Goal: Complete application form: Complete application form

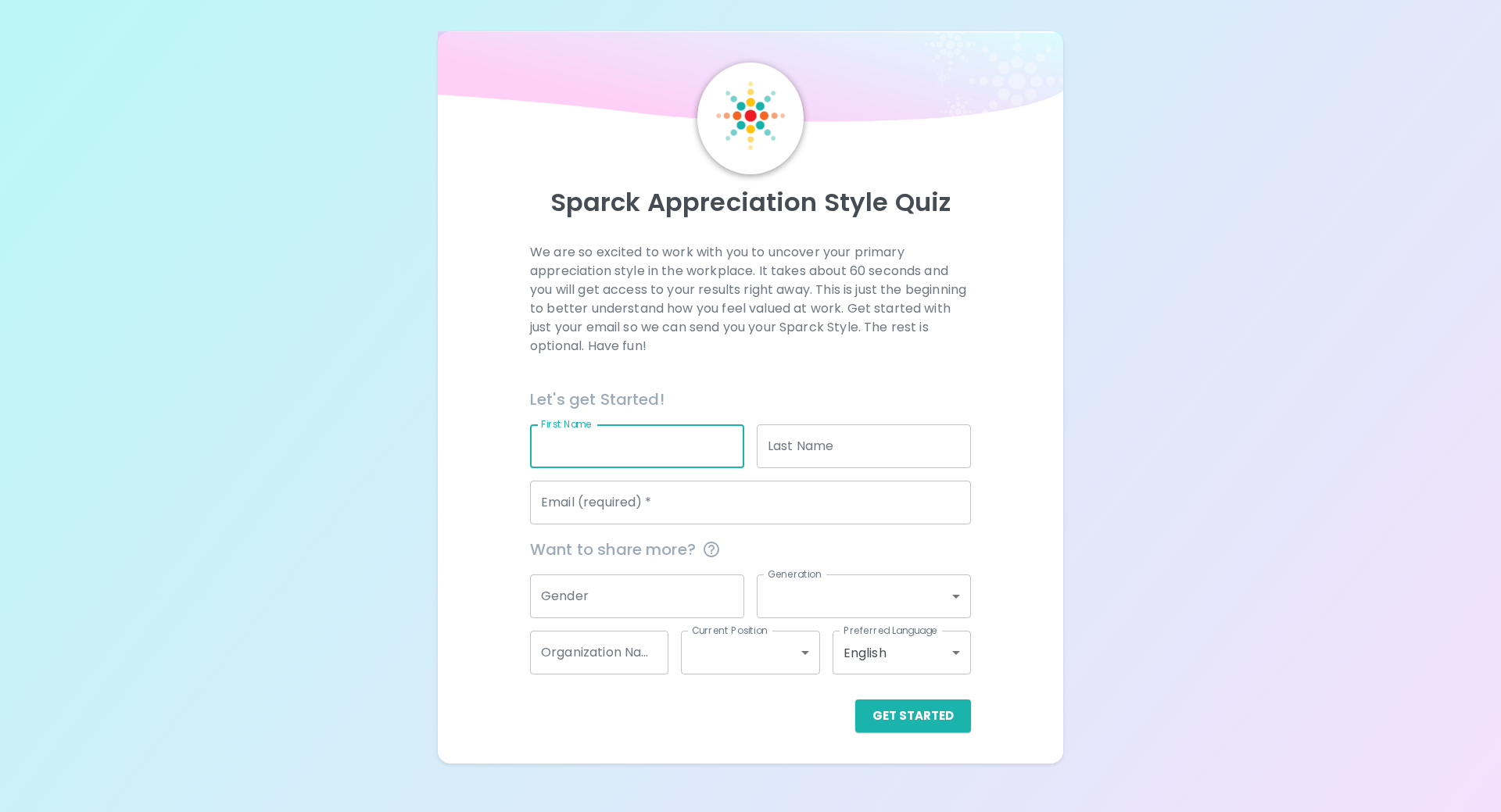
click at [630, 437] on input "First Name" at bounding box center [636, 447] width 214 height 44
type input "Jack"
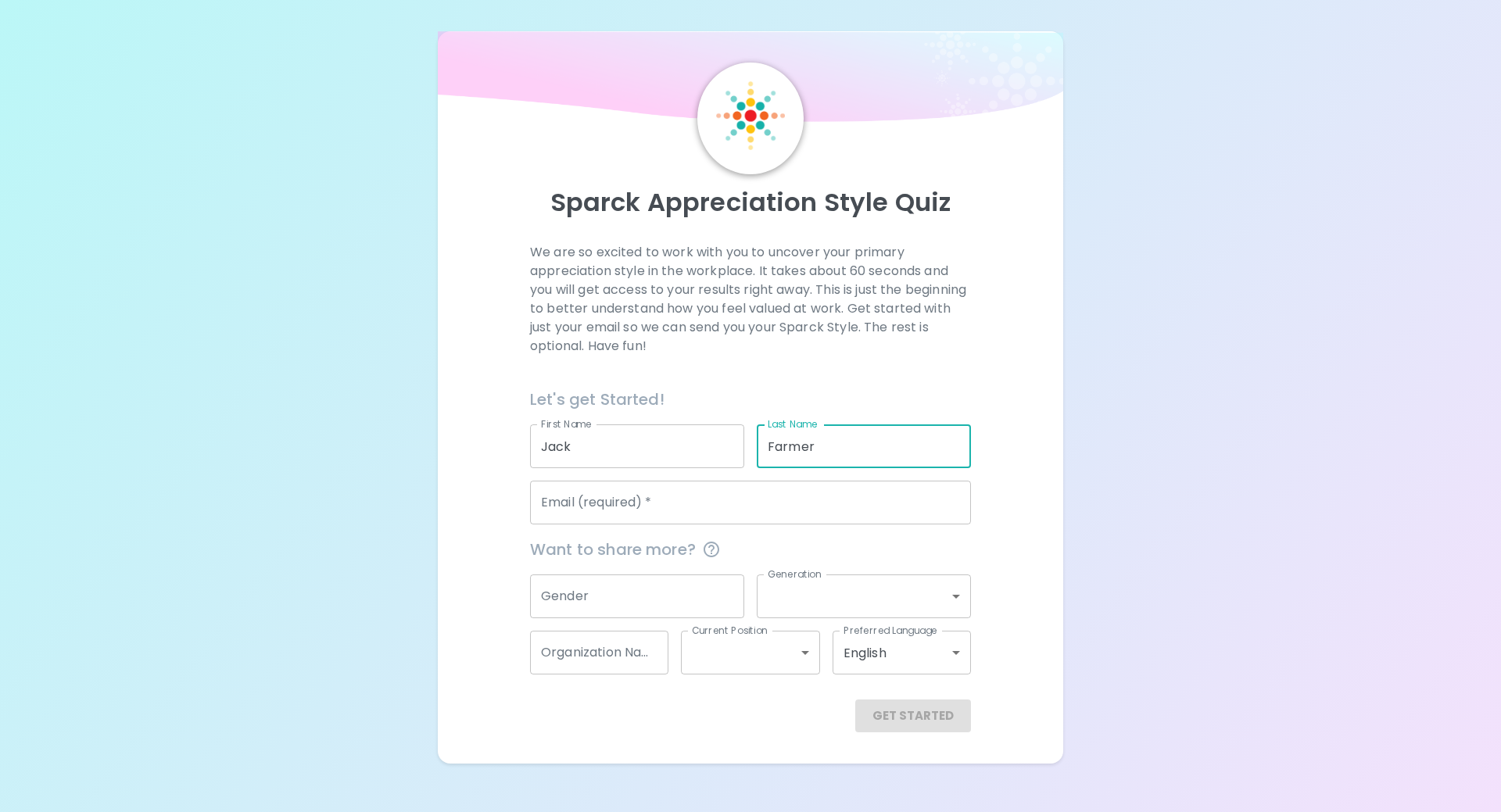
type input "Farmer"
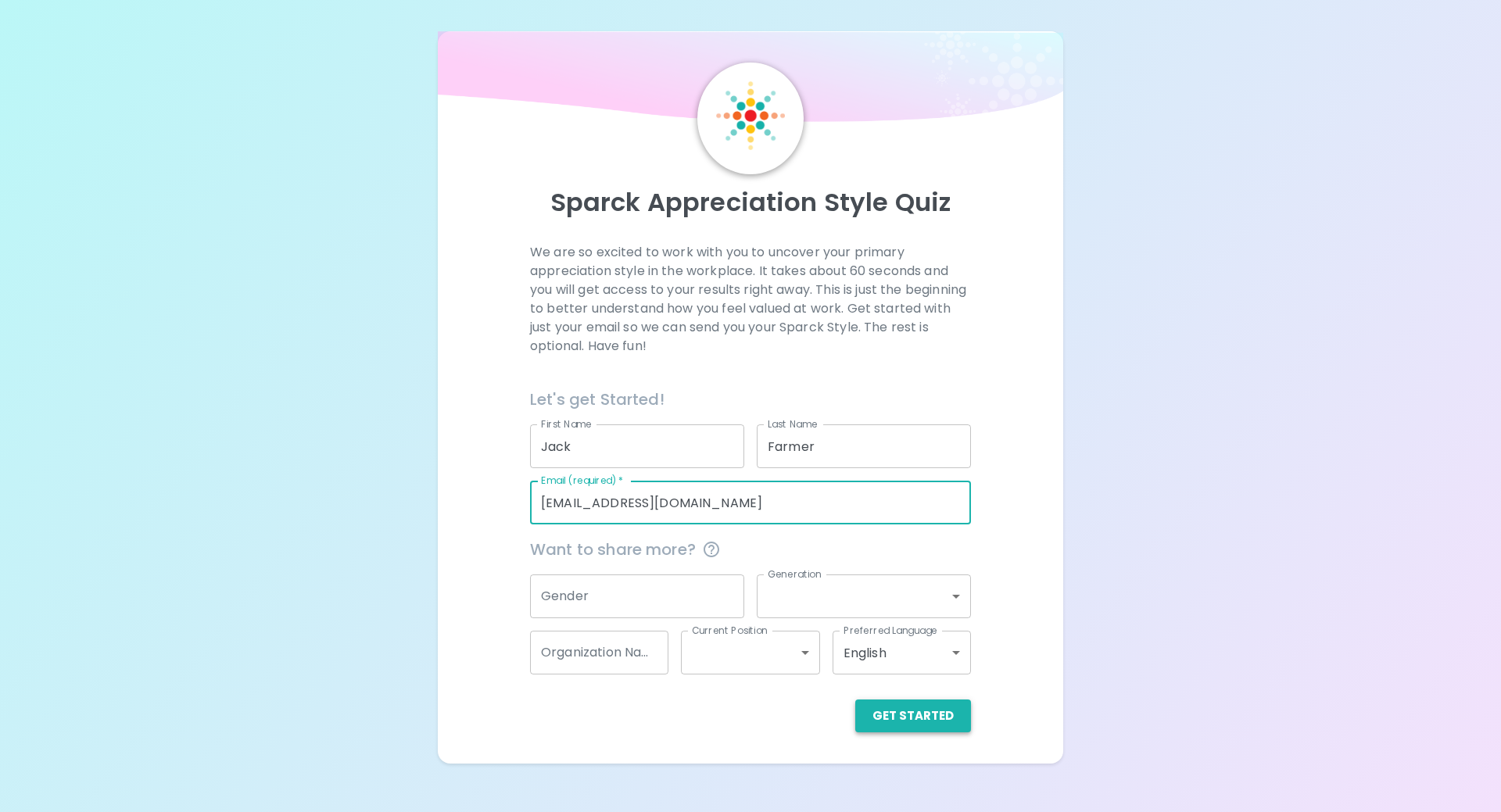
type input "[EMAIL_ADDRESS][DOMAIN_NAME]"
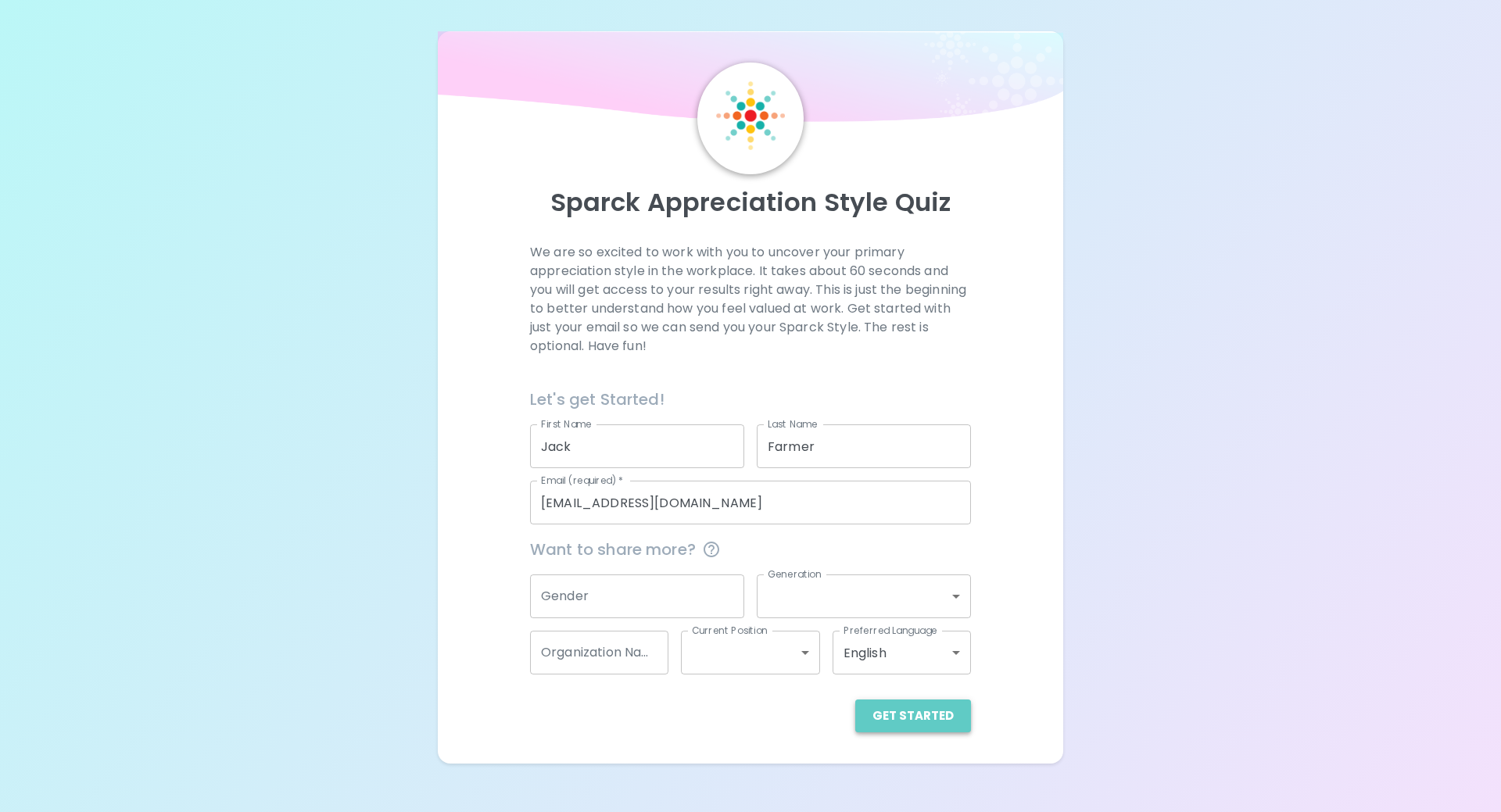
click at [933, 720] on button "Get Started" at bounding box center [913, 716] width 116 height 33
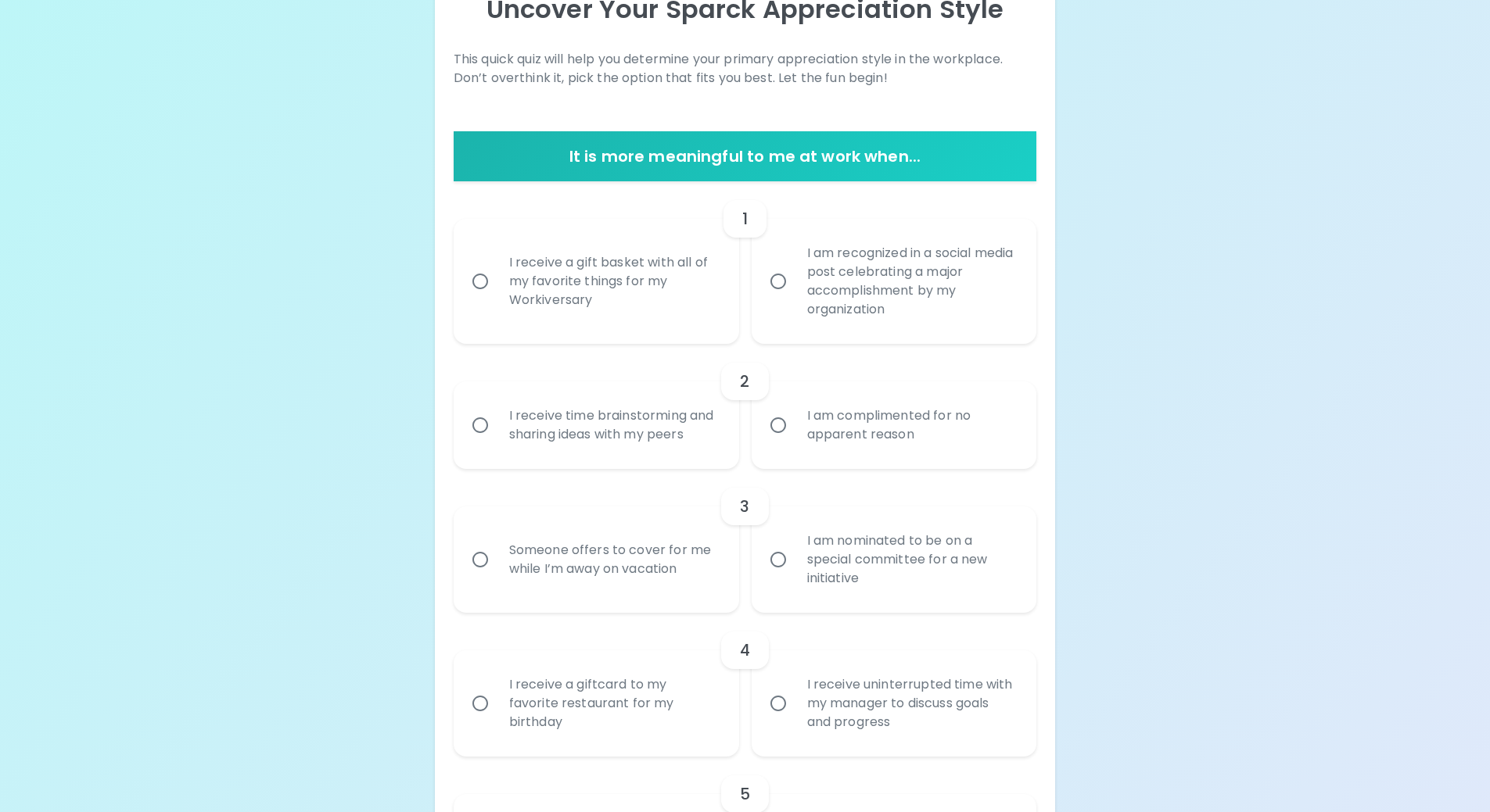
scroll to position [234, 0]
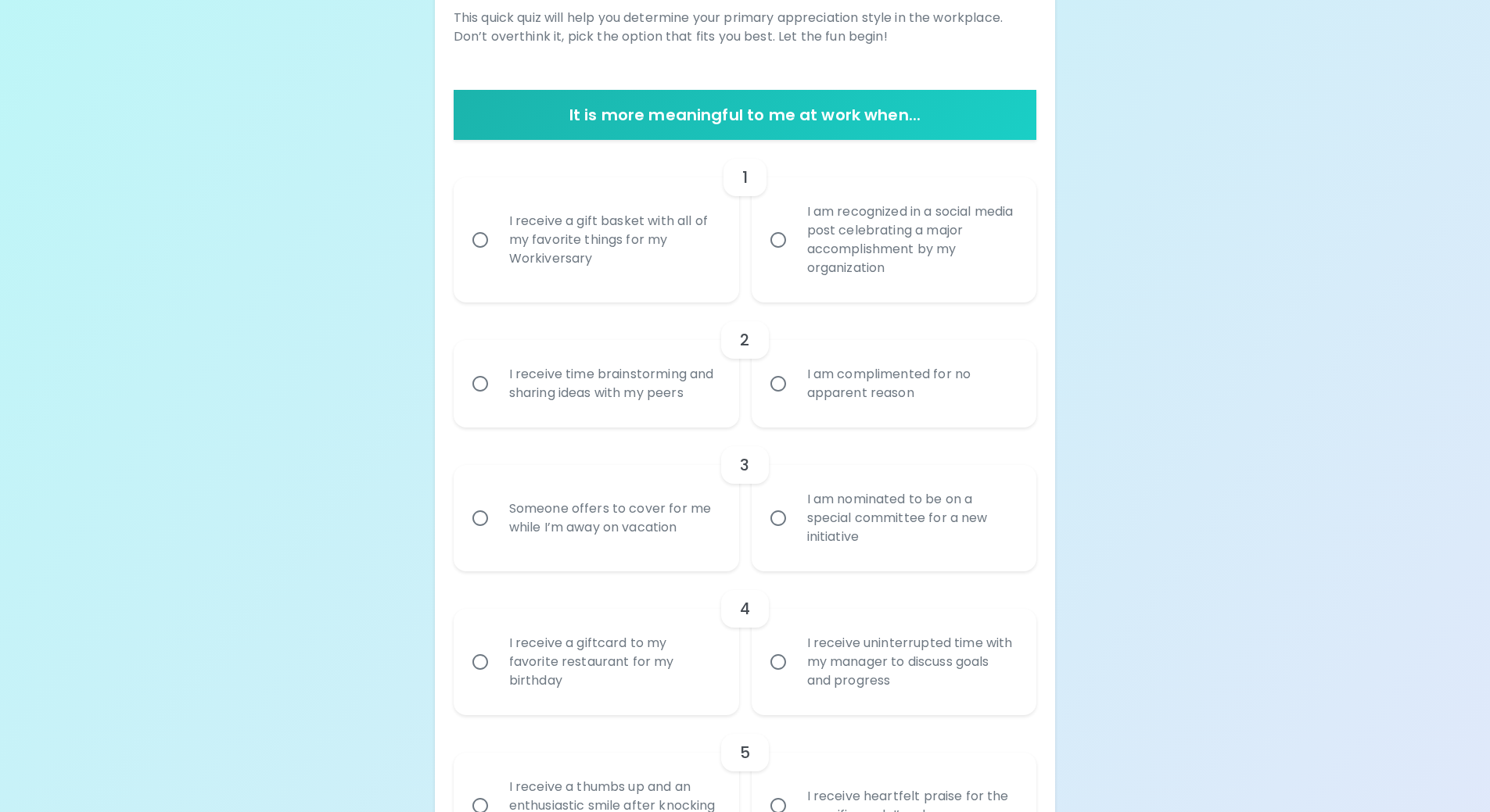
drag, startPoint x: 812, startPoint y: 252, endPoint x: 786, endPoint y: 263, distance: 28.2
click at [809, 254] on div "I am recognized in a social media post celebrating a major accomplishment by my…" at bounding box center [912, 240] width 234 height 113
click at [582, 364] on div "I receive time brainstorming and sharing ideas with my peers" at bounding box center [613, 384] width 234 height 75
click at [496, 368] on input "I receive time brainstorming and sharing ideas with my peers" at bounding box center [481, 384] width 33 height 33
radio input "true"
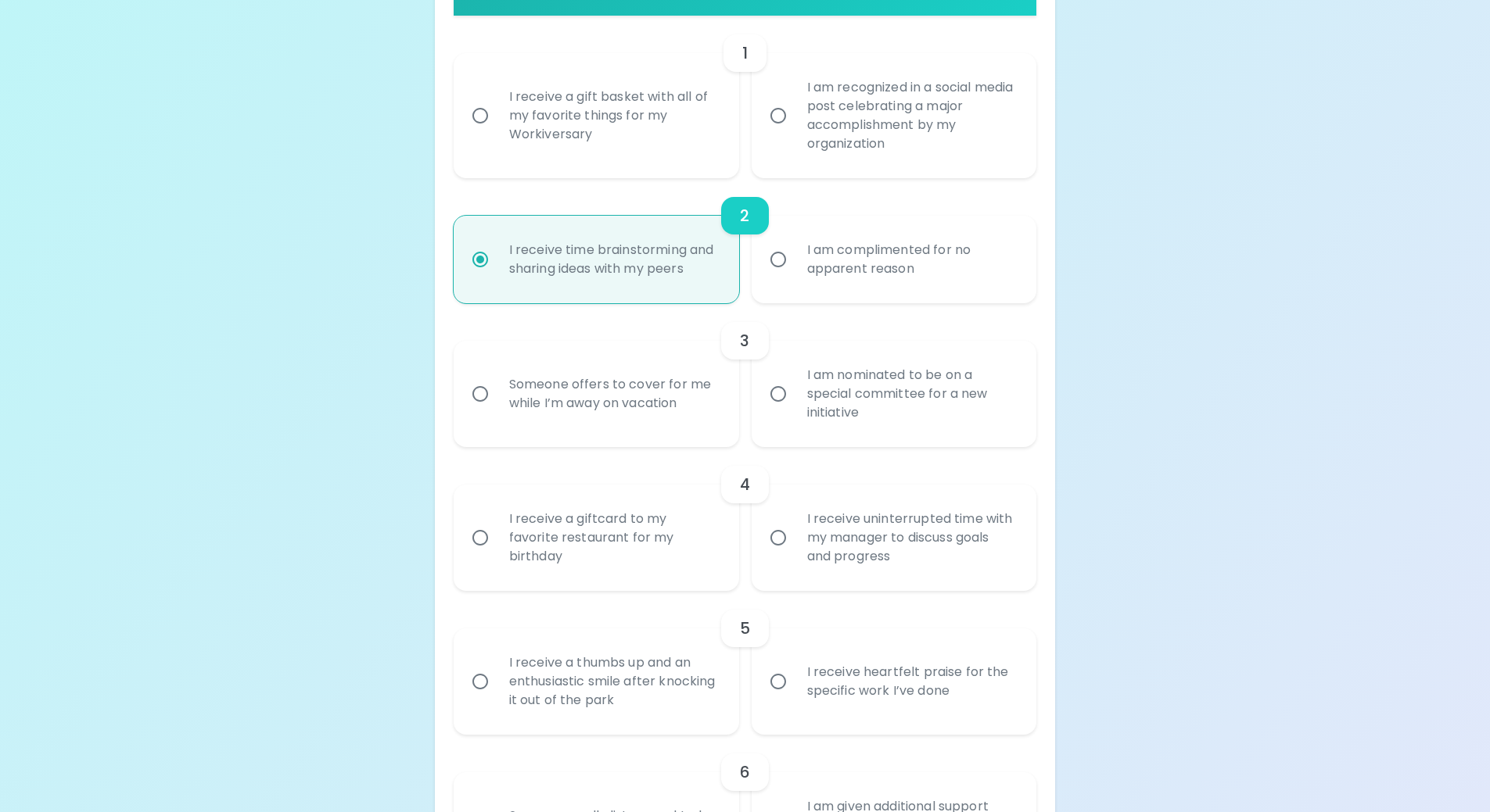
scroll to position [360, 0]
click at [780, 111] on input "I am recognized in a social media post celebrating a major accomplishment by my…" at bounding box center [779, 115] width 33 height 33
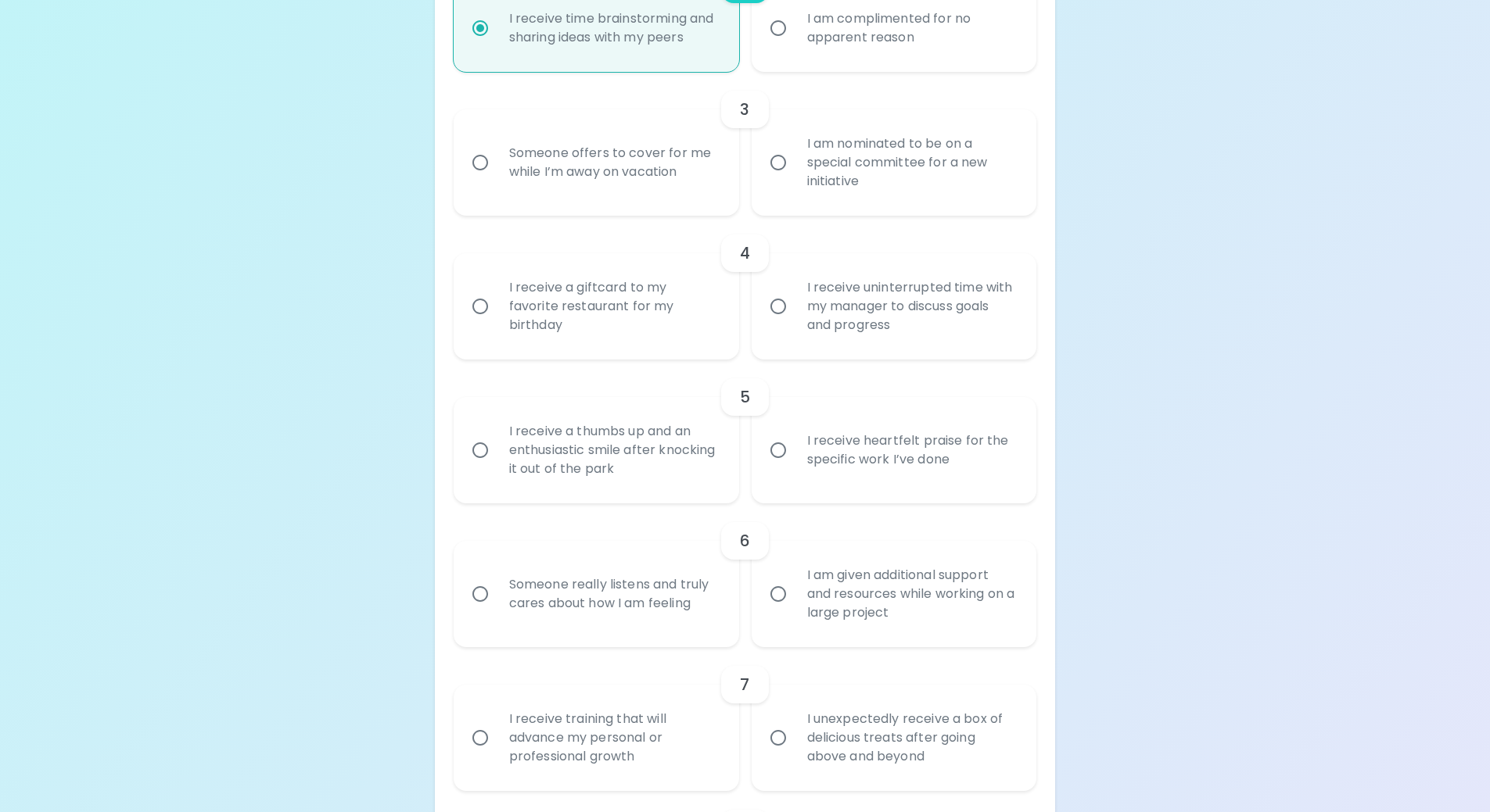
scroll to position [563, 0]
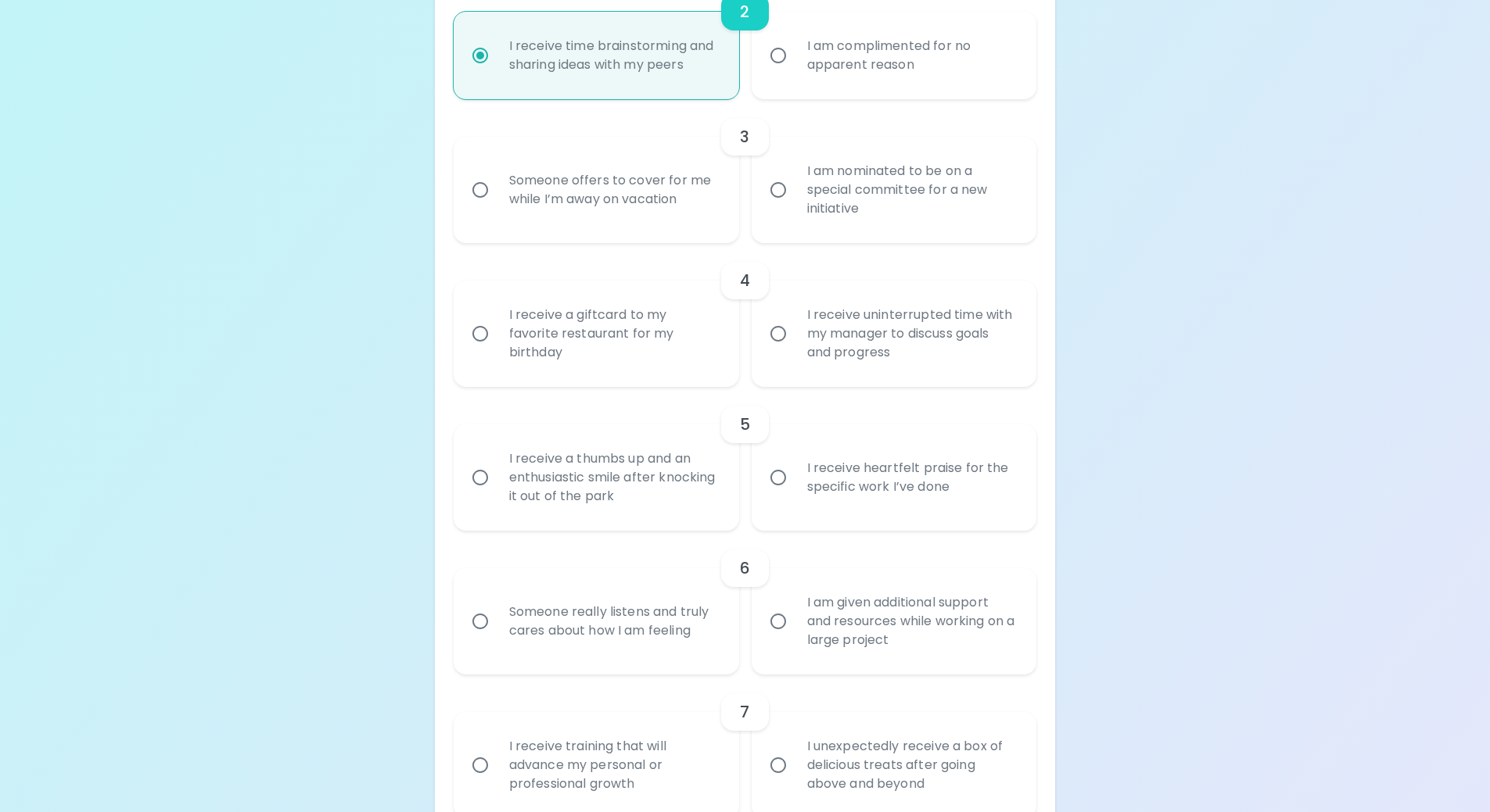
radio input "true"
click at [482, 187] on input "Someone offers to cover for me while I’m away on vacation" at bounding box center [481, 190] width 33 height 33
radio input "true"
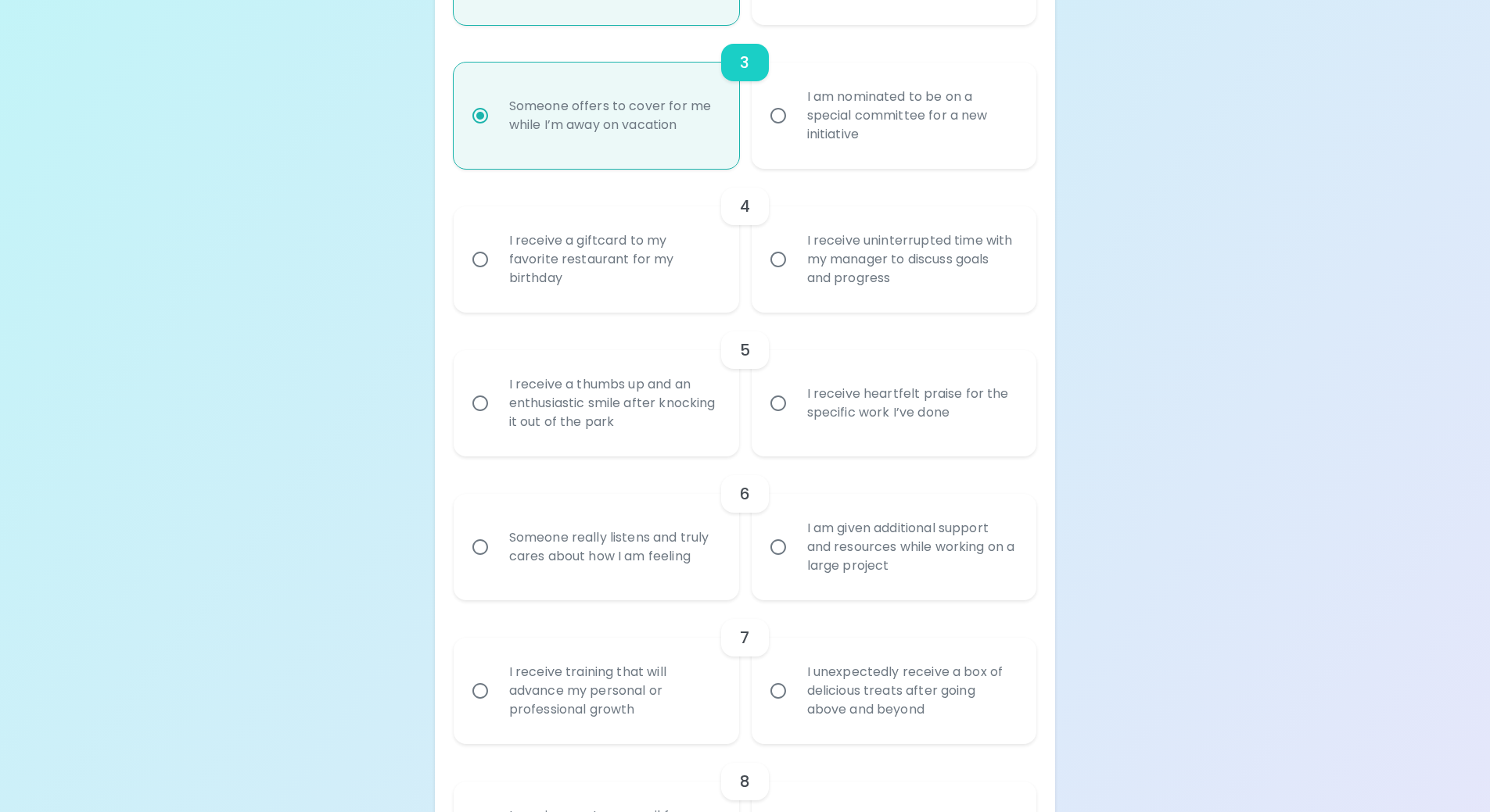
scroll to position [688, 0]
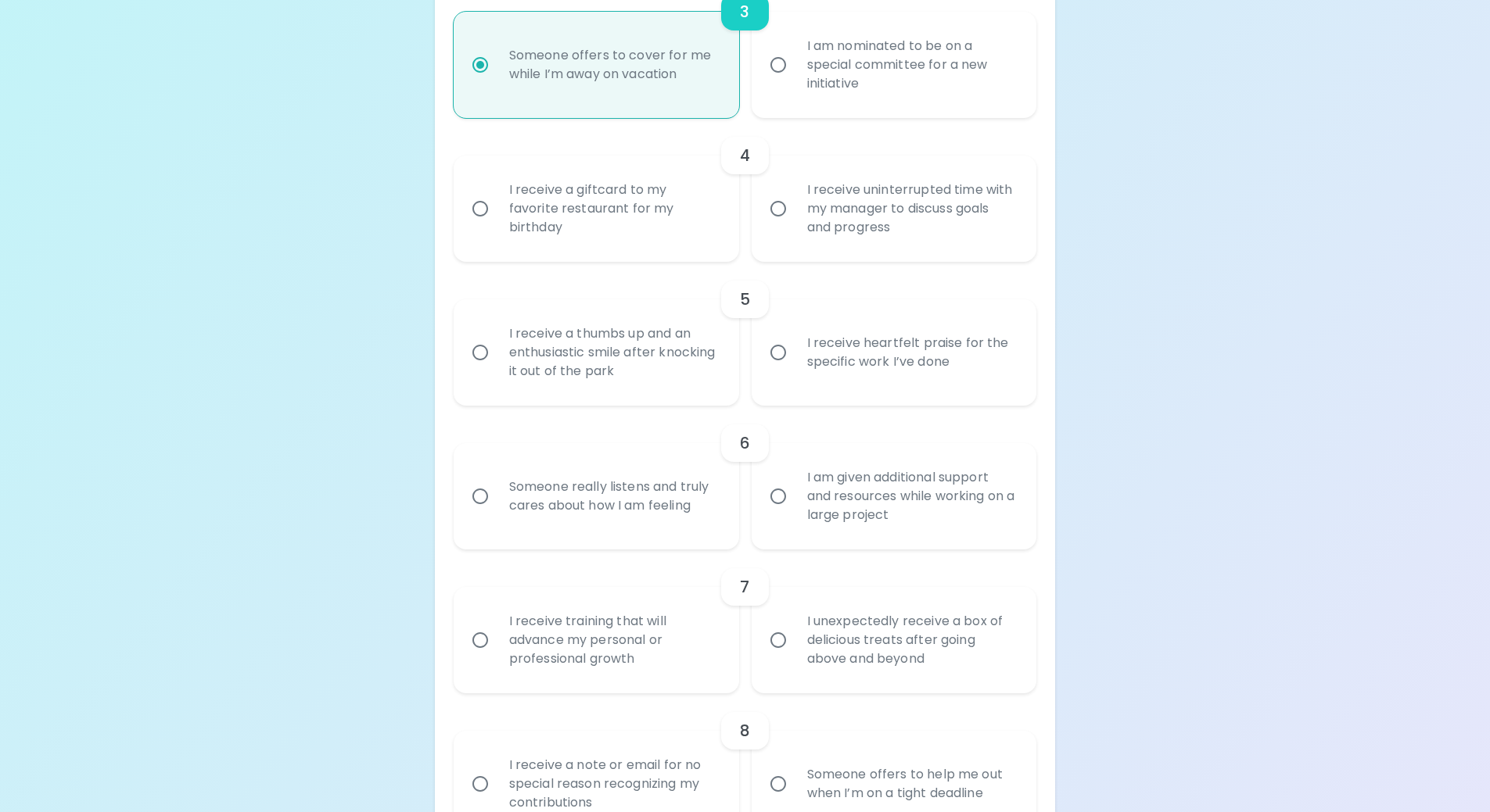
radio input "true"
click at [457, 216] on label "I receive a giftcard to my favorite restaurant for my birthday" at bounding box center [588, 209] width 285 height 107
click at [464, 216] on input "I receive a giftcard to my favorite restaurant for my birthday" at bounding box center [481, 208] width 33 height 33
radio input "false"
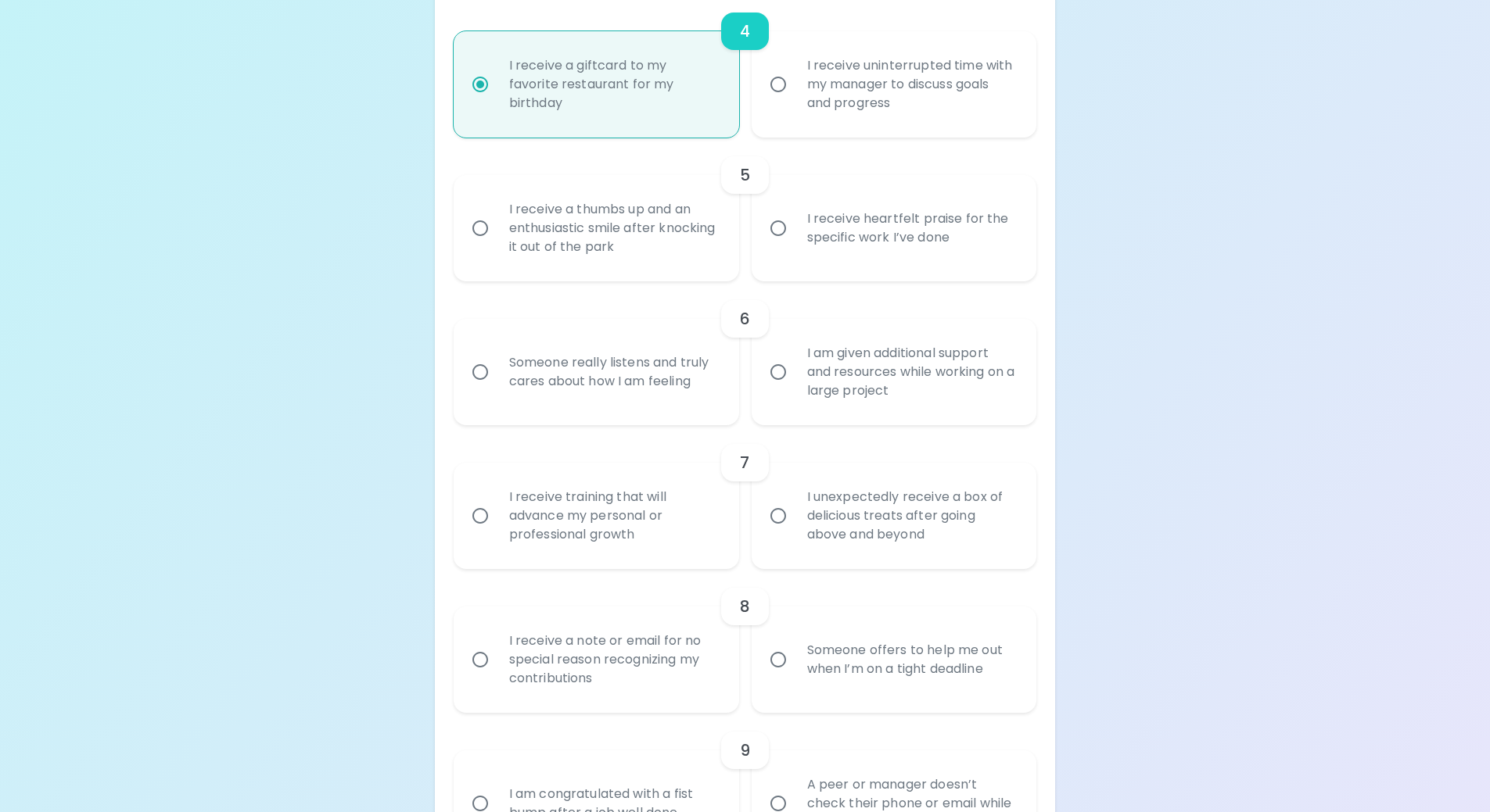
scroll to position [813, 0]
radio input "true"
click at [784, 229] on input "I receive heartfelt praise for the specific work I’ve done" at bounding box center [779, 227] width 33 height 33
radio input "false"
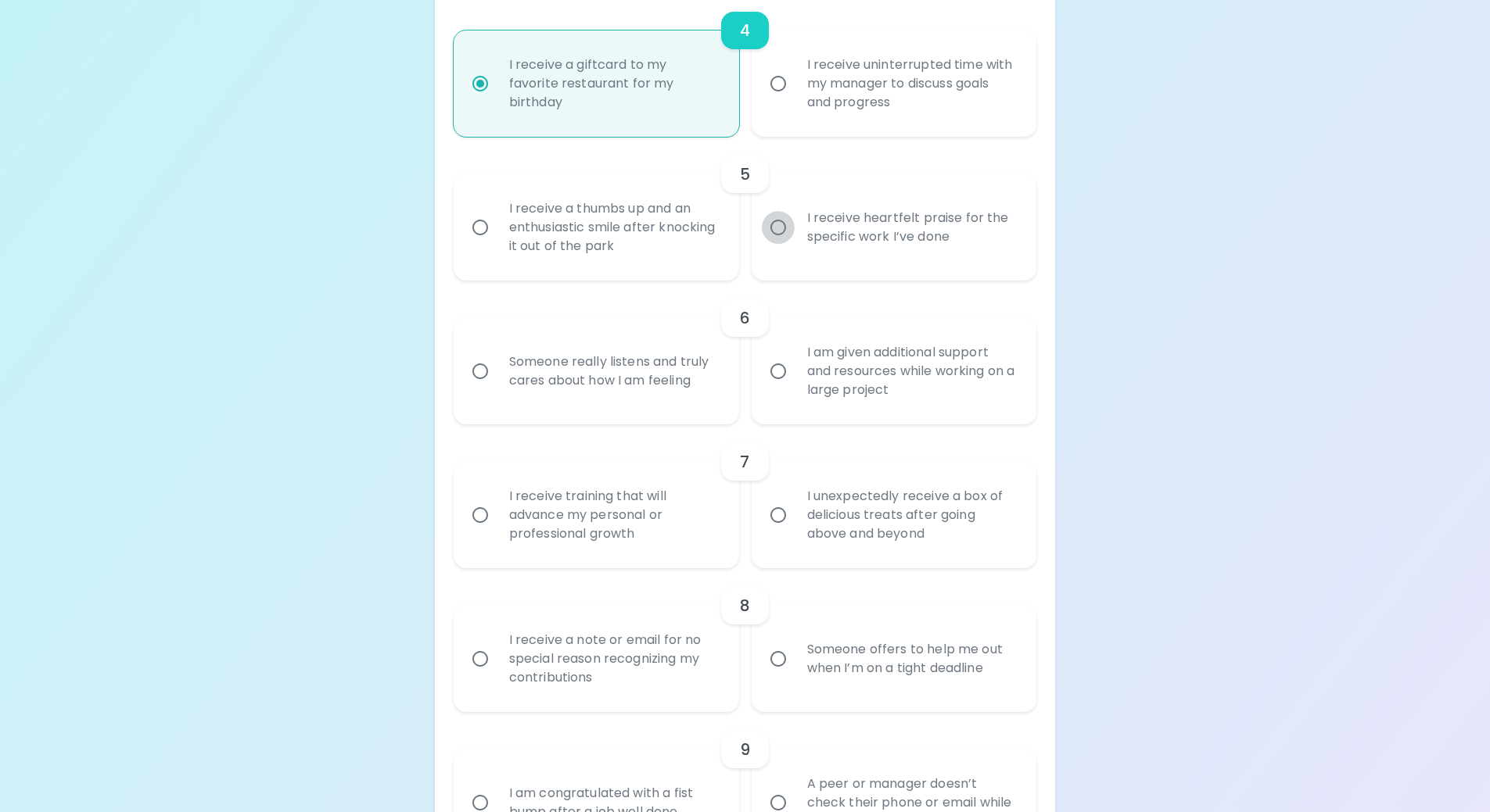
radio input "false"
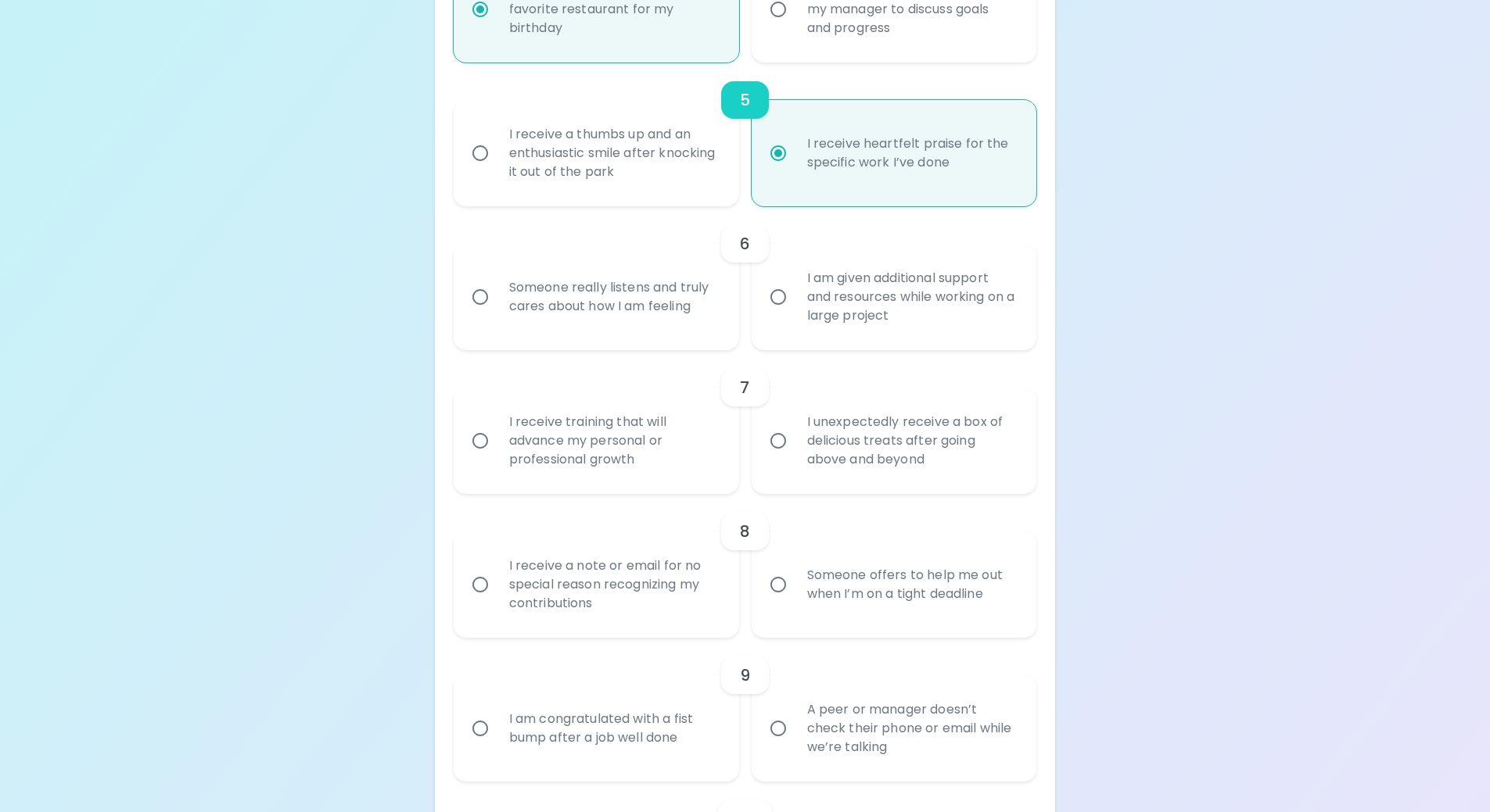
scroll to position [938, 0]
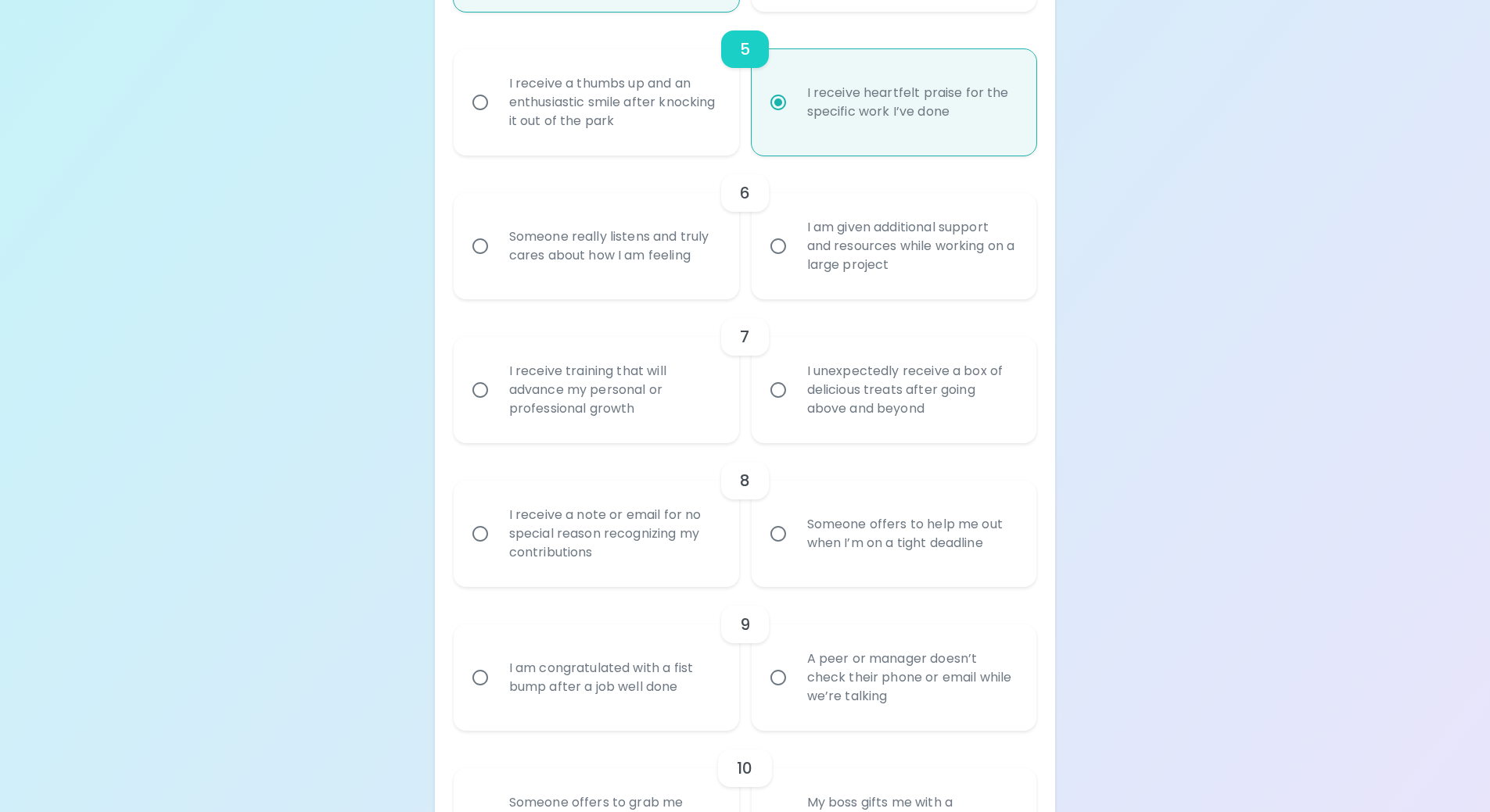
radio input "true"
click at [780, 249] on input "I am given additional support and resources while working on a large project" at bounding box center [779, 246] width 33 height 33
radio input "false"
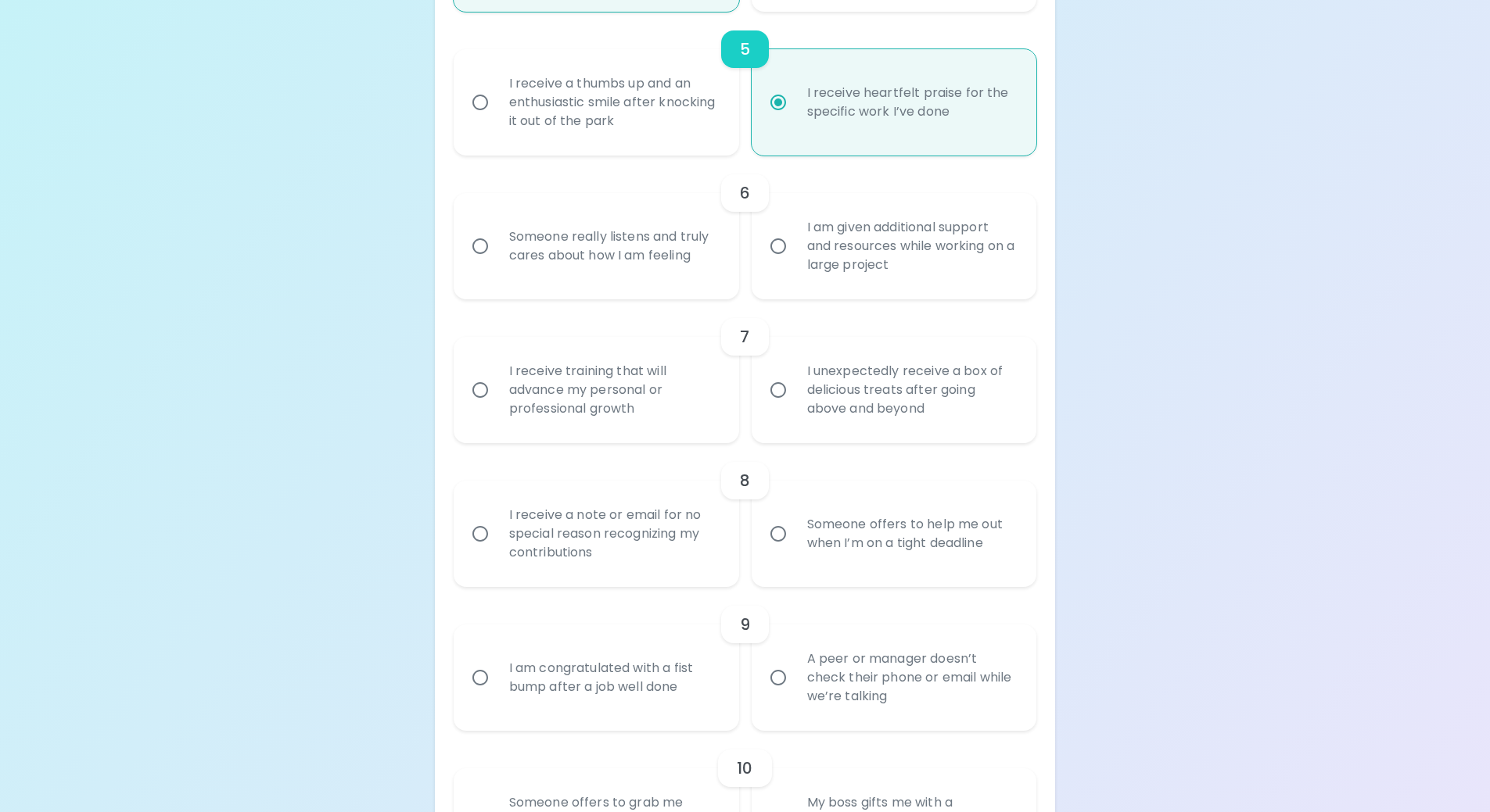
radio input "false"
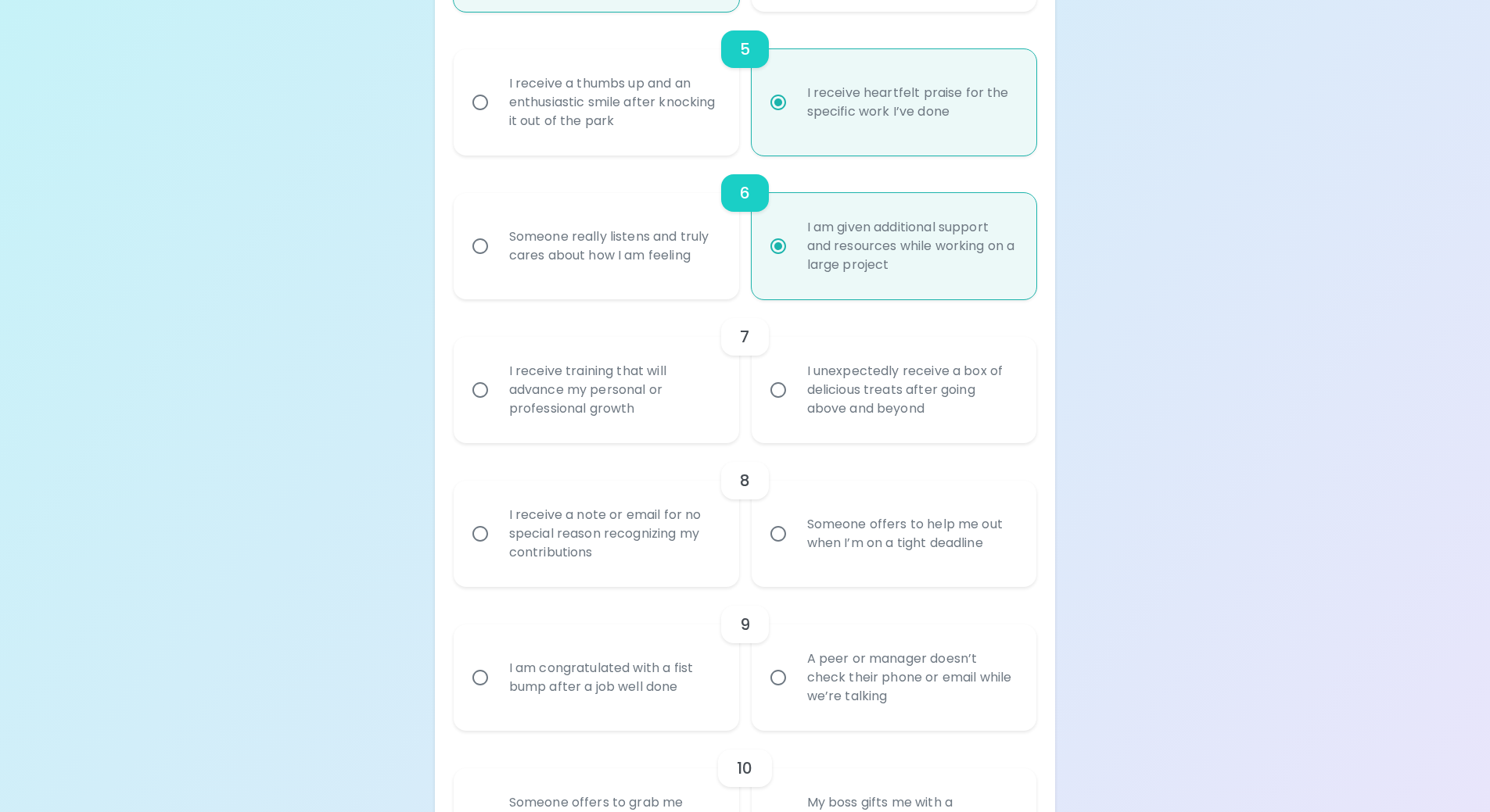
scroll to position [1064, 0]
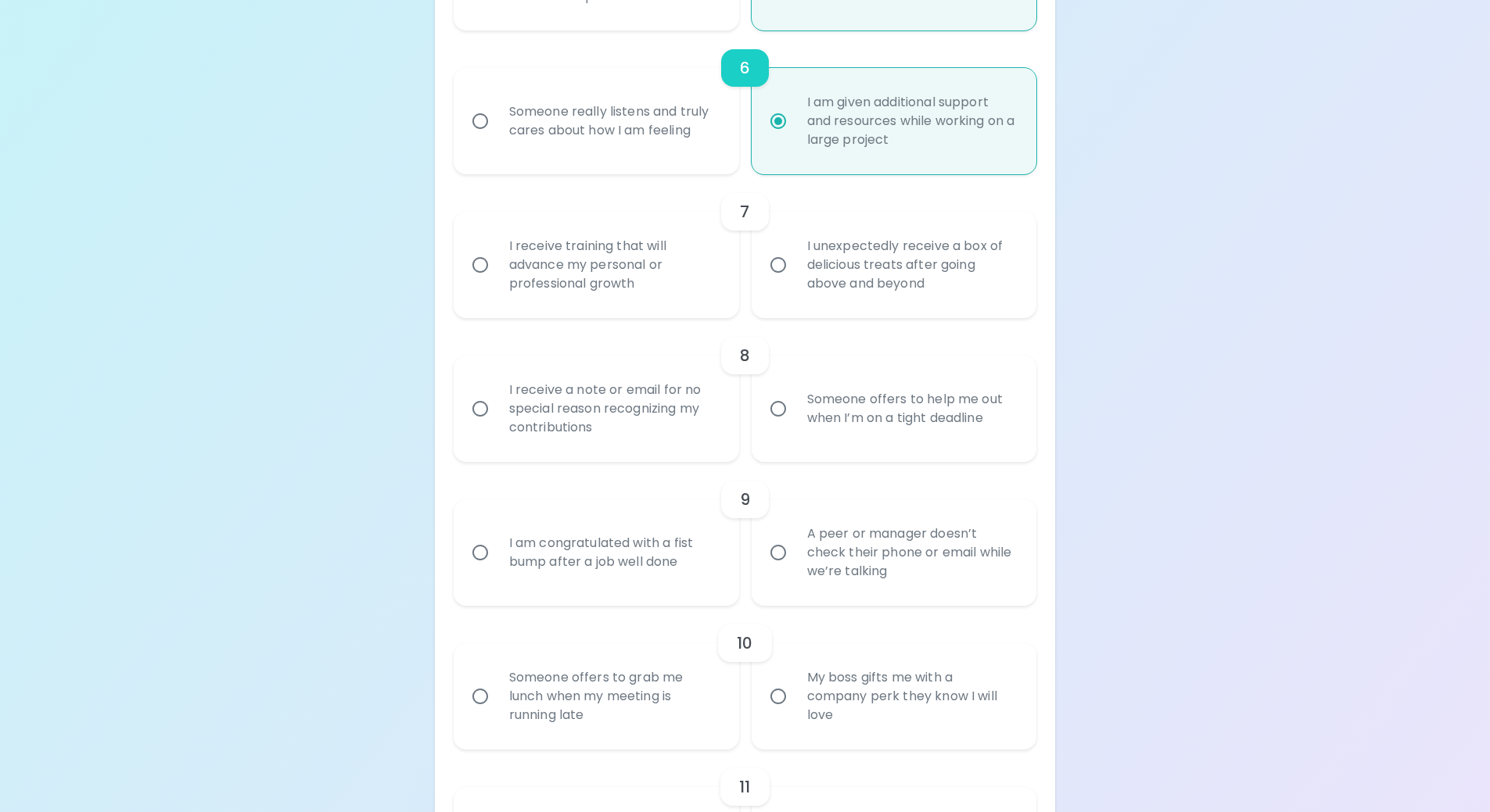
radio input "true"
click at [786, 263] on input "I unexpectedly receive a box of delicious treats after going above and beyond" at bounding box center [779, 265] width 33 height 33
radio input "false"
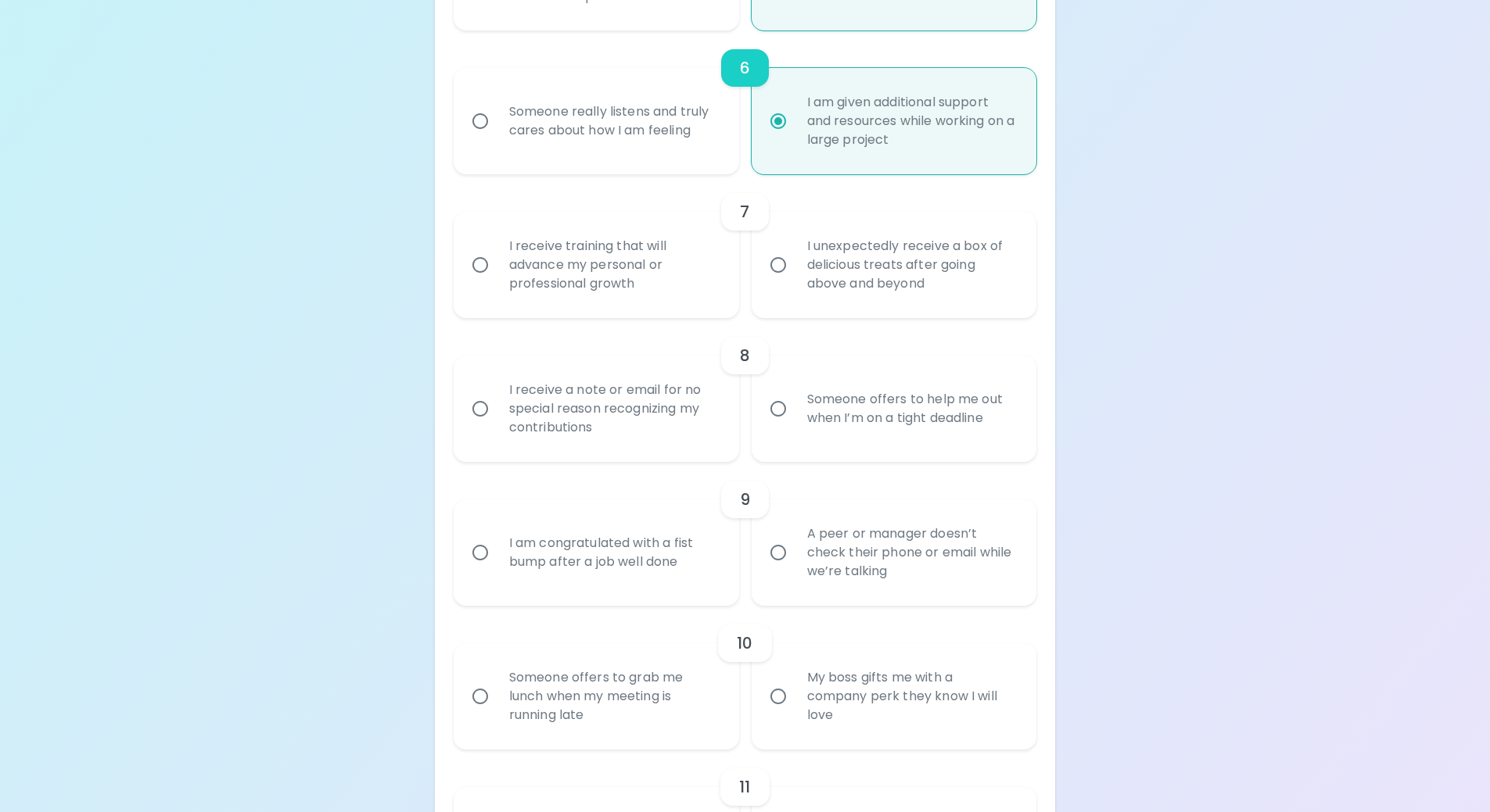
radio input "false"
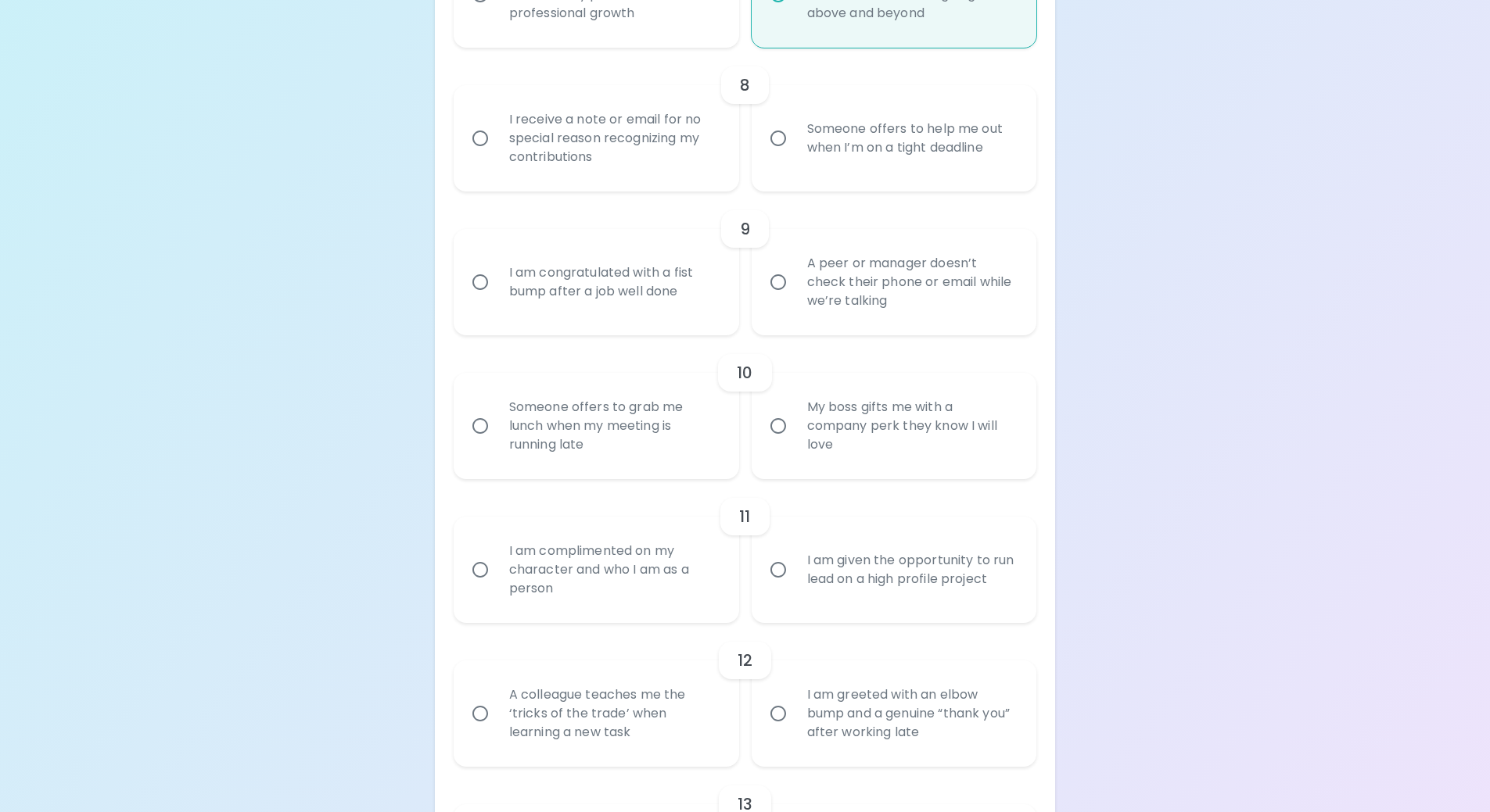
scroll to position [1345, 0]
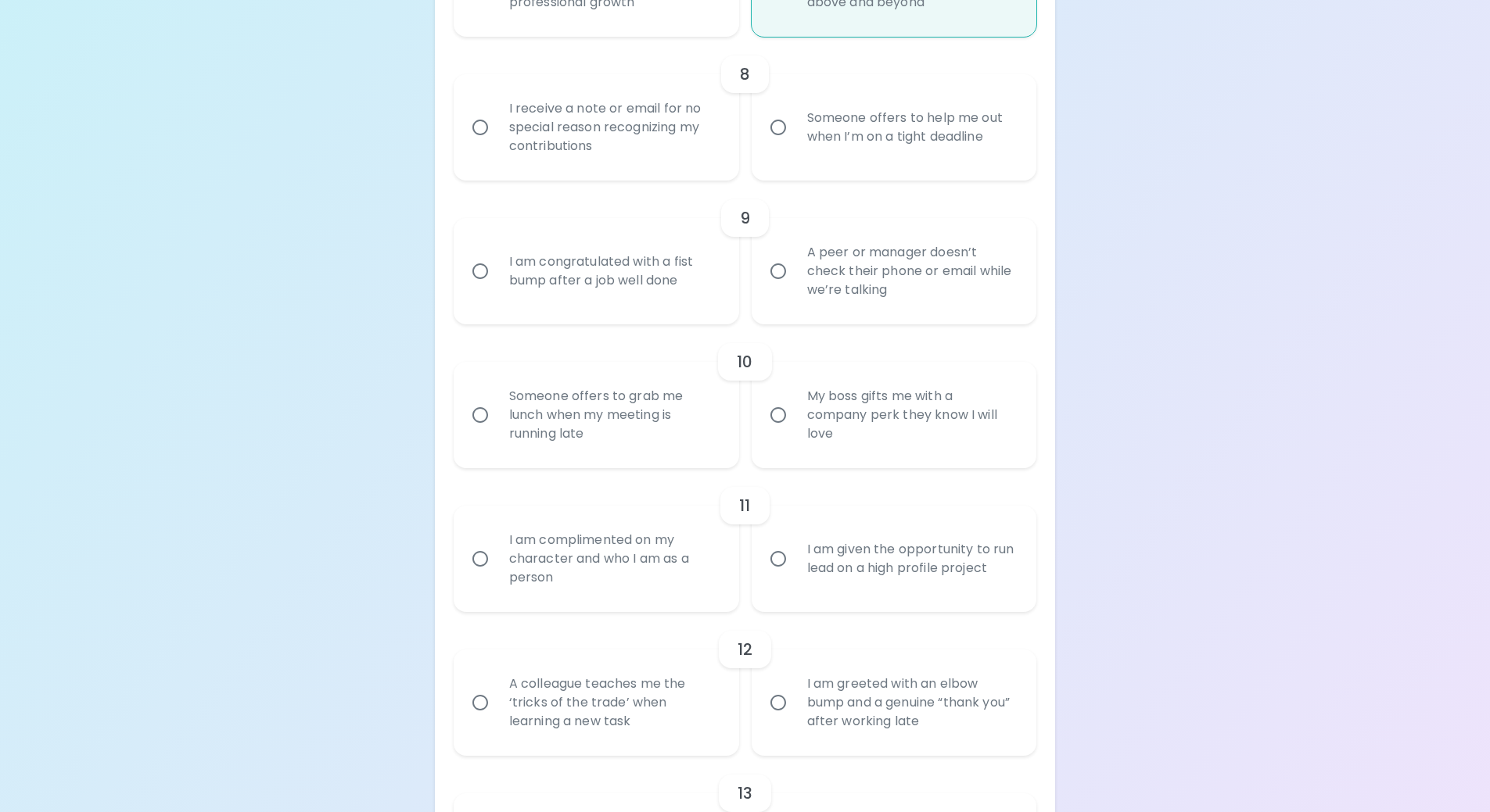
radio input "true"
click at [775, 130] on input "Someone offers to help me out when I’m on a tight deadline" at bounding box center [779, 128] width 33 height 33
radio input "false"
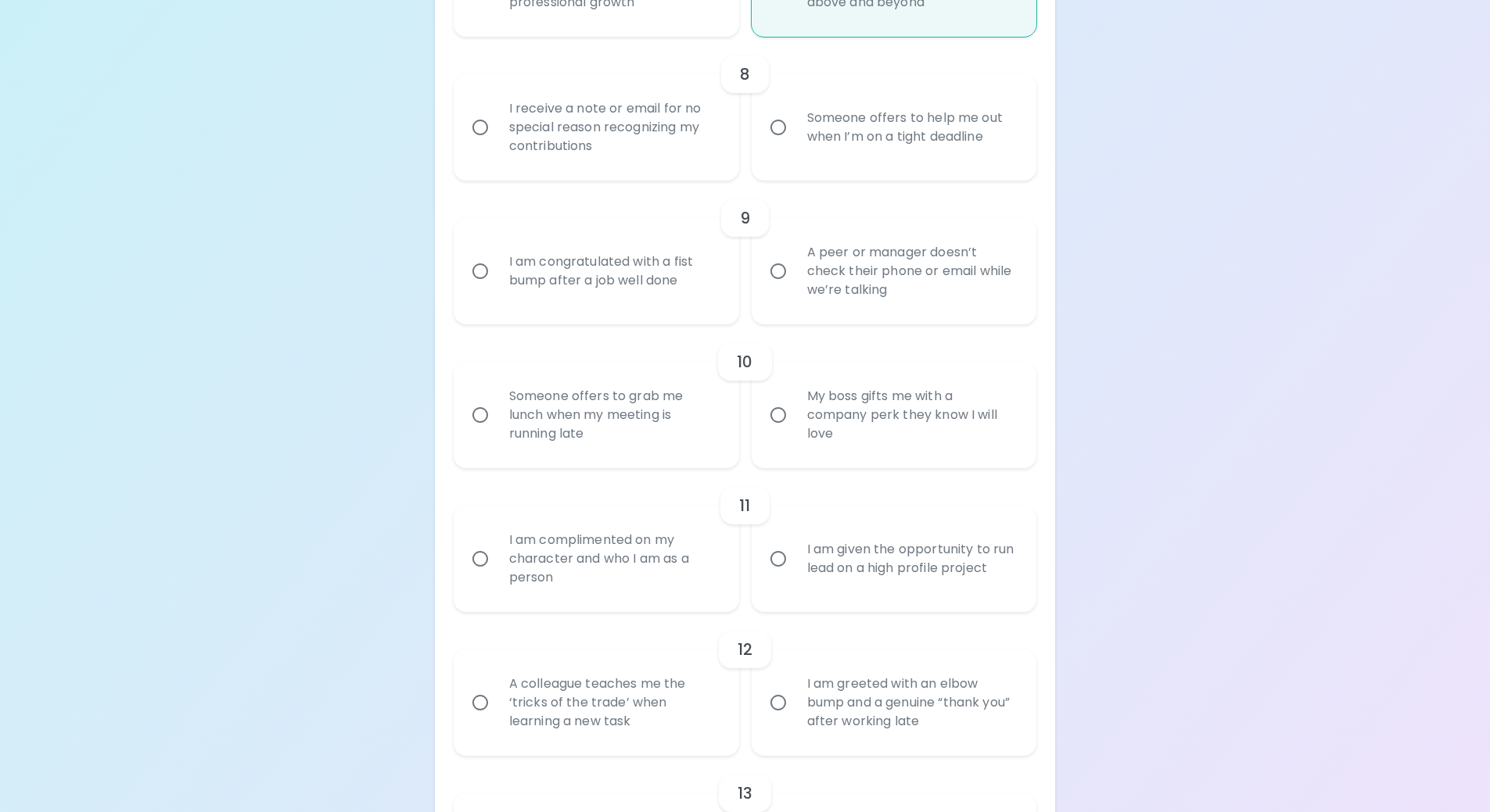
radio input "false"
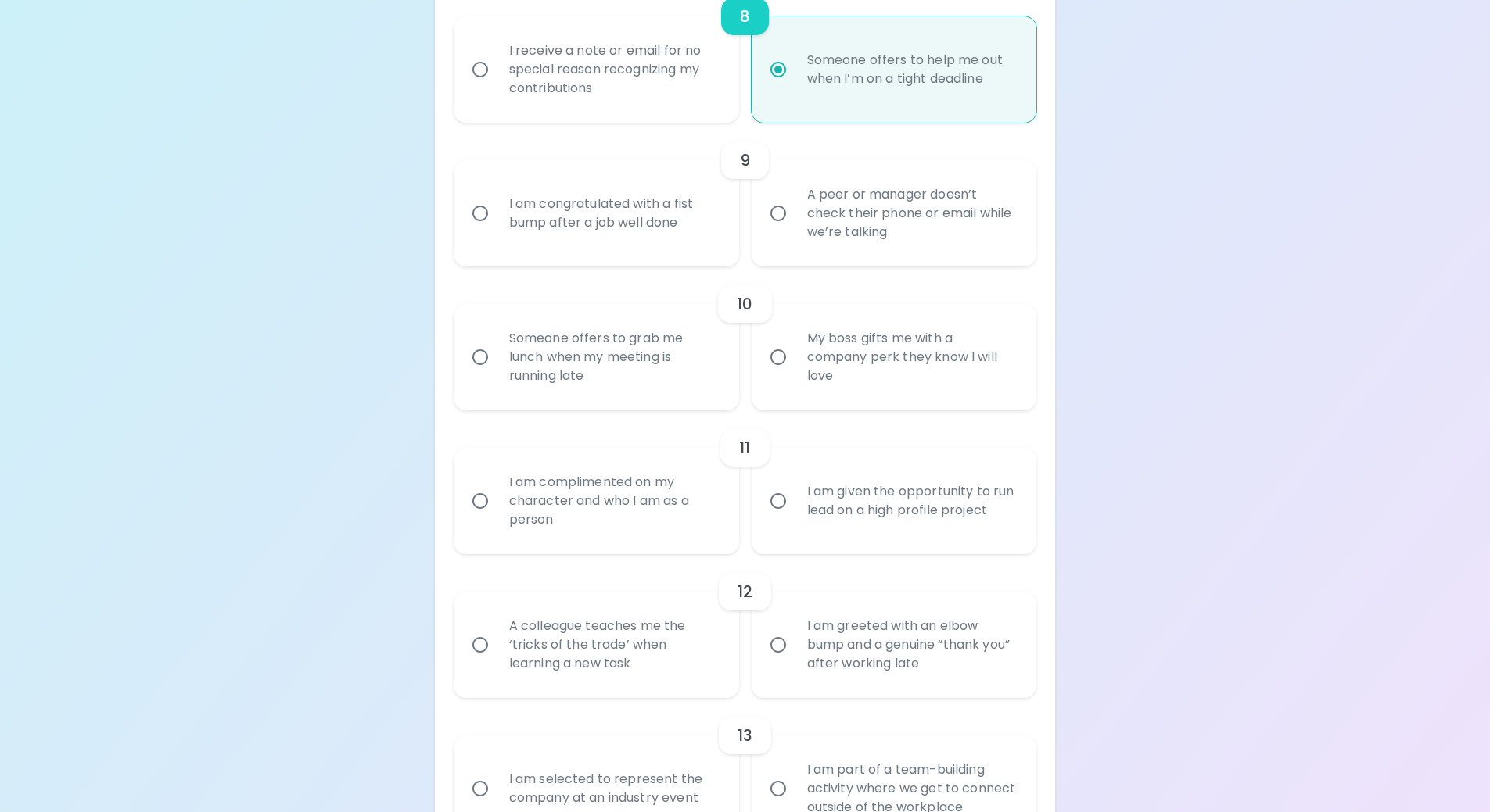
scroll to position [1470, 0]
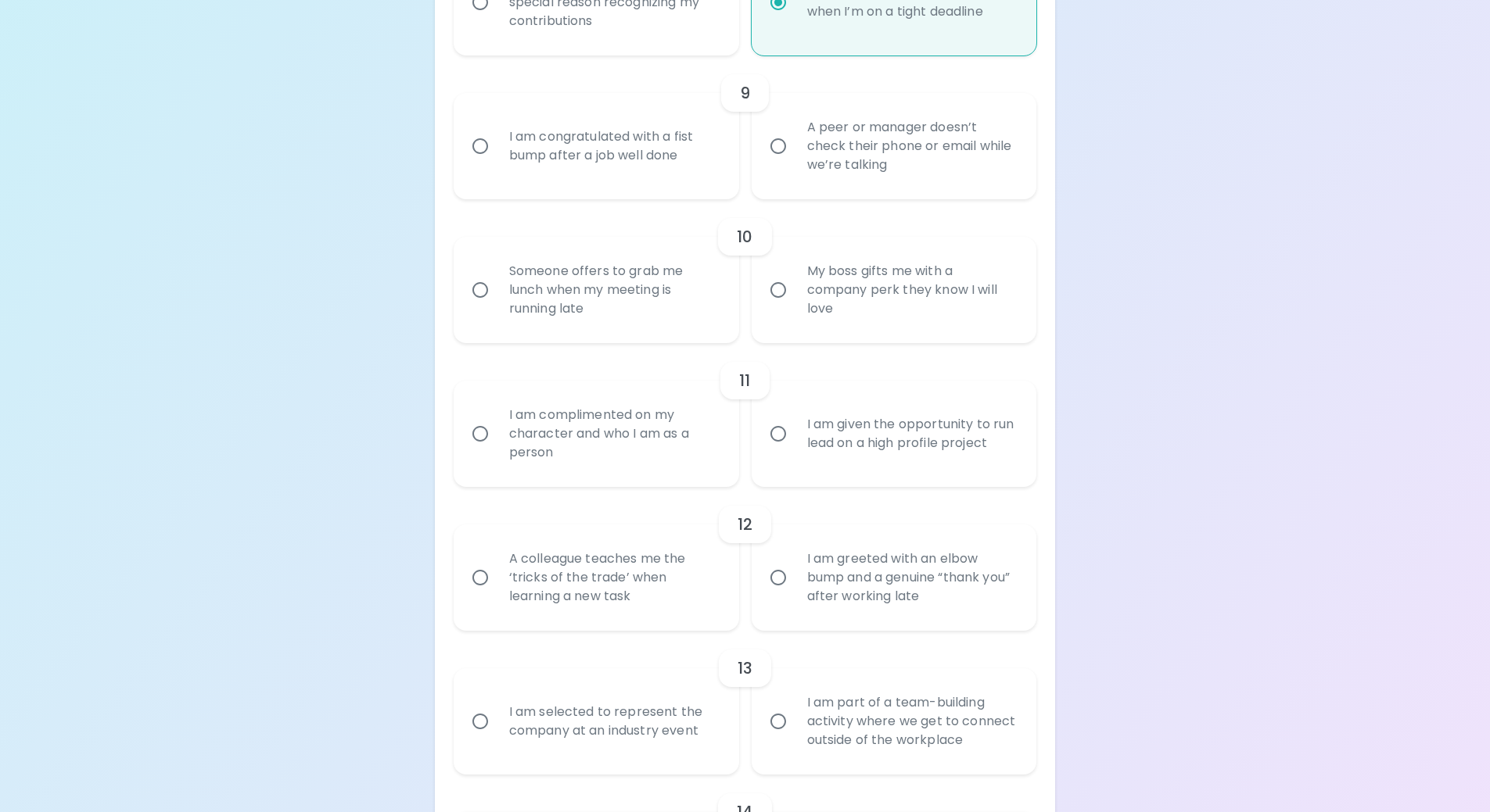
radio input "true"
click at [469, 139] on input "I am congratulated with a fist bump after a job well done" at bounding box center [481, 147] width 33 height 33
radio input "false"
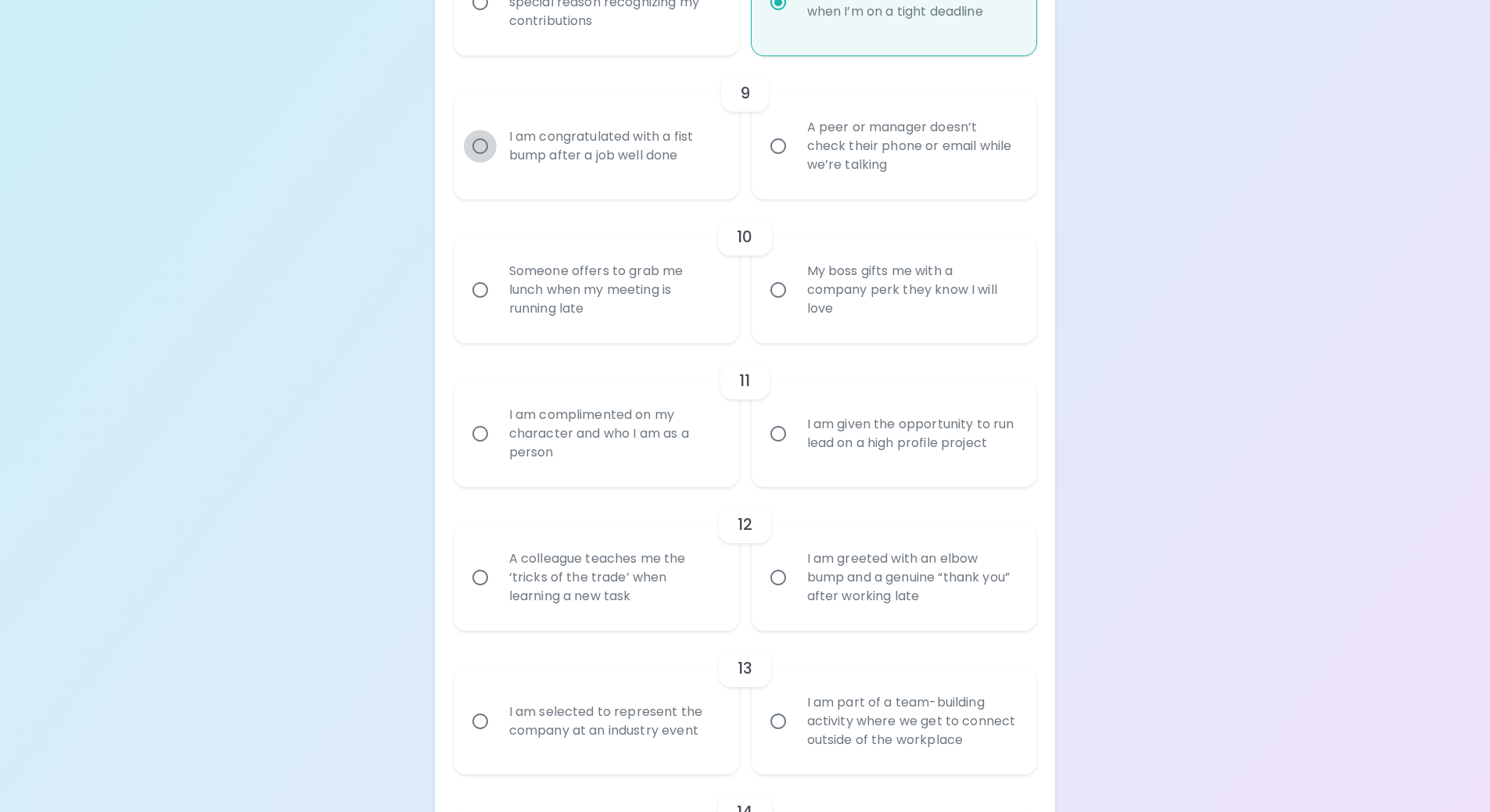
radio input "false"
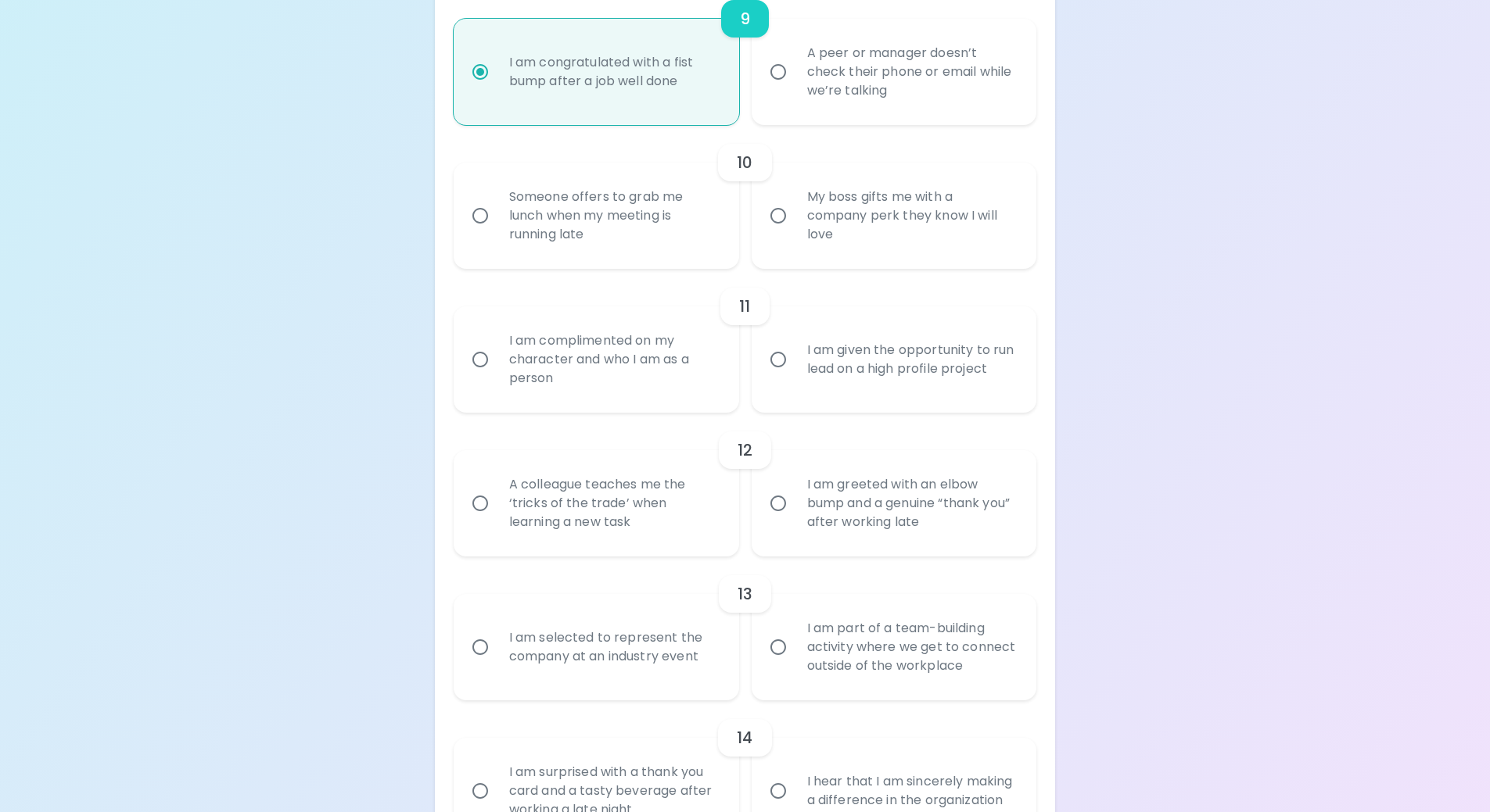
scroll to position [1595, 0]
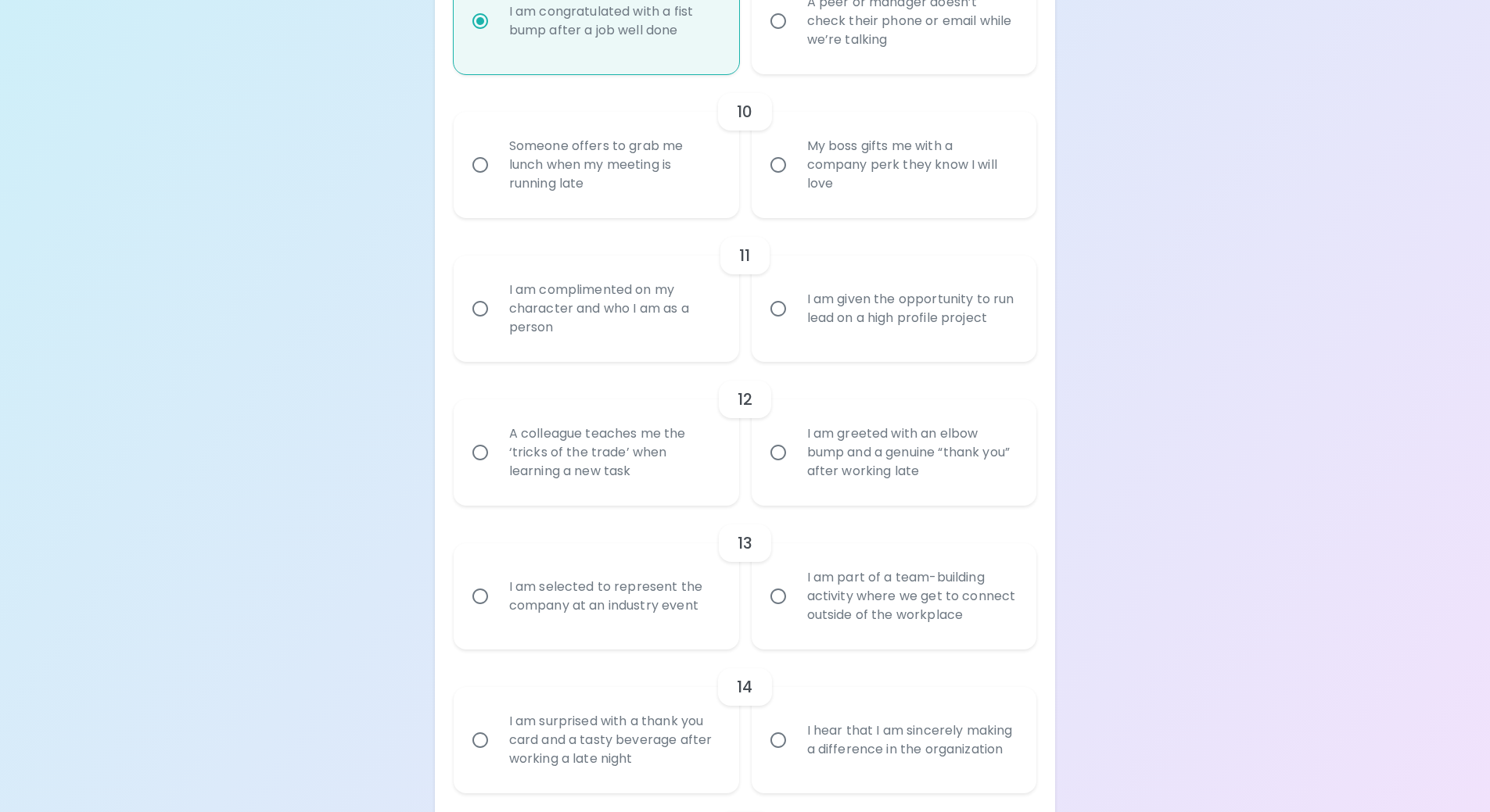
radio input "true"
click at [528, 150] on div "Someone offers to grab me lunch when my meeting is running late" at bounding box center [613, 165] width 234 height 94
click at [496, 150] on input "Someone offers to grab me lunch when my meeting is running late" at bounding box center [481, 165] width 33 height 33
radio input "false"
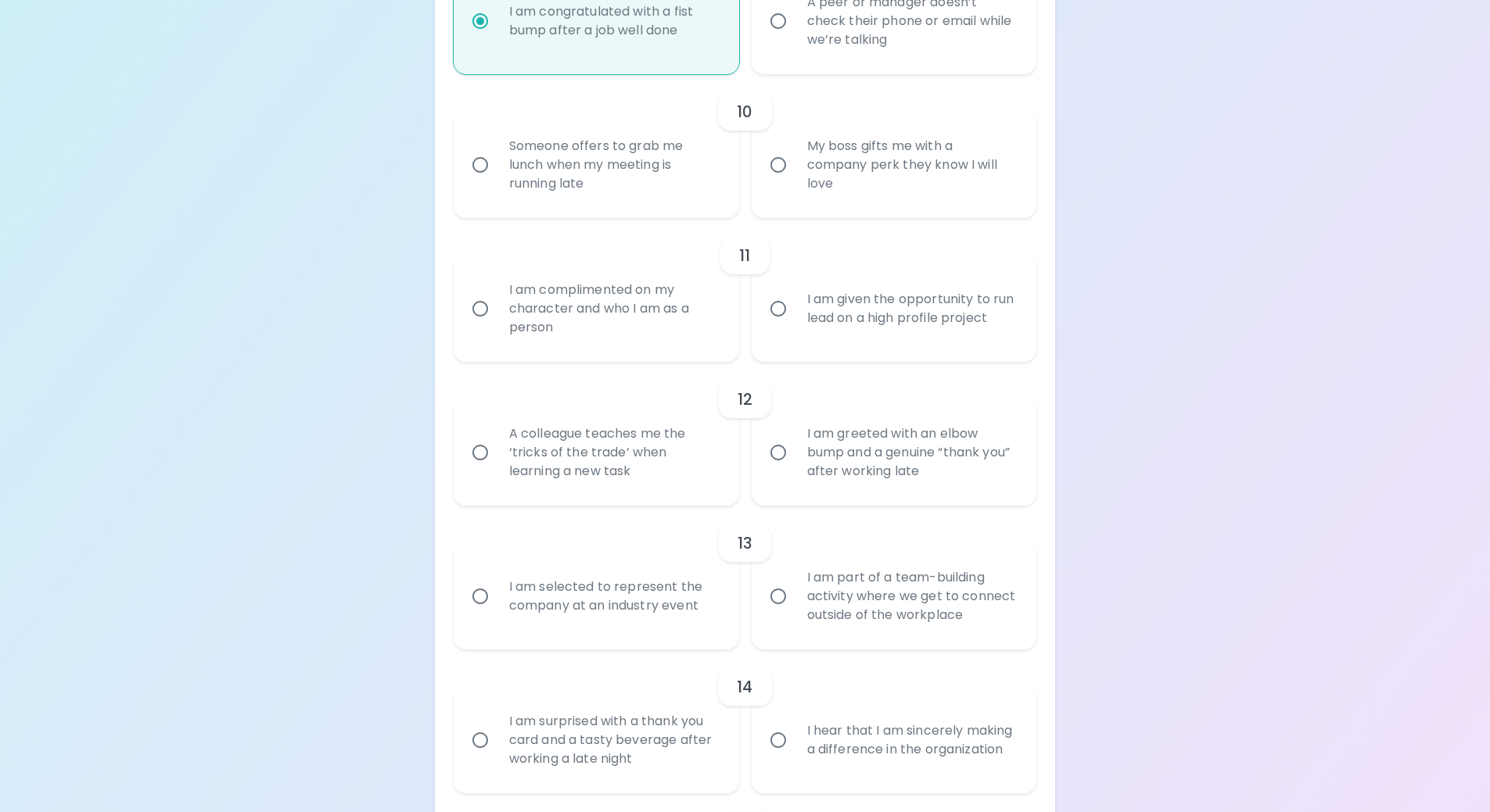
radio input "false"
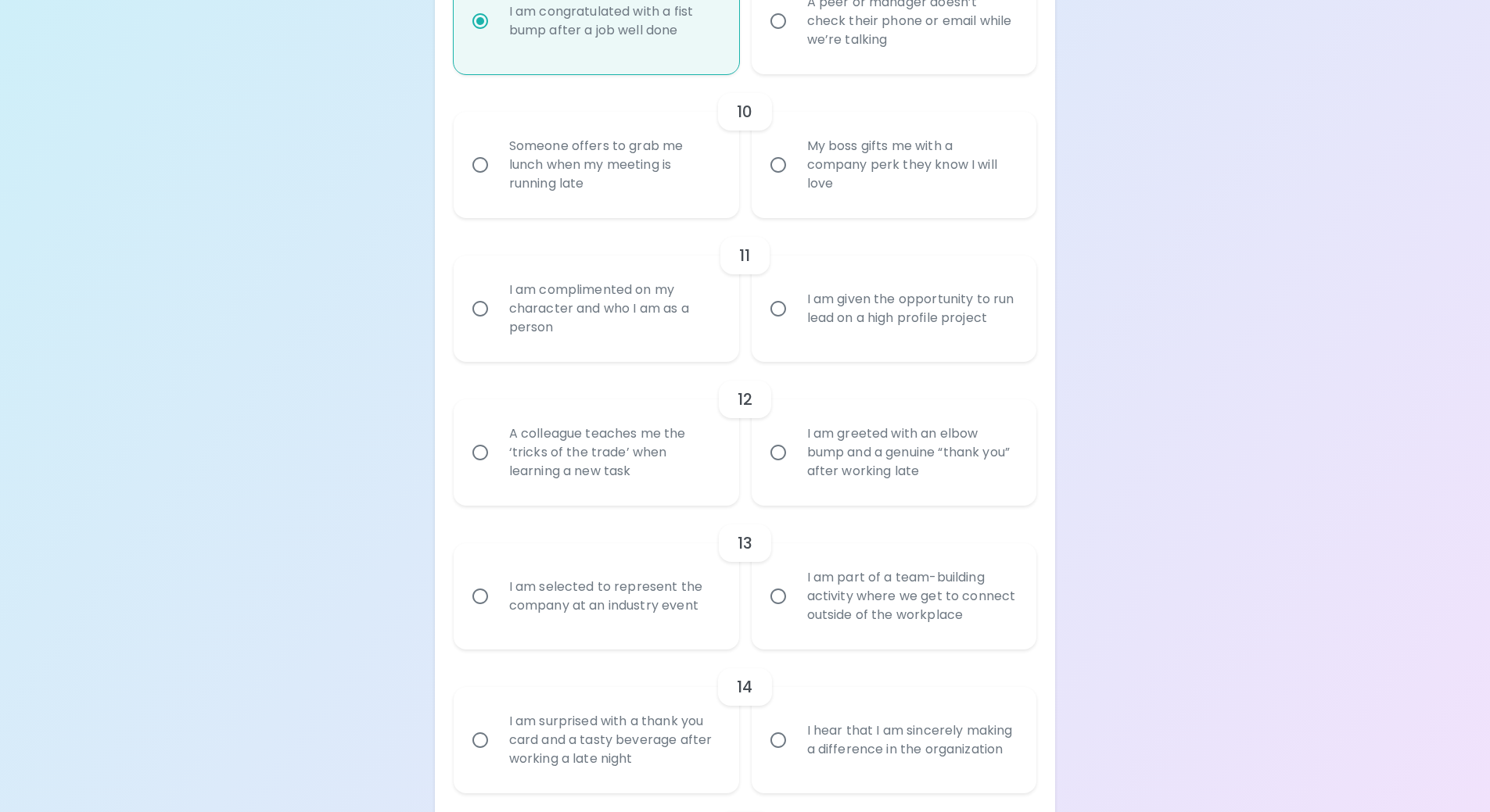
radio input "false"
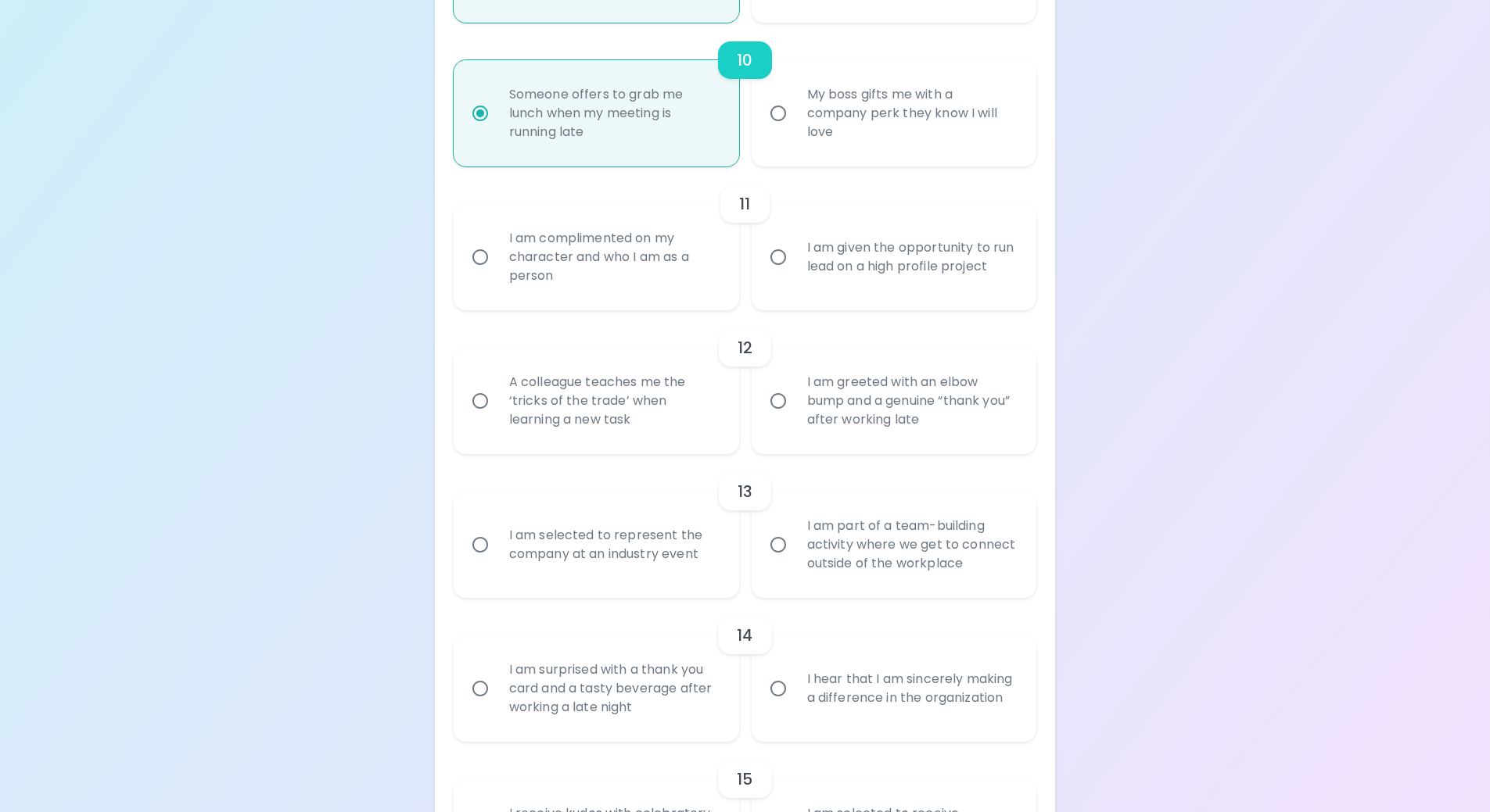
scroll to position [1640, 0]
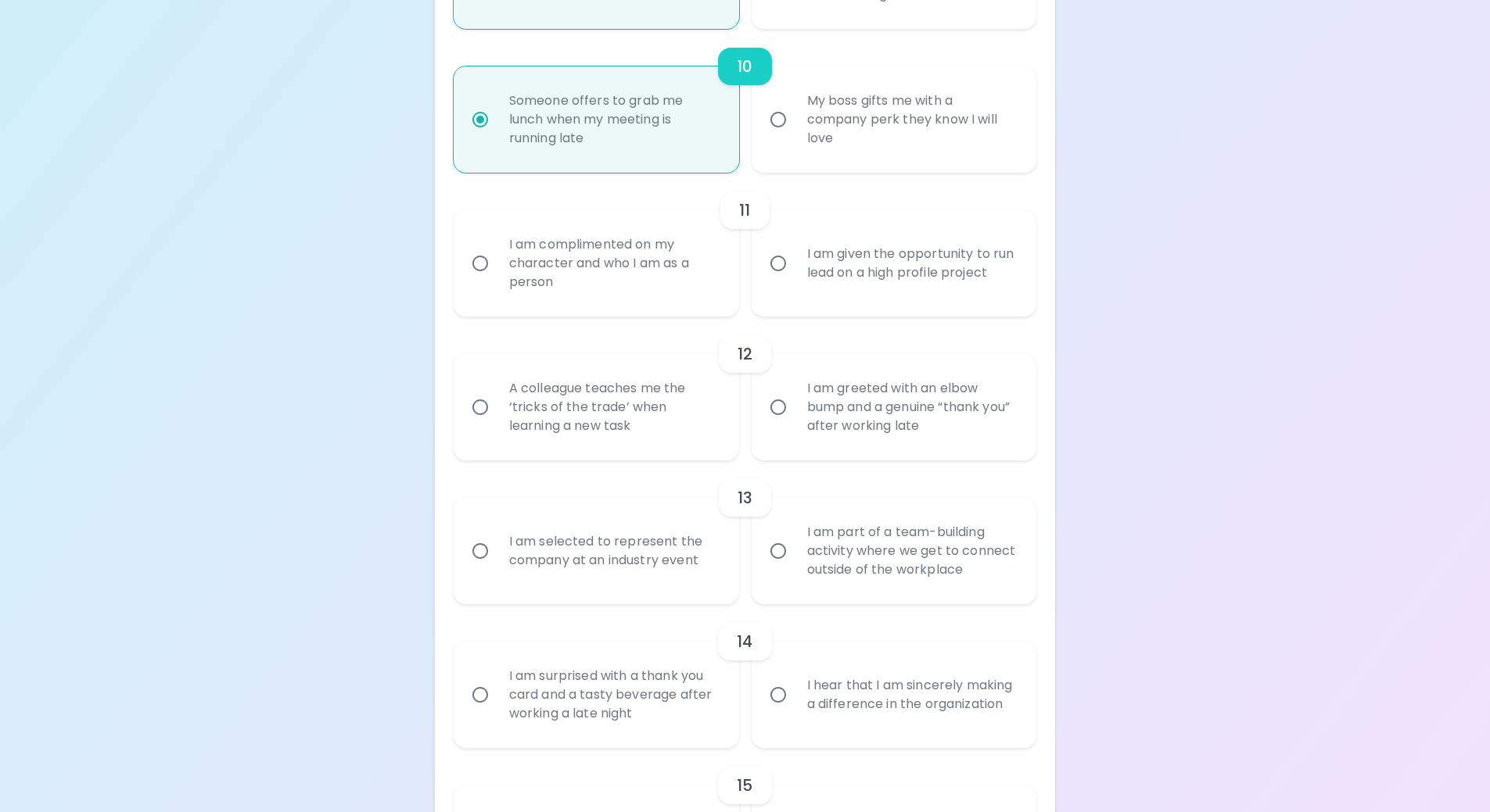
radio input "true"
click at [504, 251] on div "I am complimented on my character and who I am as a person" at bounding box center [613, 263] width 234 height 94
click at [496, 251] on input "I am complimented on my character and who I am as a person" at bounding box center [481, 263] width 33 height 33
radio input "false"
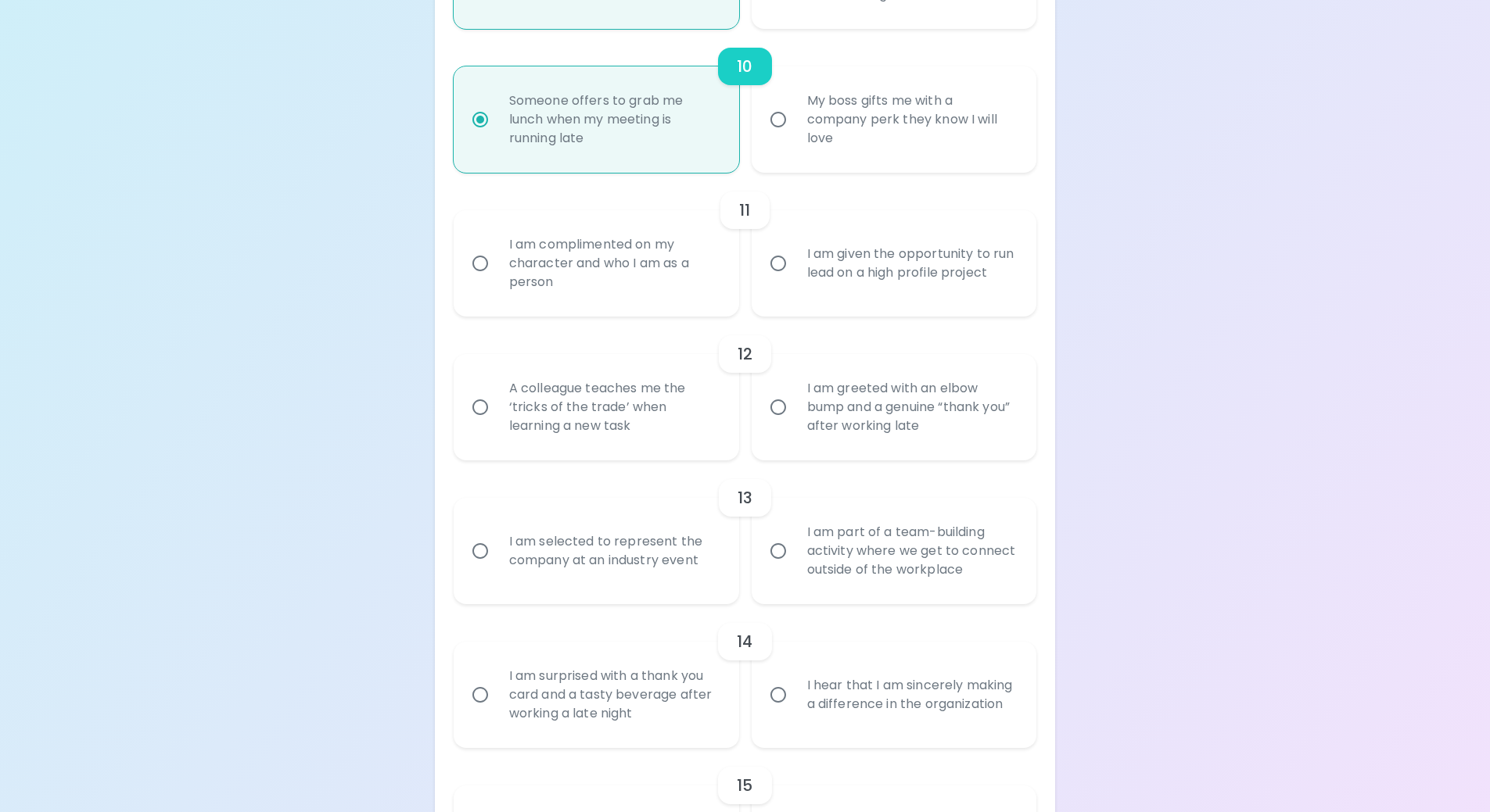
radio input "false"
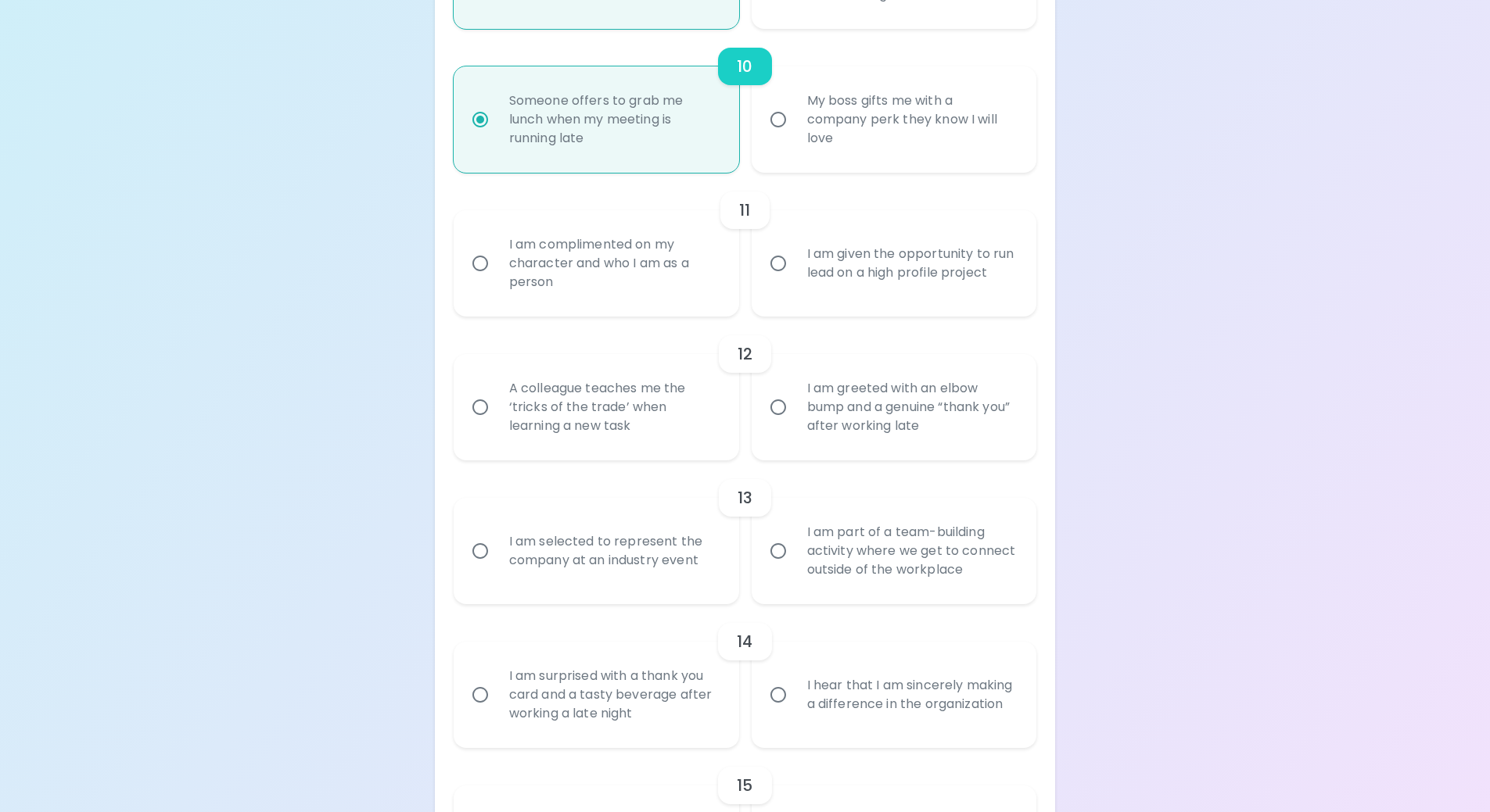
radio input "false"
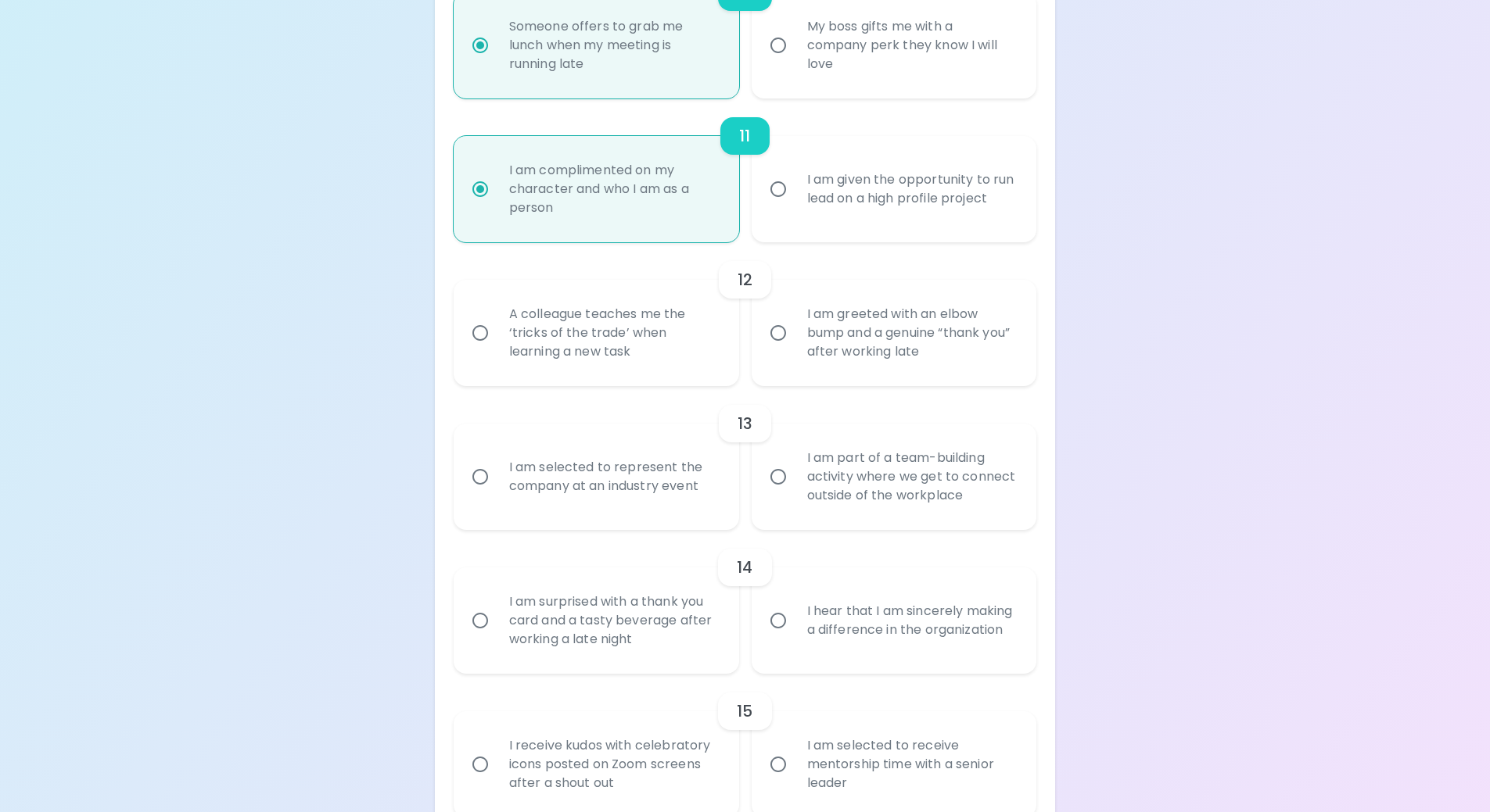
scroll to position [1766, 0]
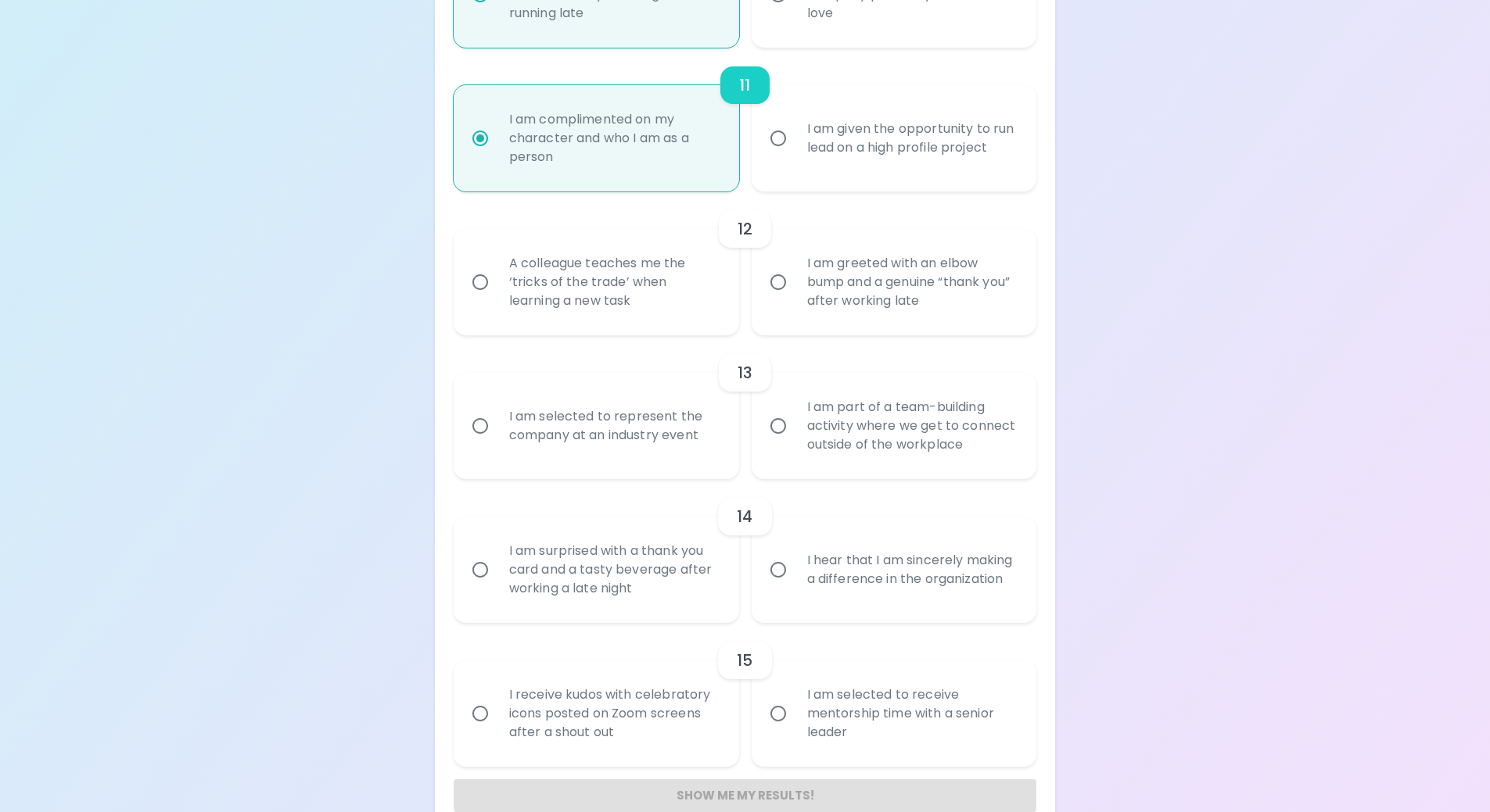
radio input "true"
click at [567, 274] on div "A colleague teaches me the ‘tricks of the trade’ when learning a new task" at bounding box center [613, 282] width 234 height 94
click at [496, 274] on input "A colleague teaches me the ‘tricks of the trade’ when learning a new task" at bounding box center [481, 282] width 33 height 33
radio input "false"
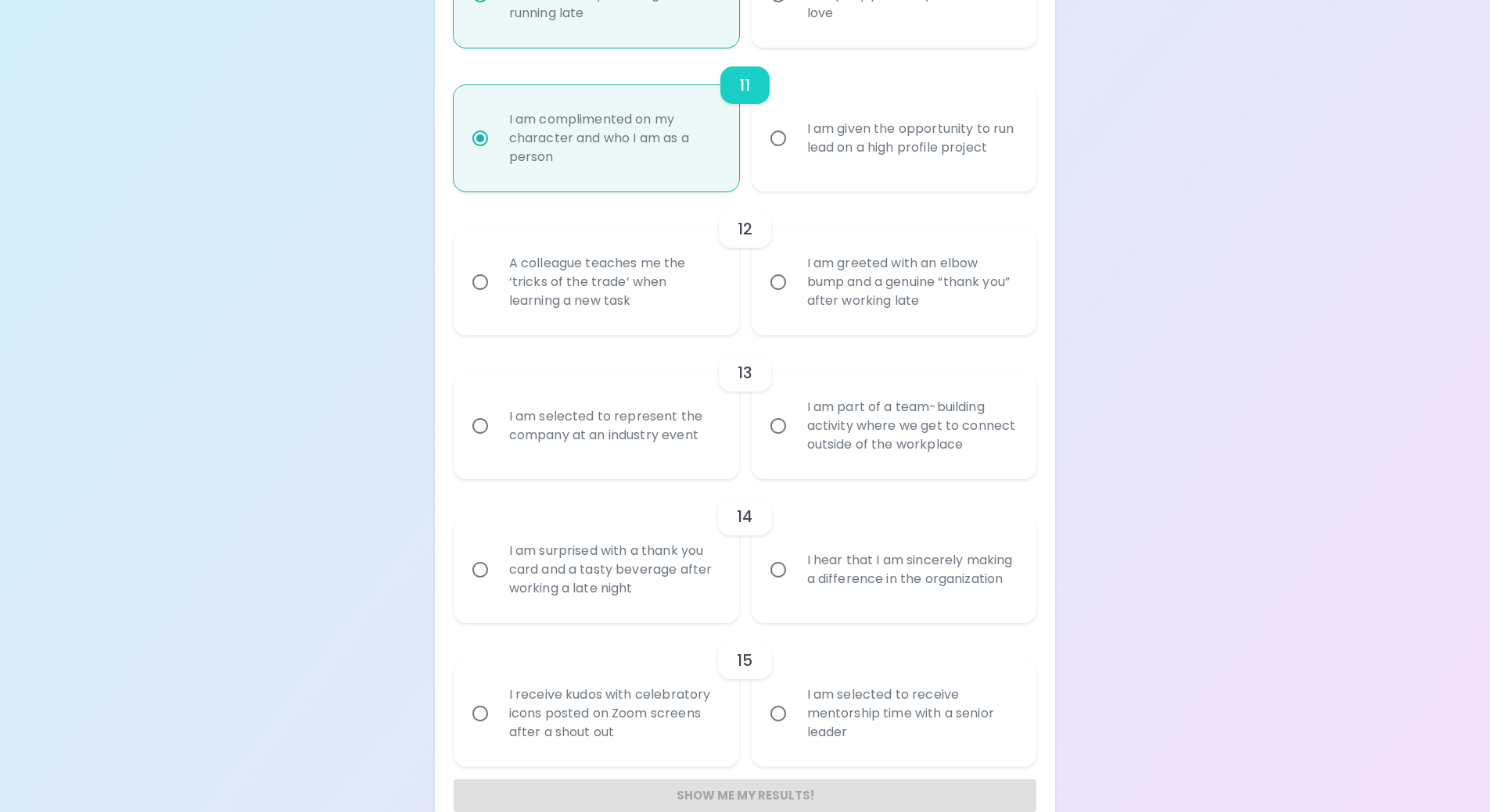
radio input "false"
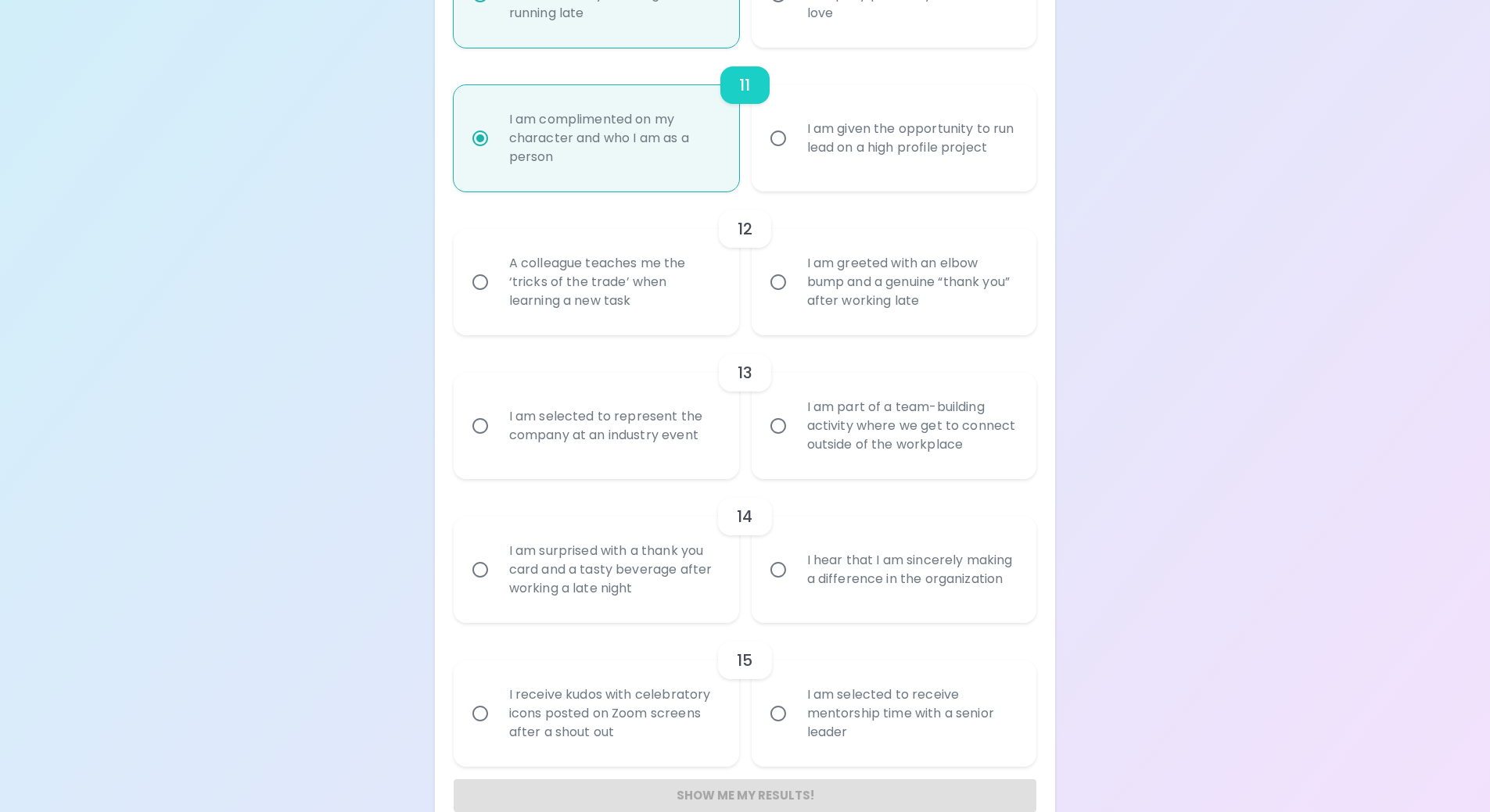
radio input "false"
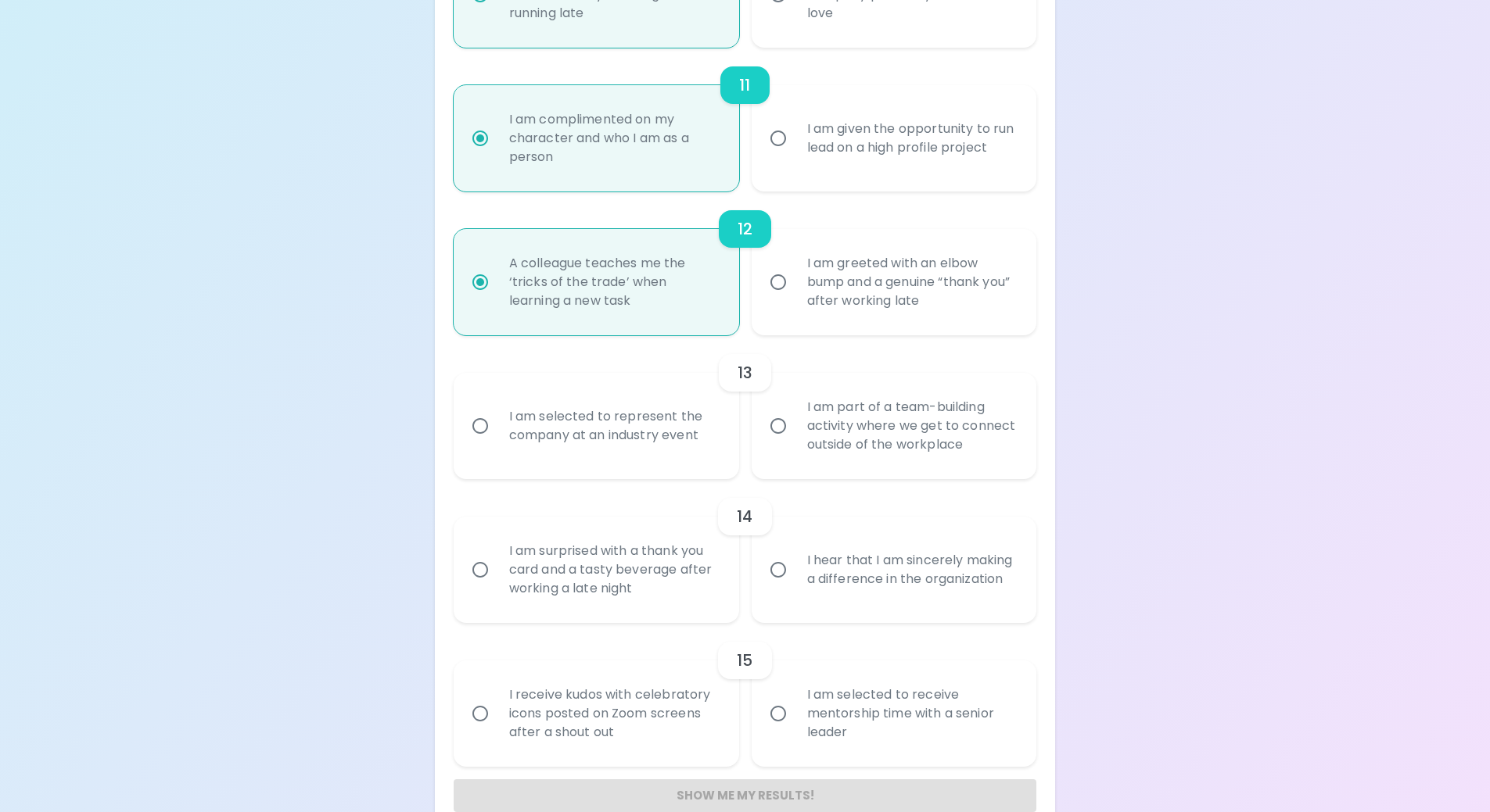
scroll to position [1796, 0]
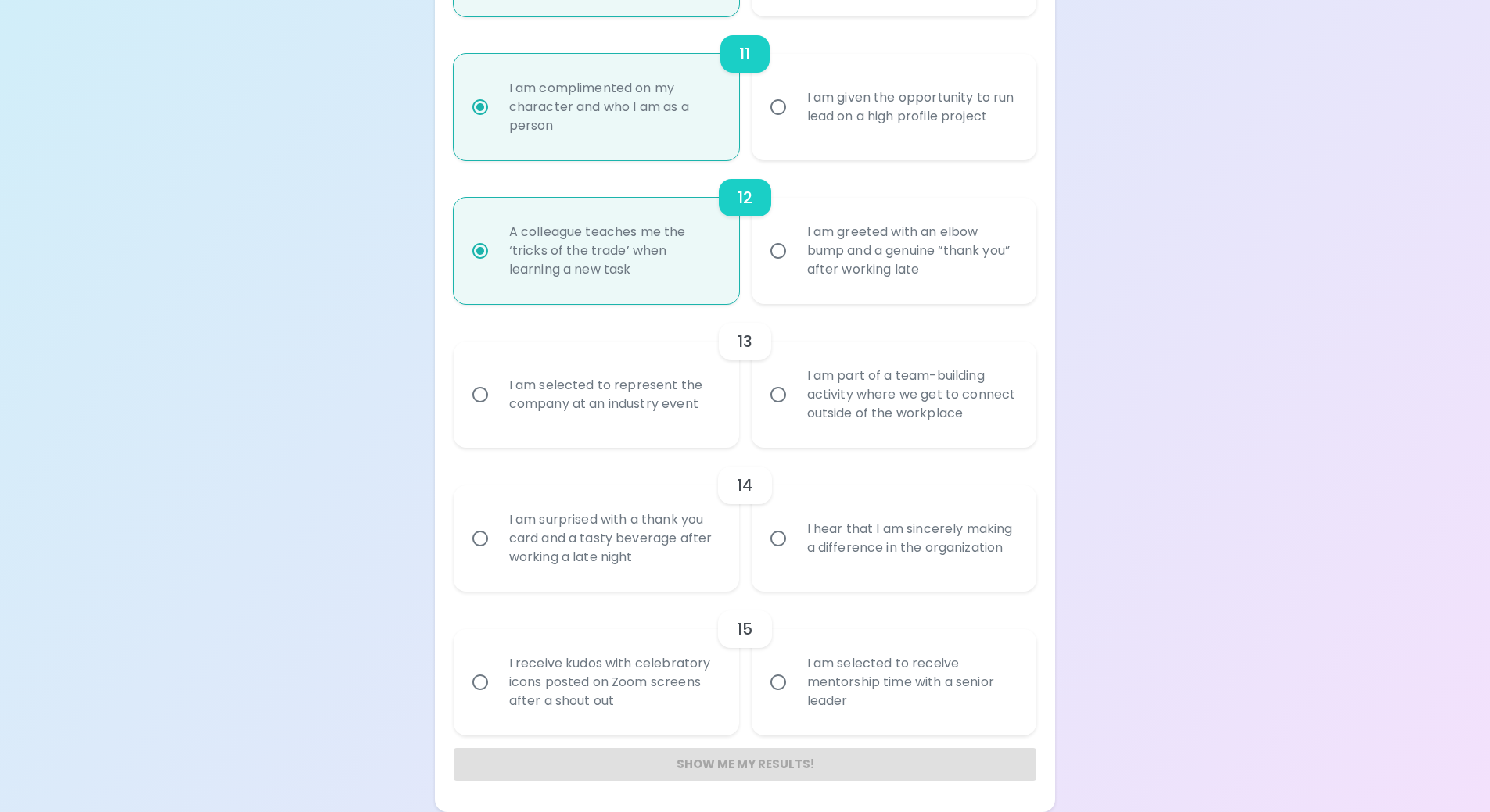
radio input "true"
click at [635, 393] on div "I am selected to represent the company at an industry event" at bounding box center [613, 395] width 234 height 75
click at [496, 393] on input "I am selected to represent the company at an industry event" at bounding box center [481, 395] width 33 height 33
radio input "false"
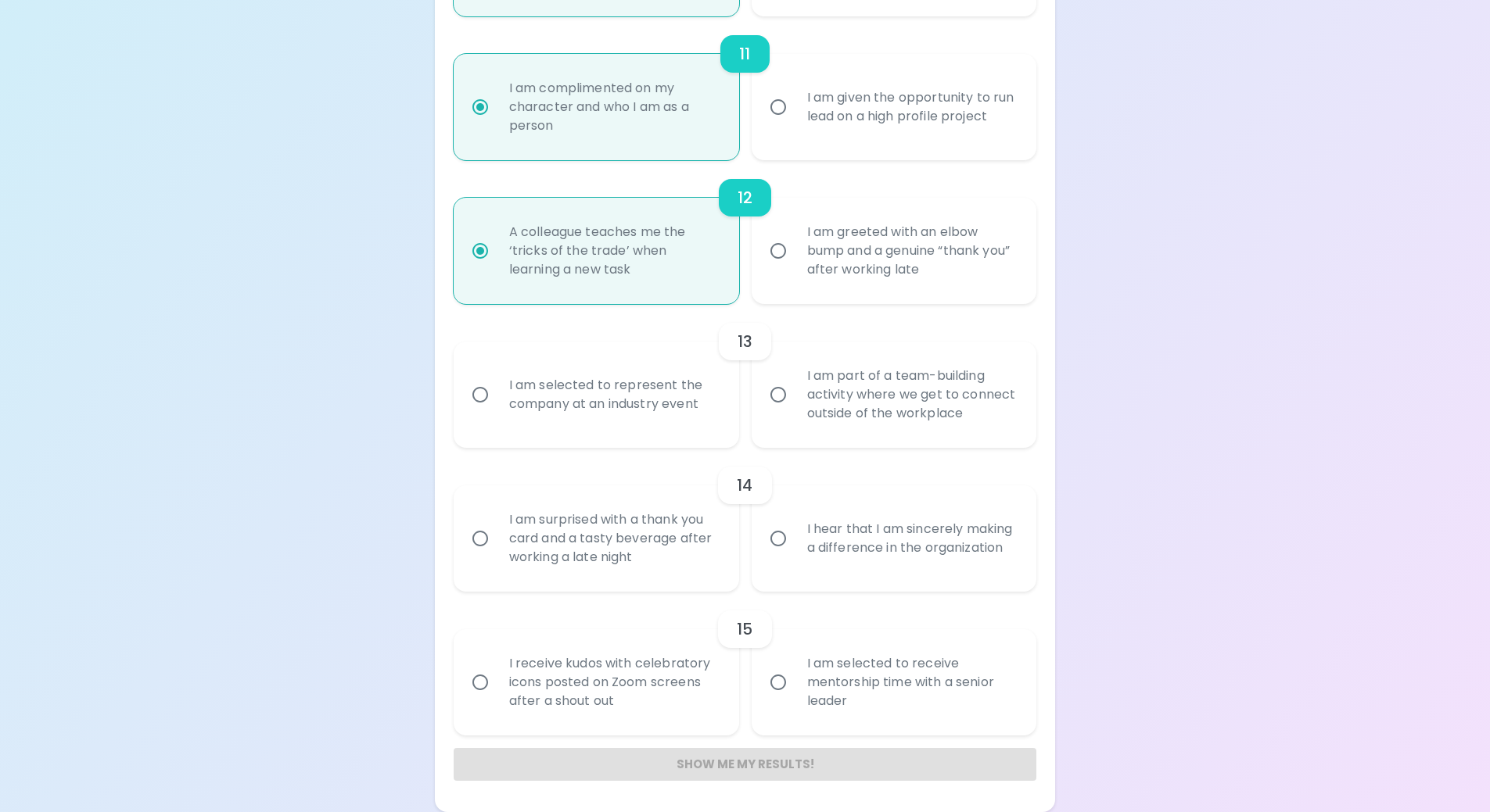
radio input "false"
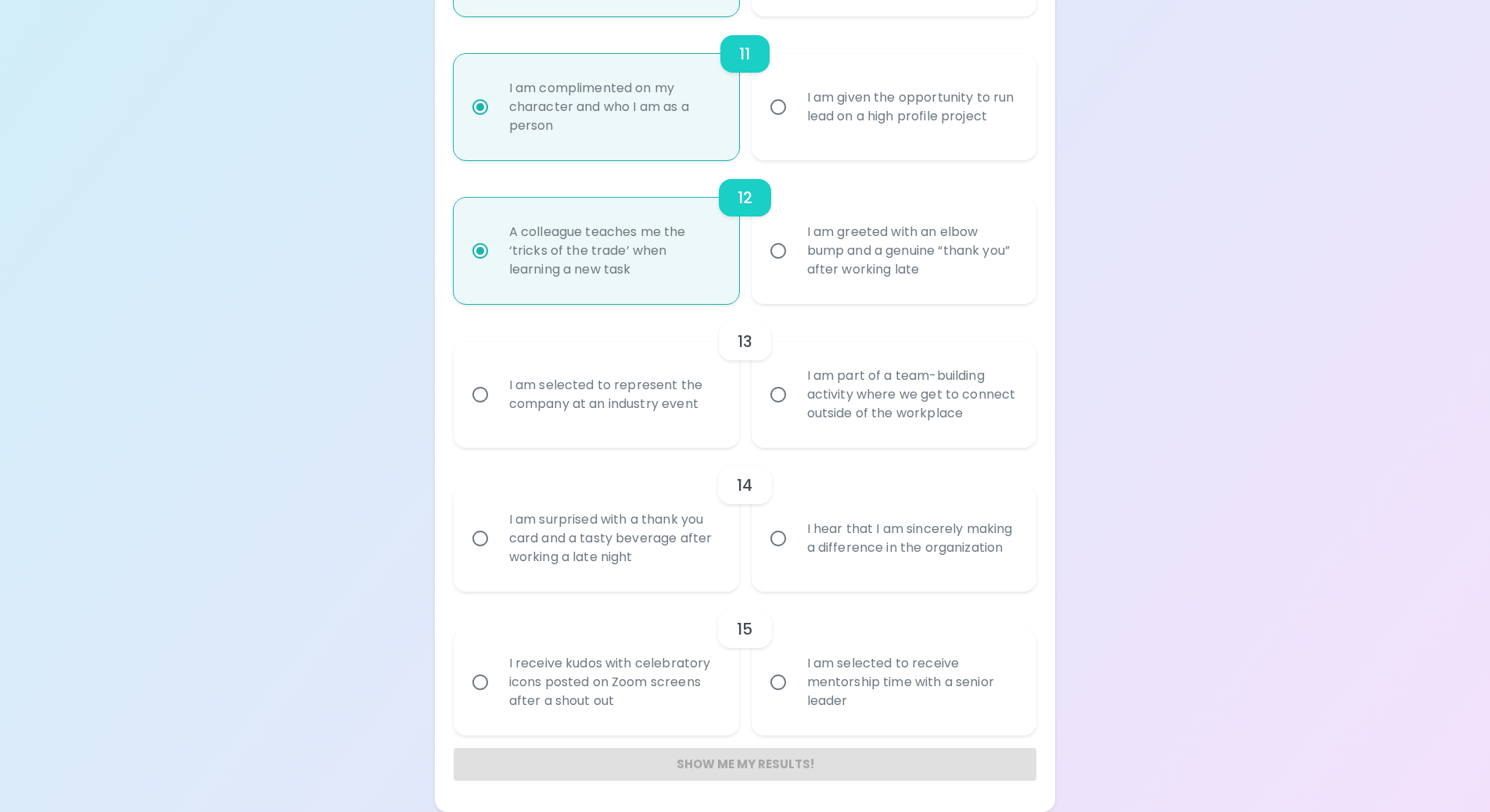
radio input "false"
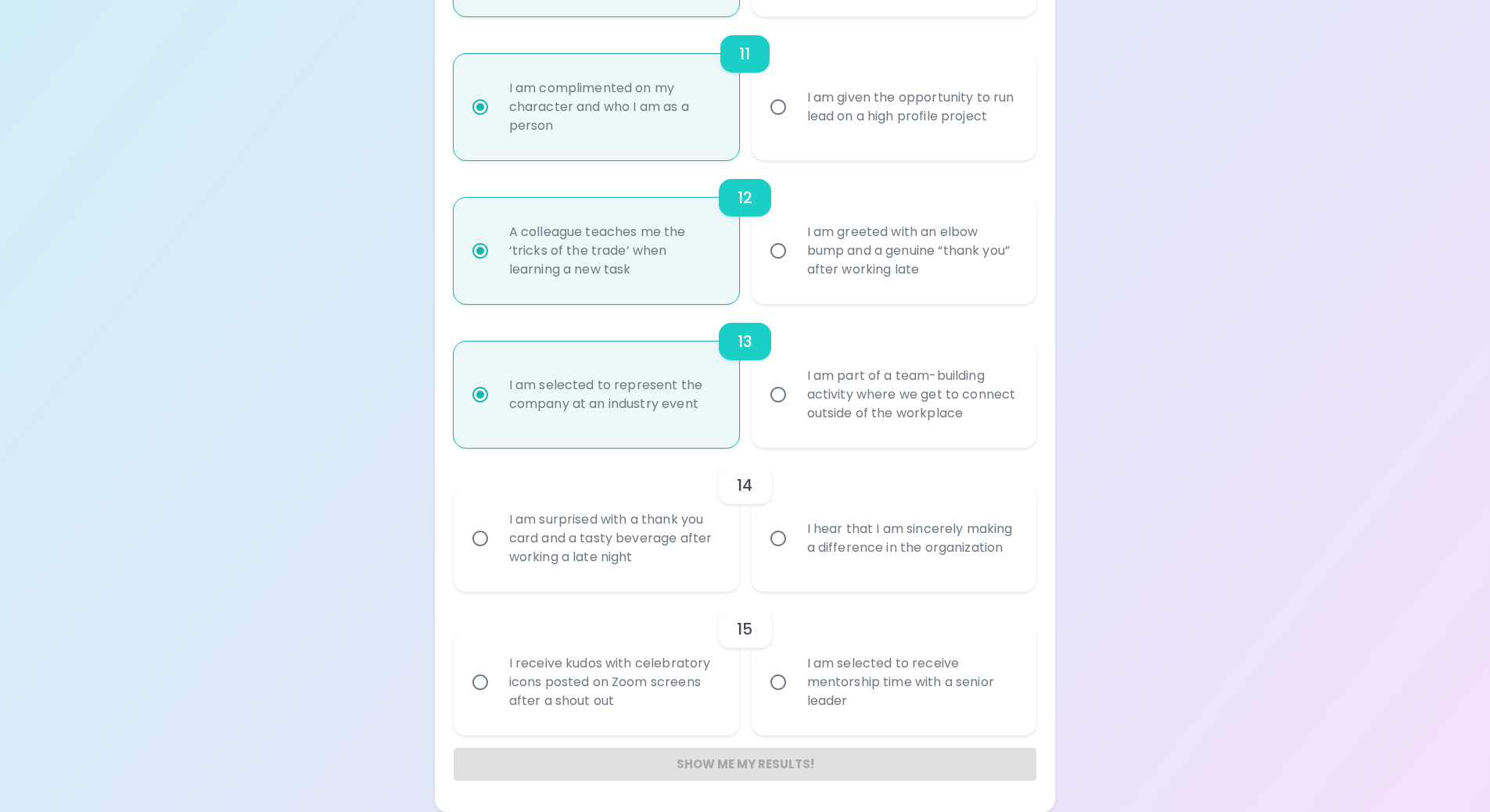
radio input "true"
click at [880, 544] on div "I hear that I am sincerely making a difference in the organization" at bounding box center [912, 538] width 234 height 75
click at [795, 544] on input "I hear that I am sincerely making a difference in the organization" at bounding box center [779, 538] width 33 height 33
radio input "false"
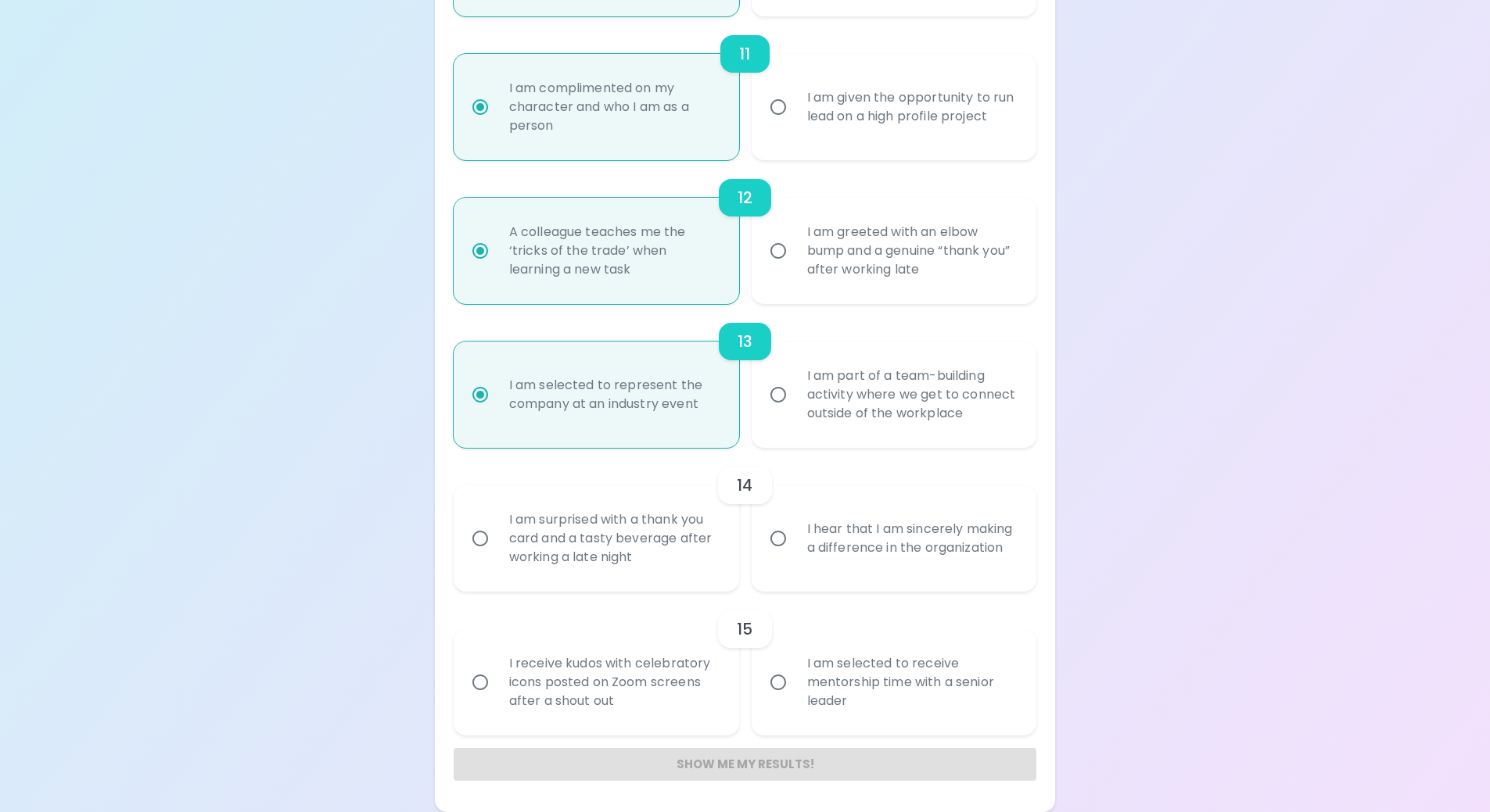
radio input "false"
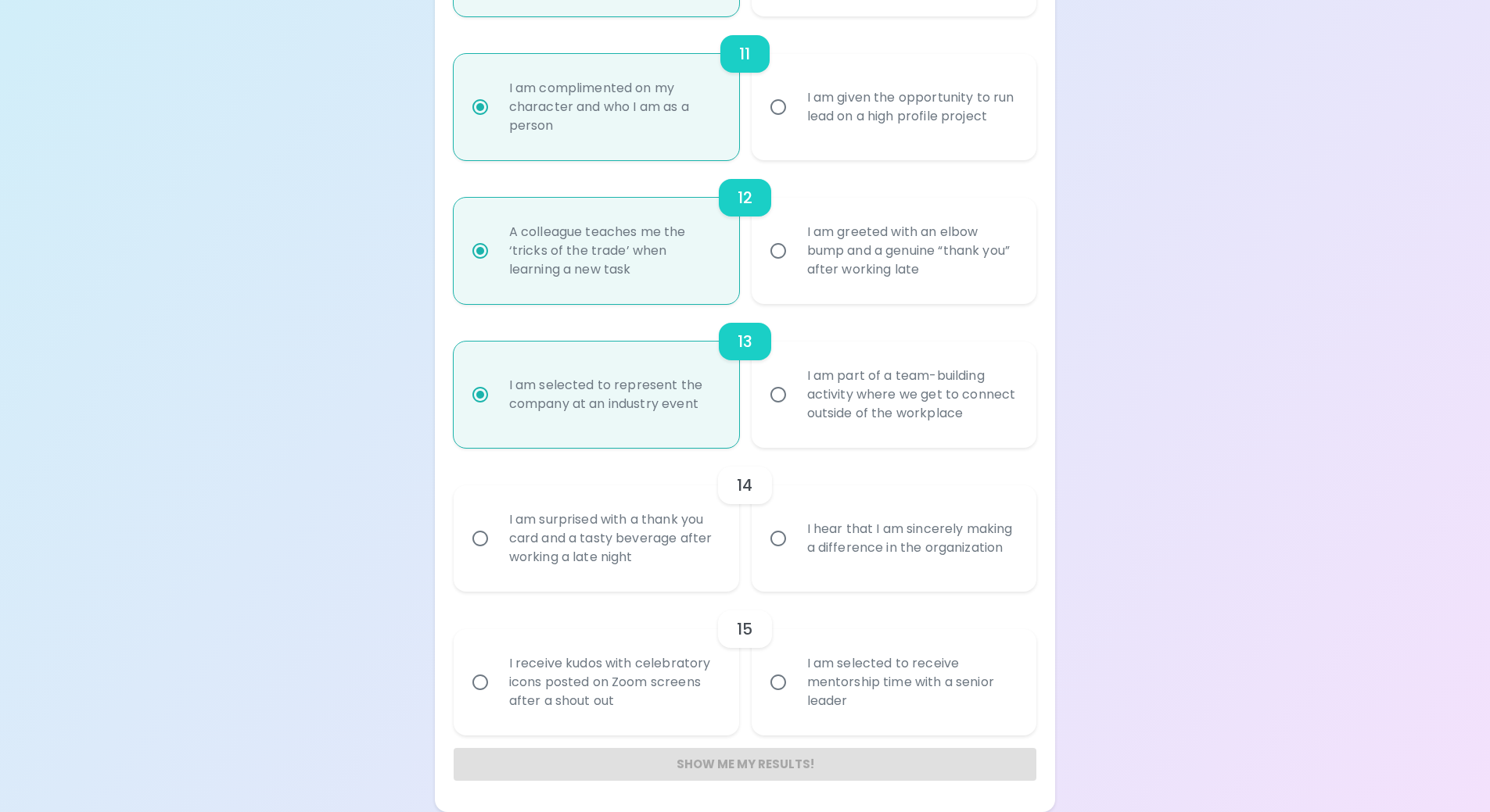
radio input "false"
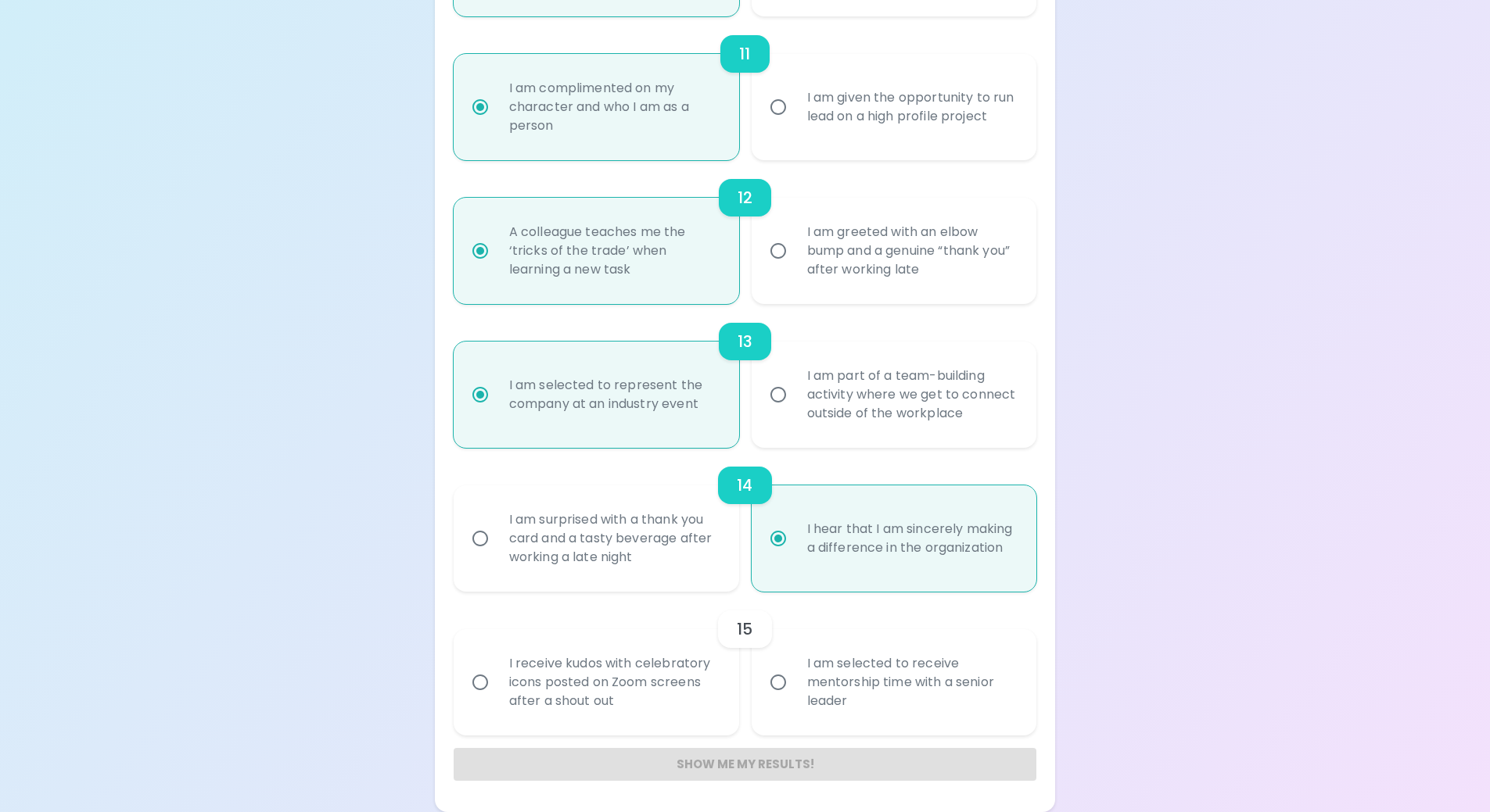
radio input "true"
click at [809, 683] on div "I am selected to receive mentorship time with a senior leader" at bounding box center [912, 683] width 234 height 94
click at [795, 683] on input "I am selected to receive mentorship time with a senior leader" at bounding box center [779, 683] width 33 height 33
radio input "false"
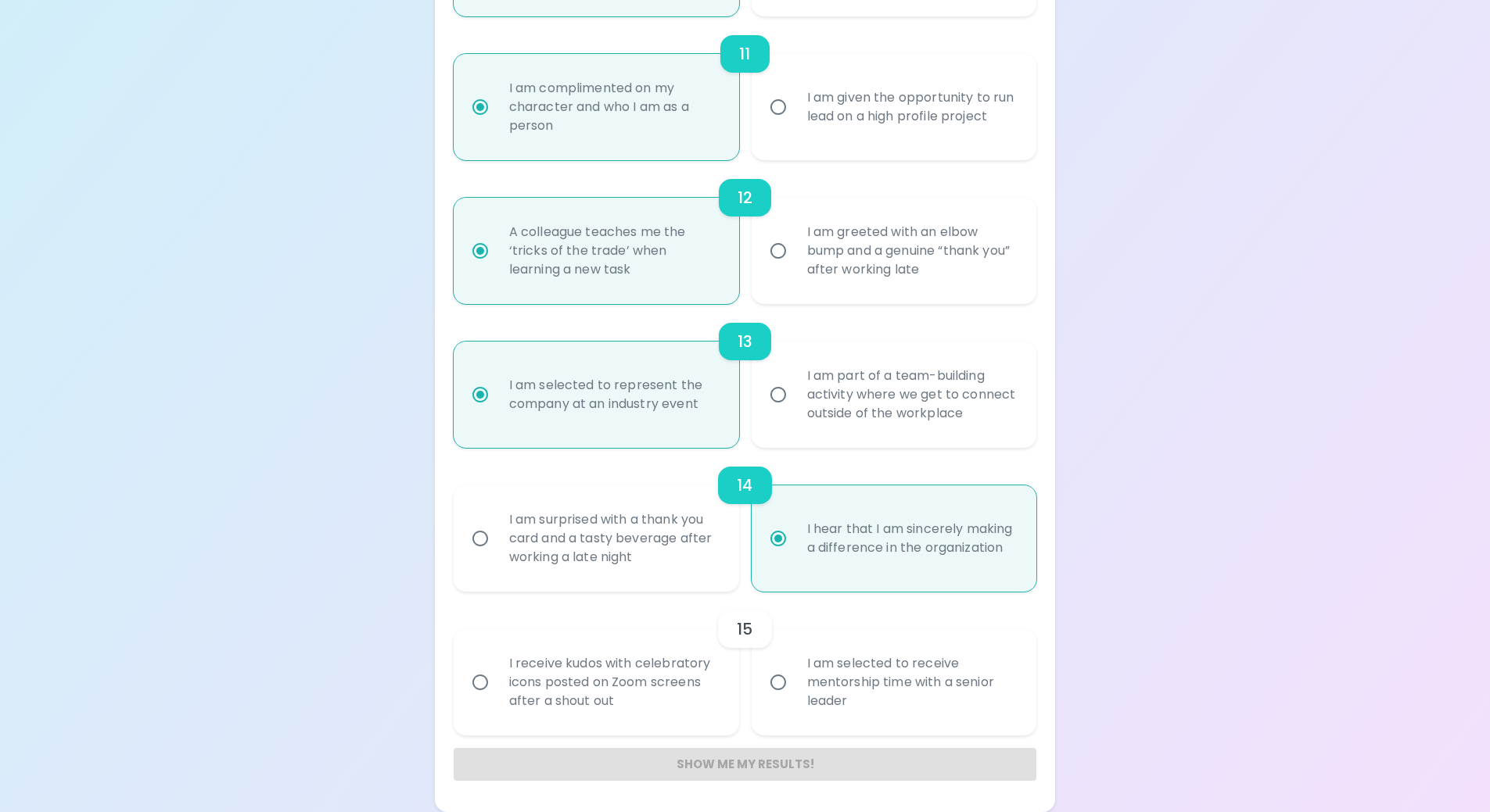
radio input "false"
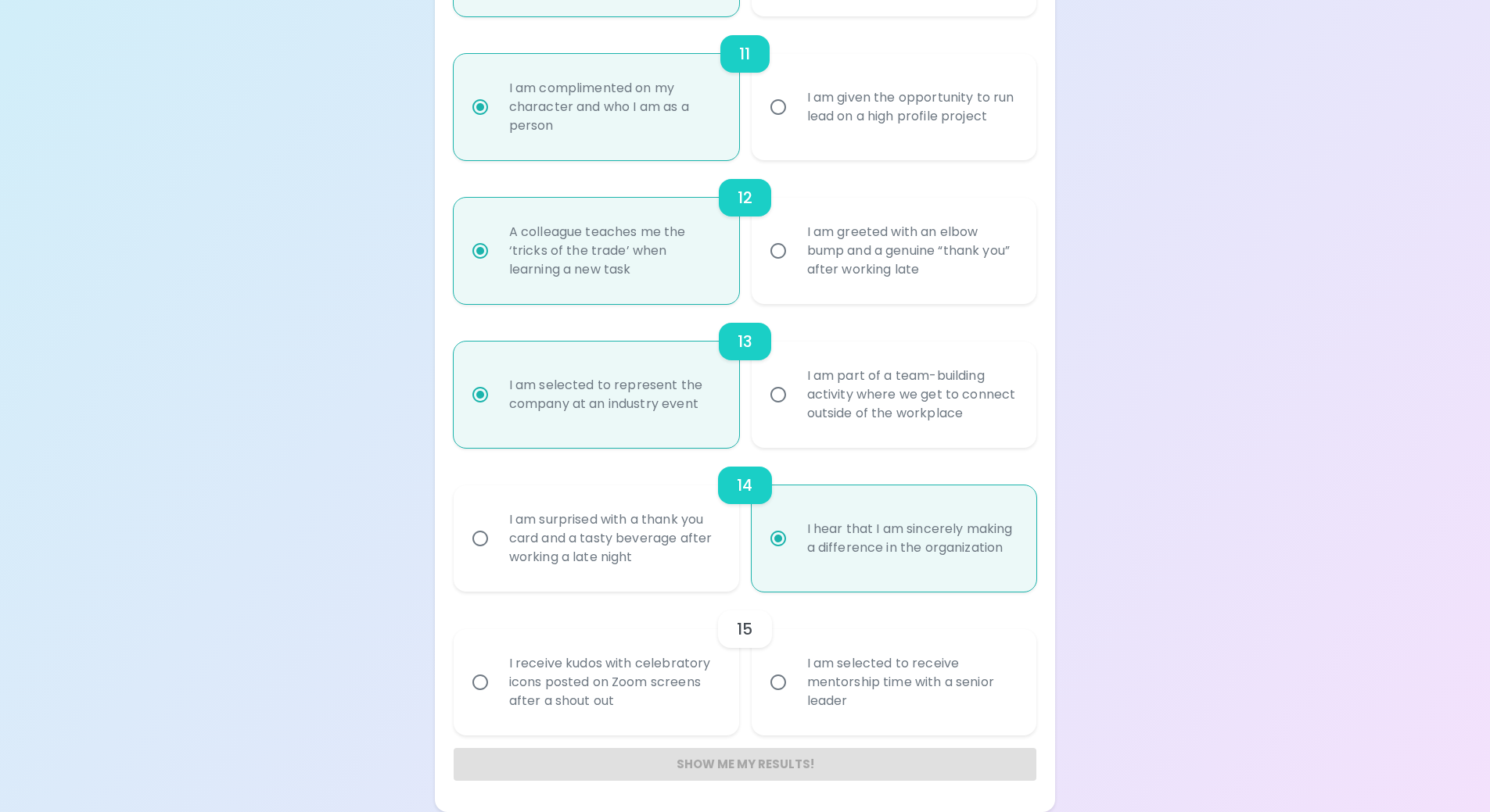
radio input "false"
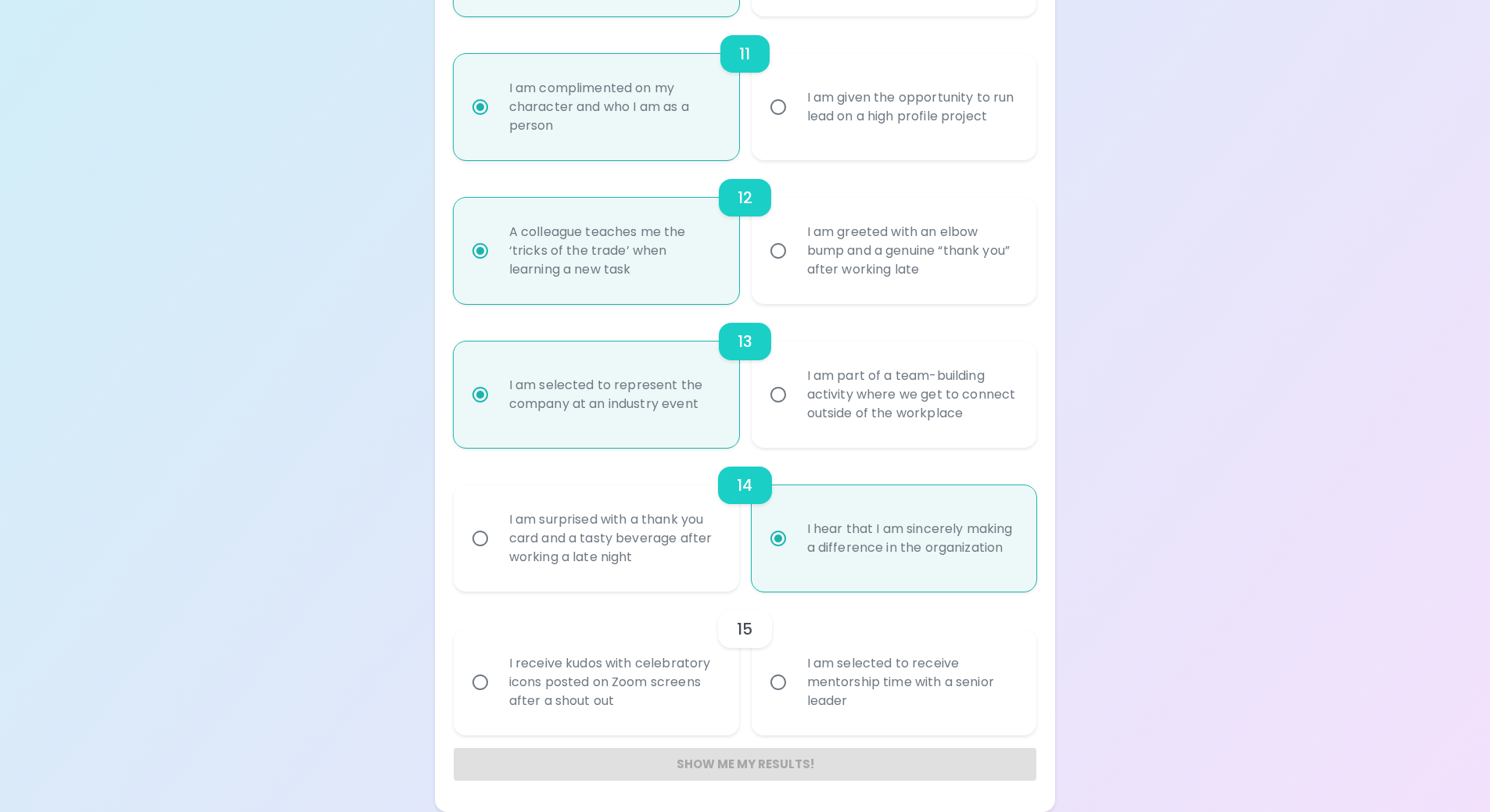
radio input "false"
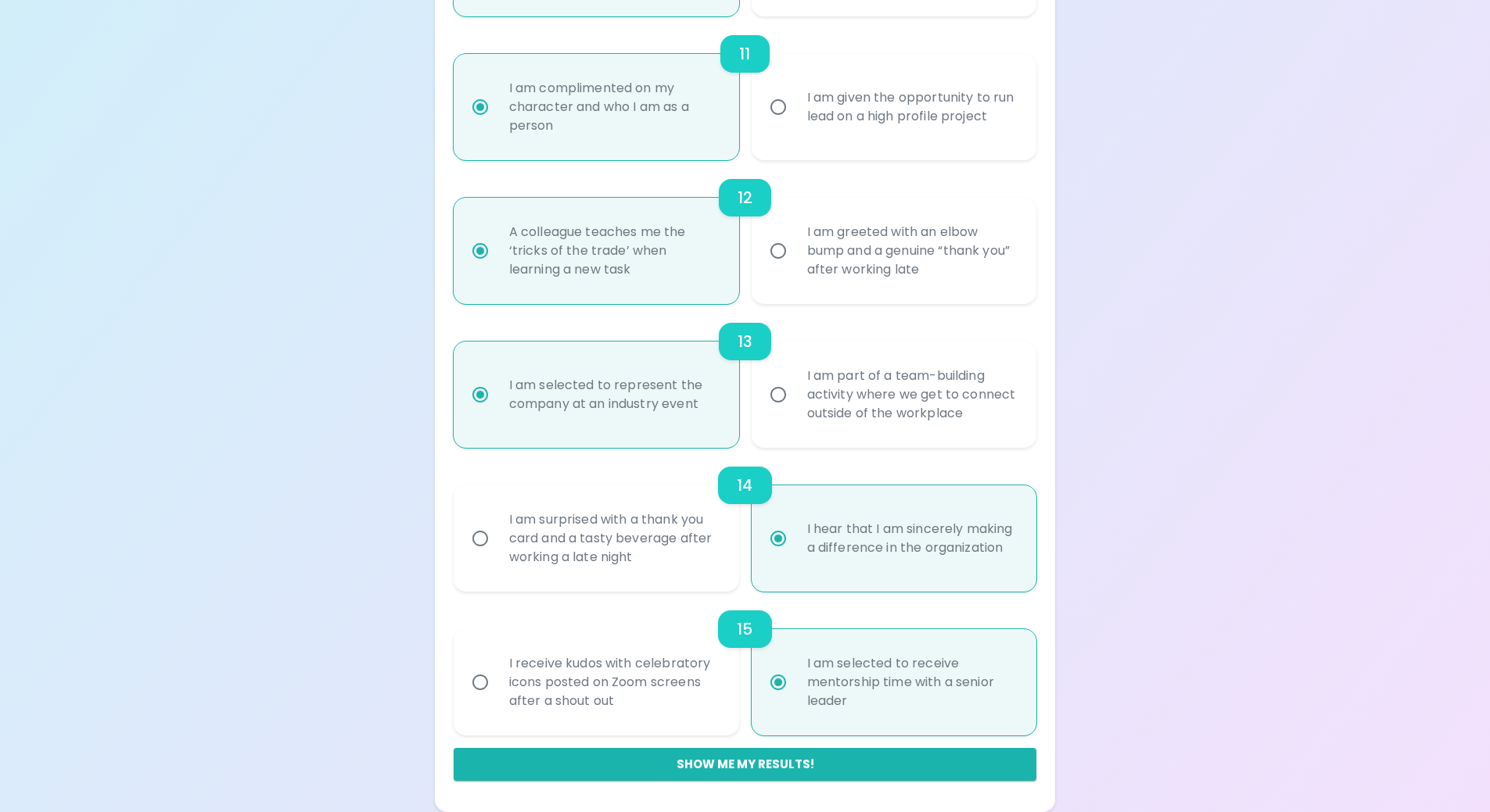
radio input "true"
click at [664, 682] on div "I receive kudos with celebratory icons posted on Zoom screens after a shout out" at bounding box center [613, 683] width 234 height 94
click at [496, 682] on input "I receive kudos with celebratory icons posted on Zoom screens after a shout out" at bounding box center [481, 683] width 33 height 33
radio input "false"
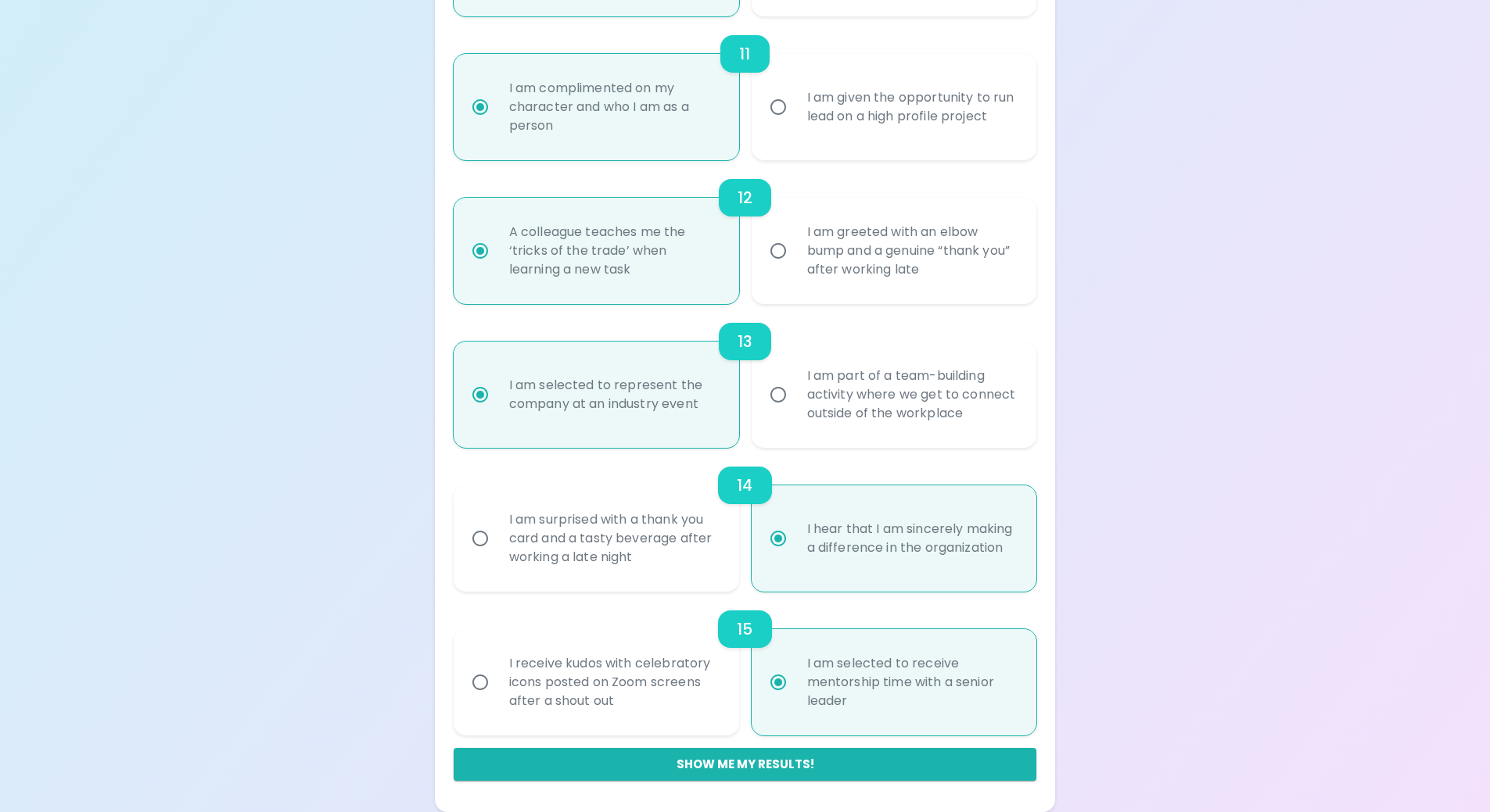
radio input "false"
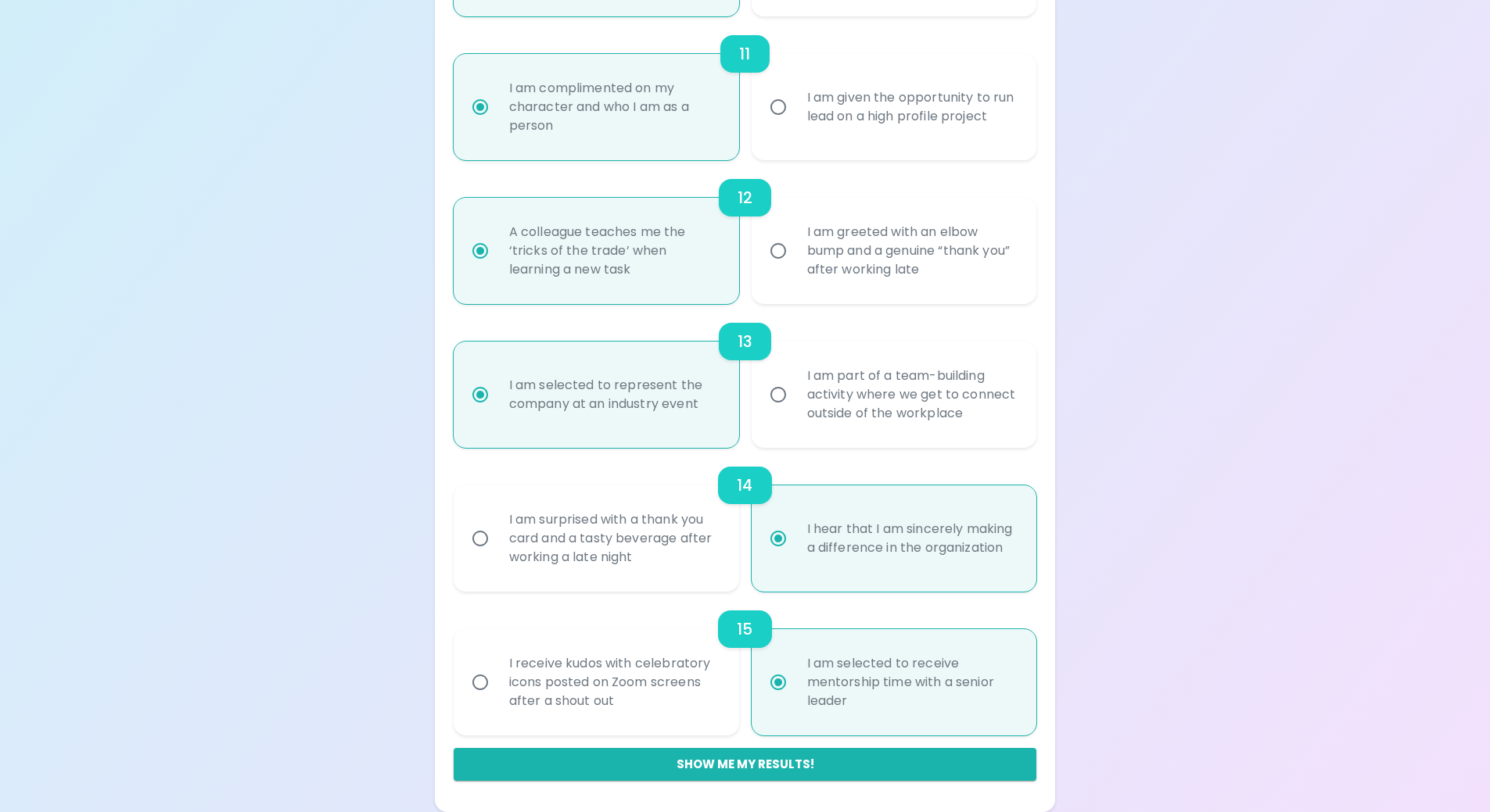
radio input "false"
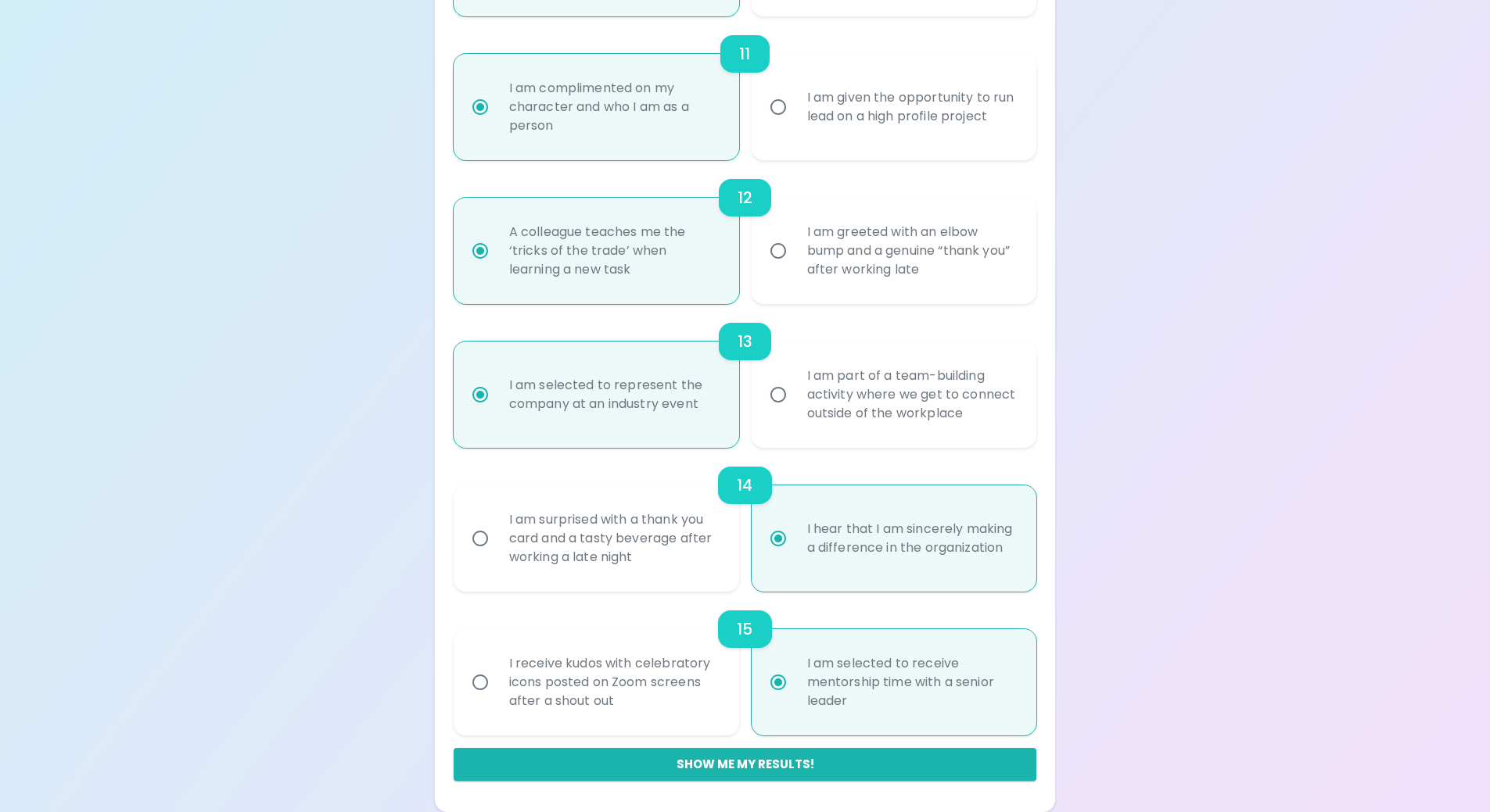
radio input "false"
radio input "true"
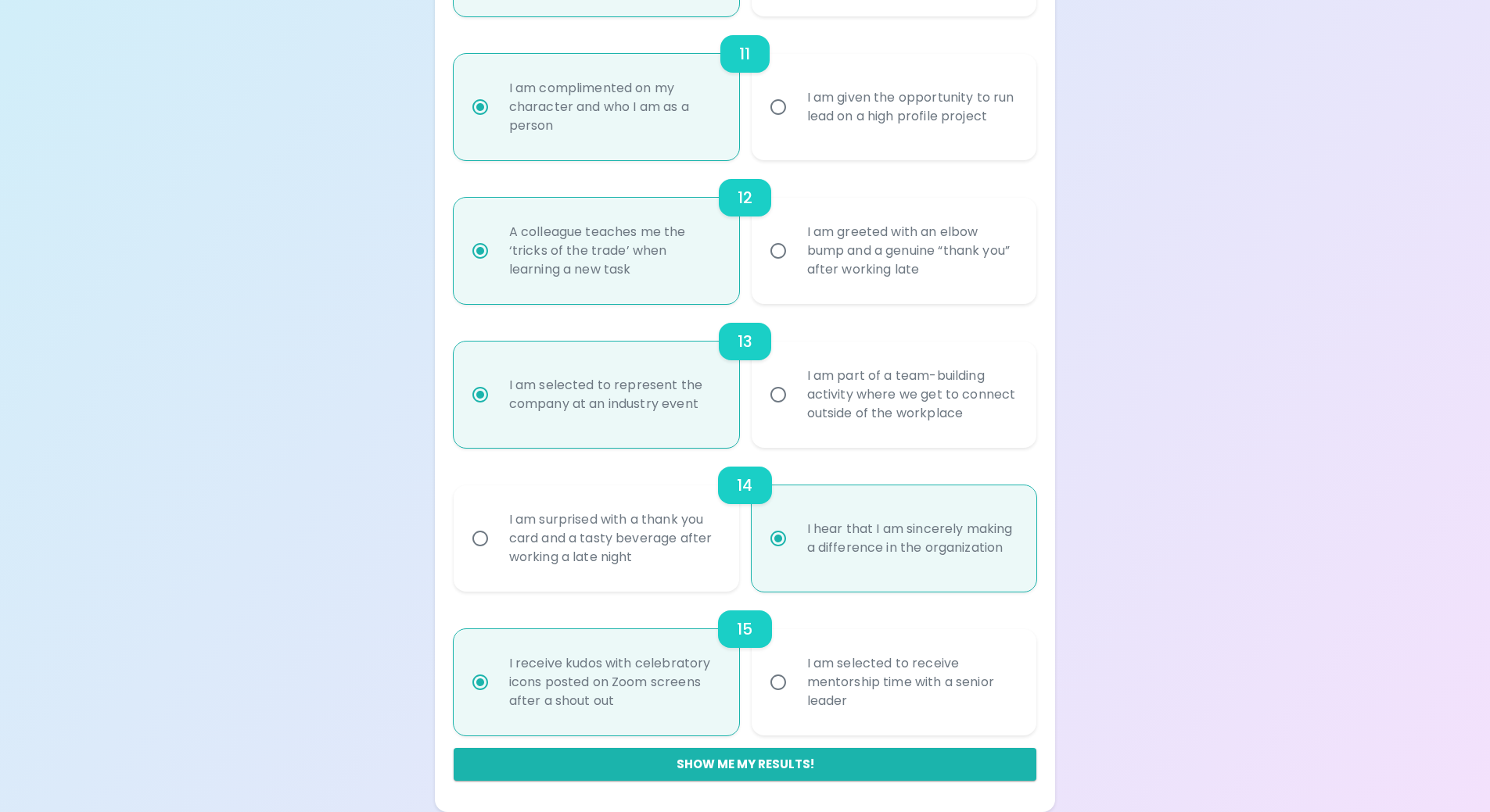
radio input "true"
click at [817, 680] on div "I am selected to receive mentorship time with a senior leader" at bounding box center [912, 683] width 234 height 94
click at [795, 680] on input "I am selected to receive mentorship time with a senior leader" at bounding box center [779, 683] width 33 height 33
radio input "false"
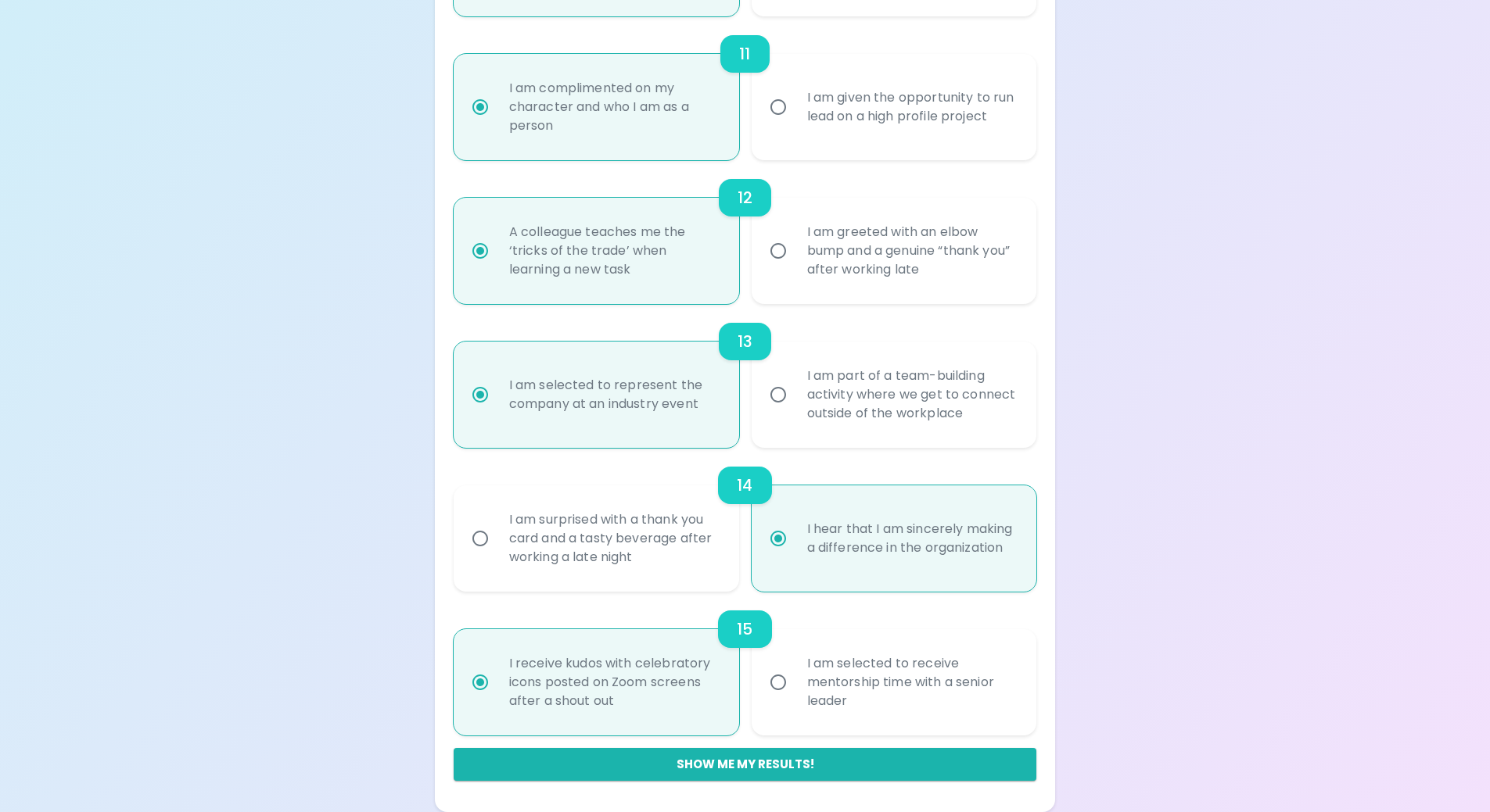
radio input "false"
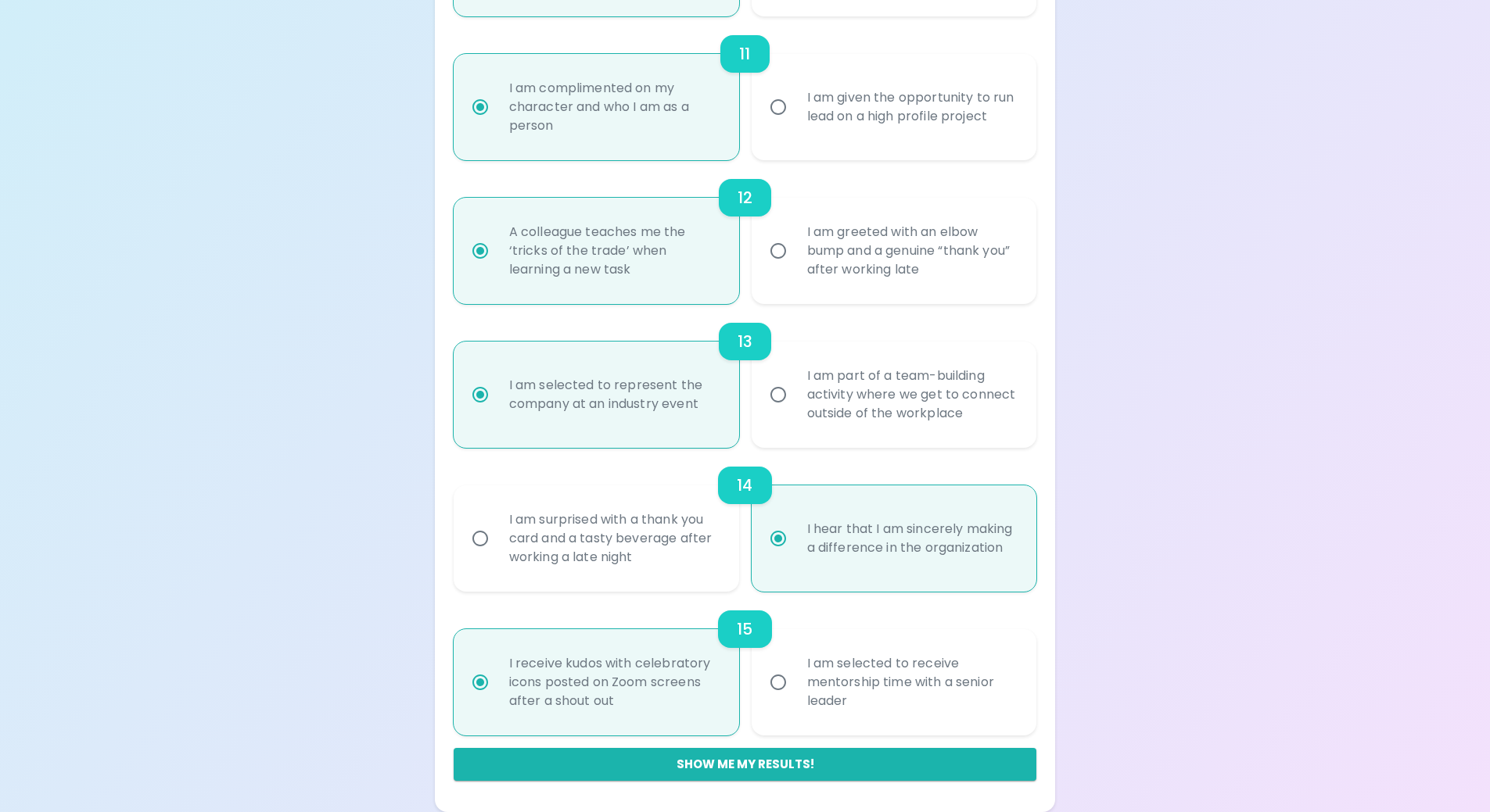
radio input "false"
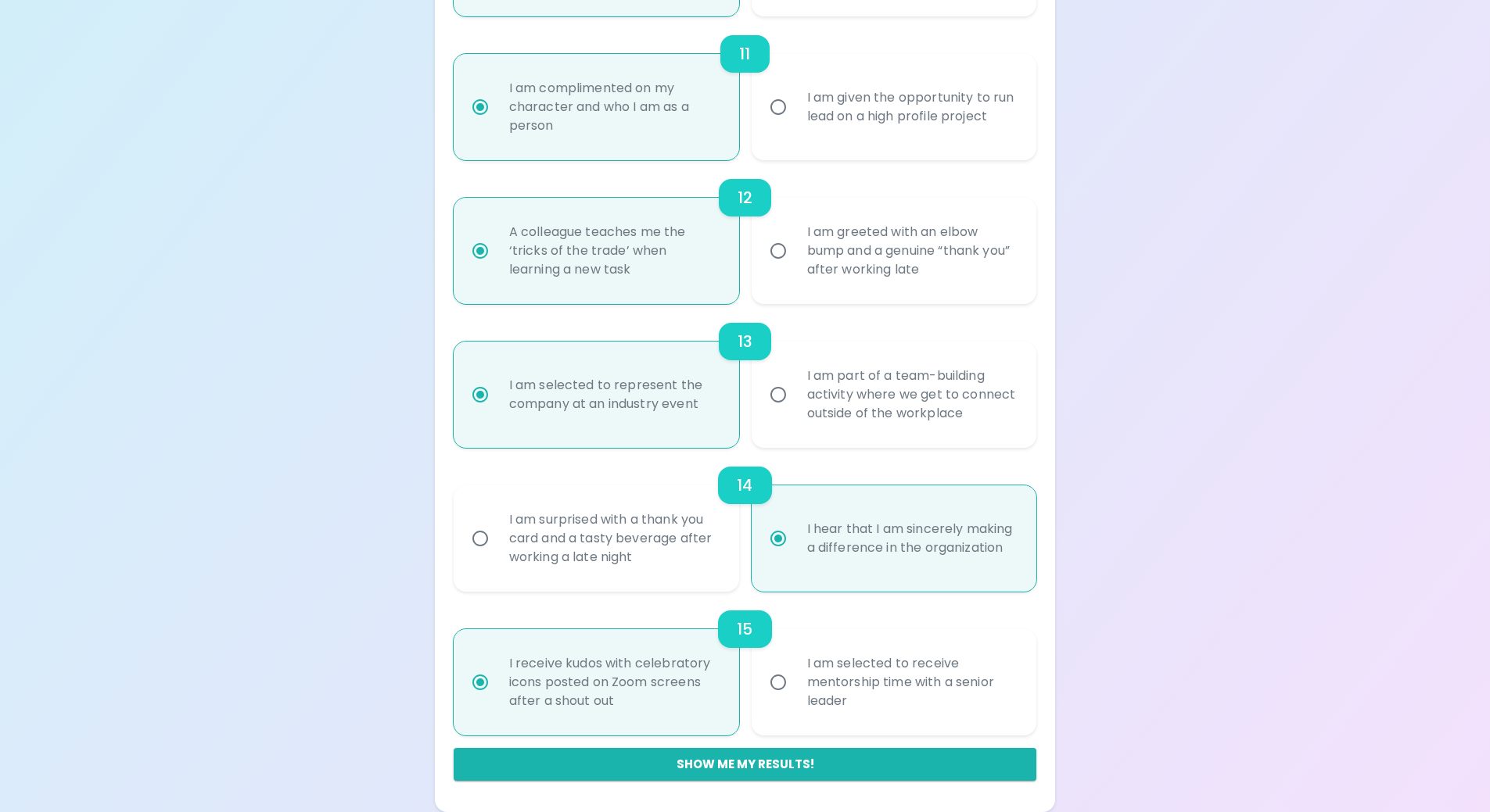
radio input "false"
radio input "true"
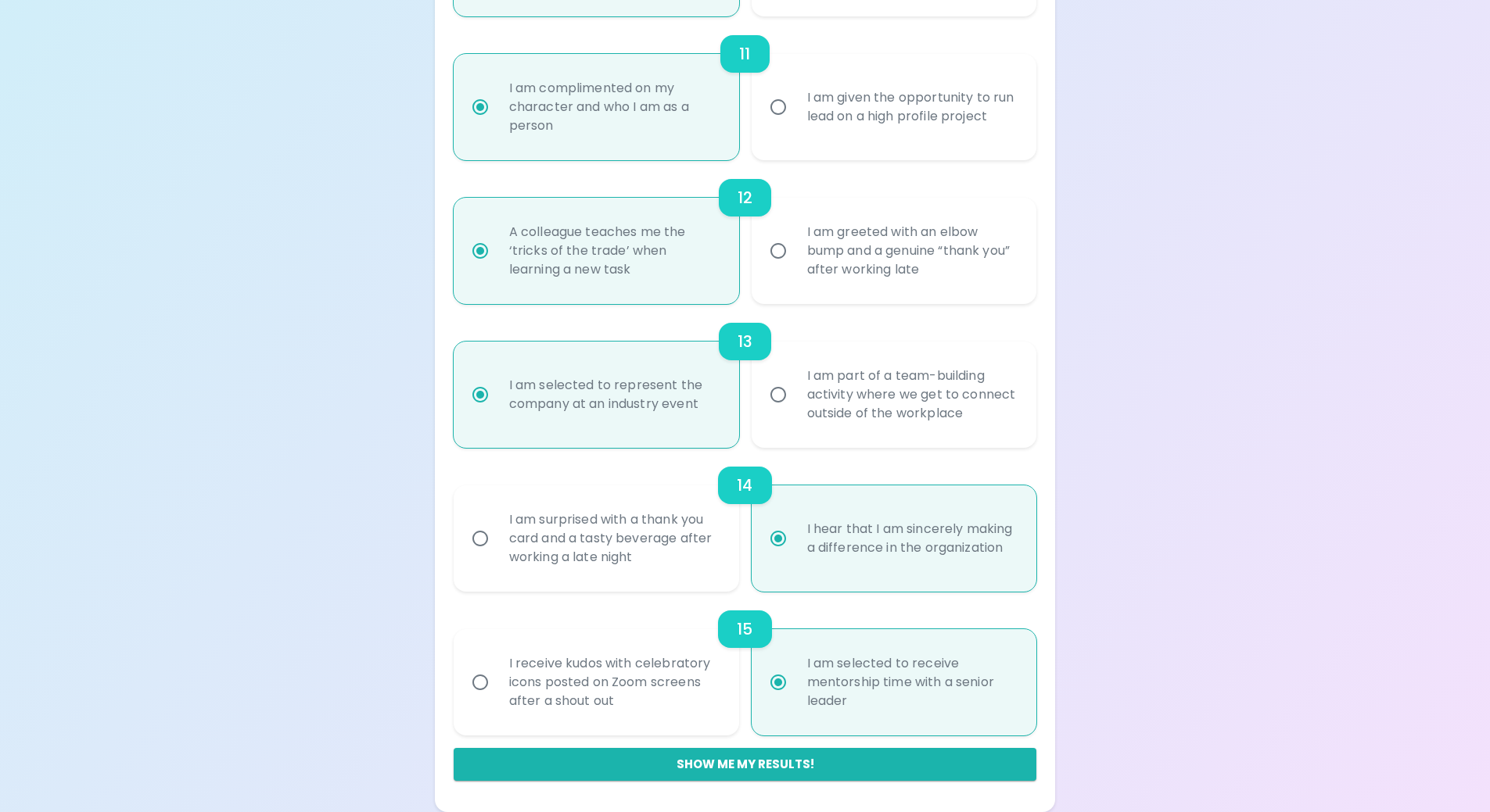
radio input "true"
click at [636, 671] on div "I receive kudos with celebratory icons posted on Zoom screens after a shout out" at bounding box center [613, 683] width 234 height 94
click at [496, 671] on input "I receive kudos with celebratory icons posted on Zoom screens after a shout out" at bounding box center [481, 683] width 33 height 33
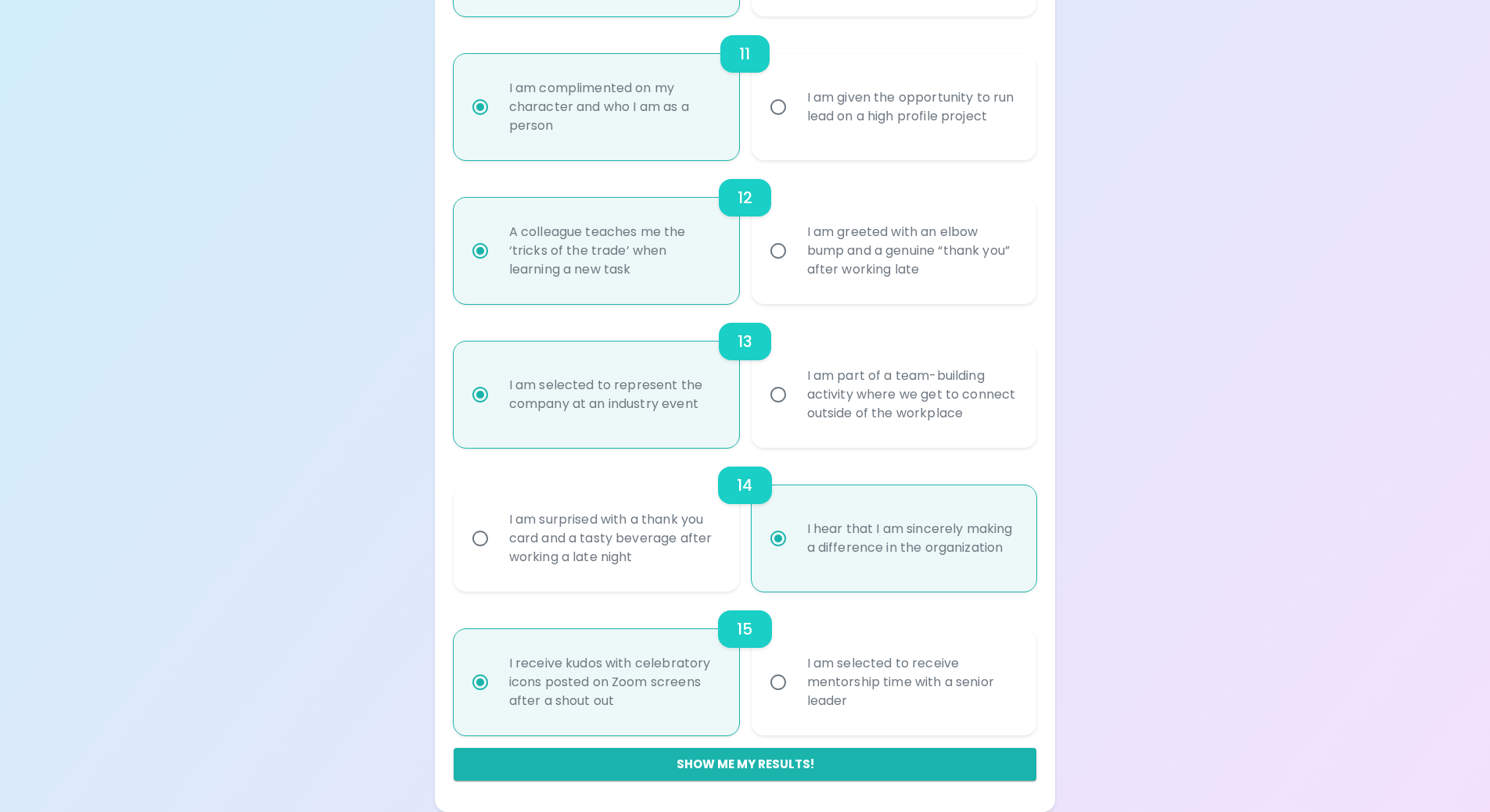
radio input "false"
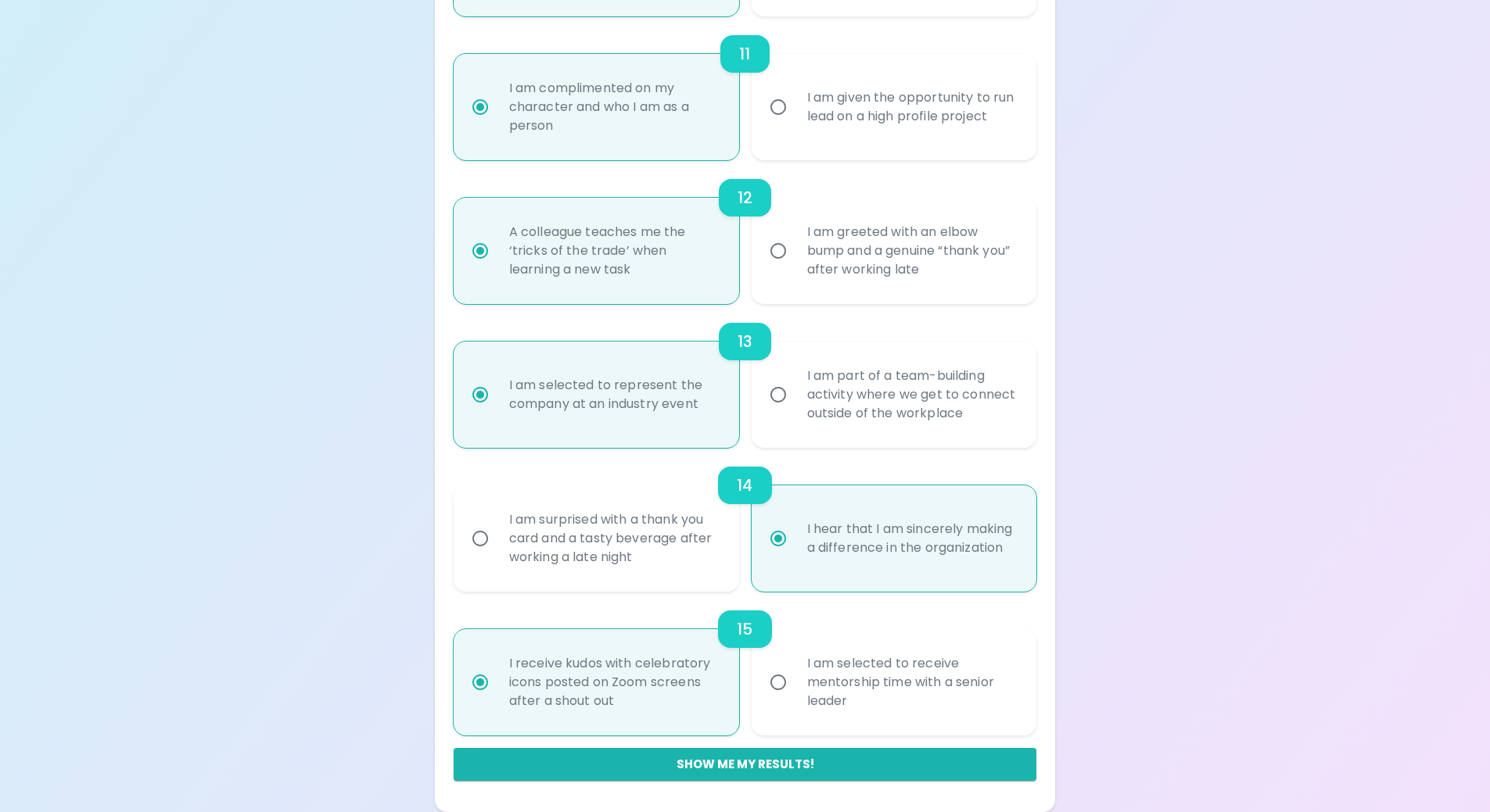
radio input "false"
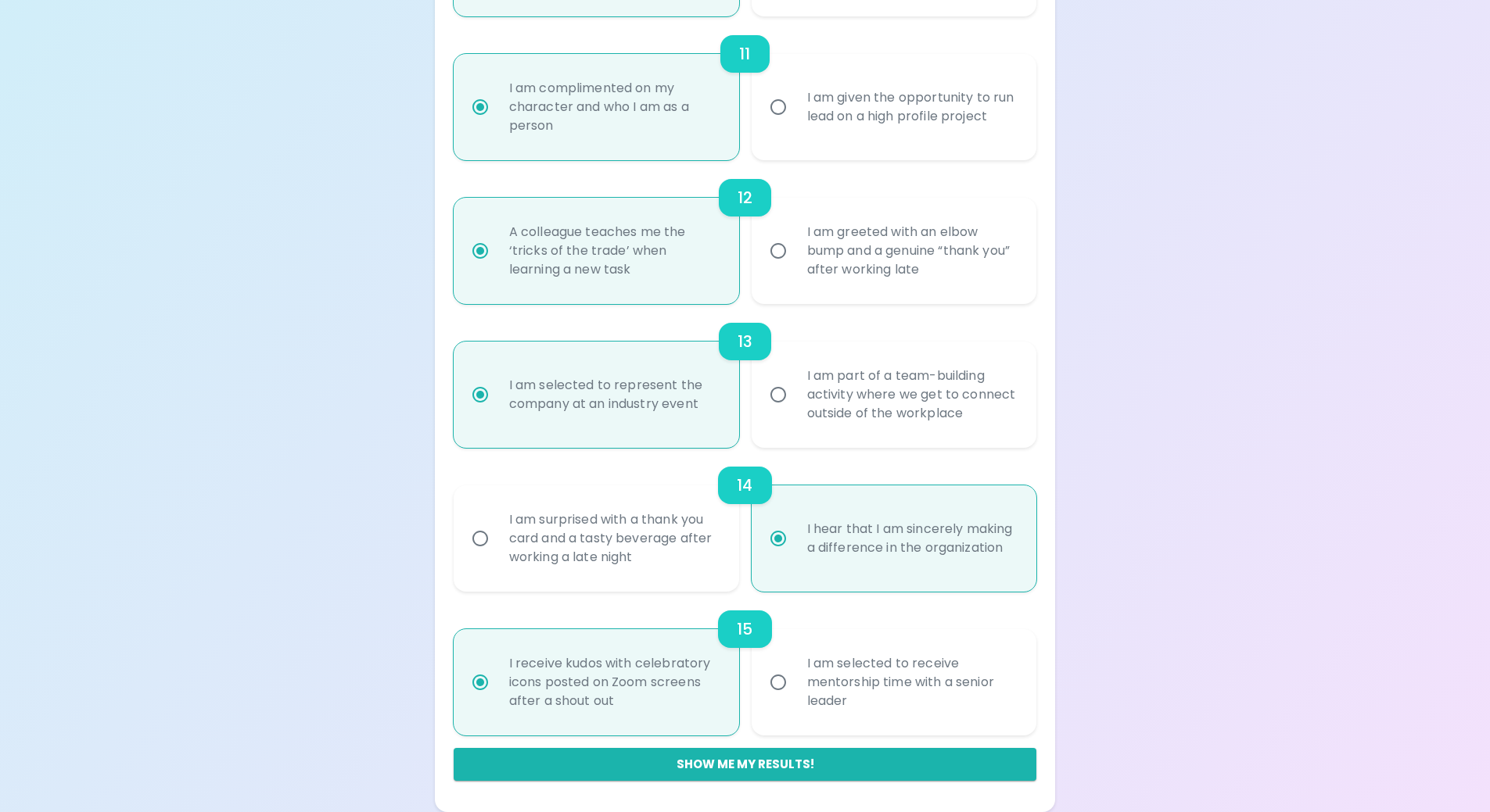
radio input "false"
radio input "true"
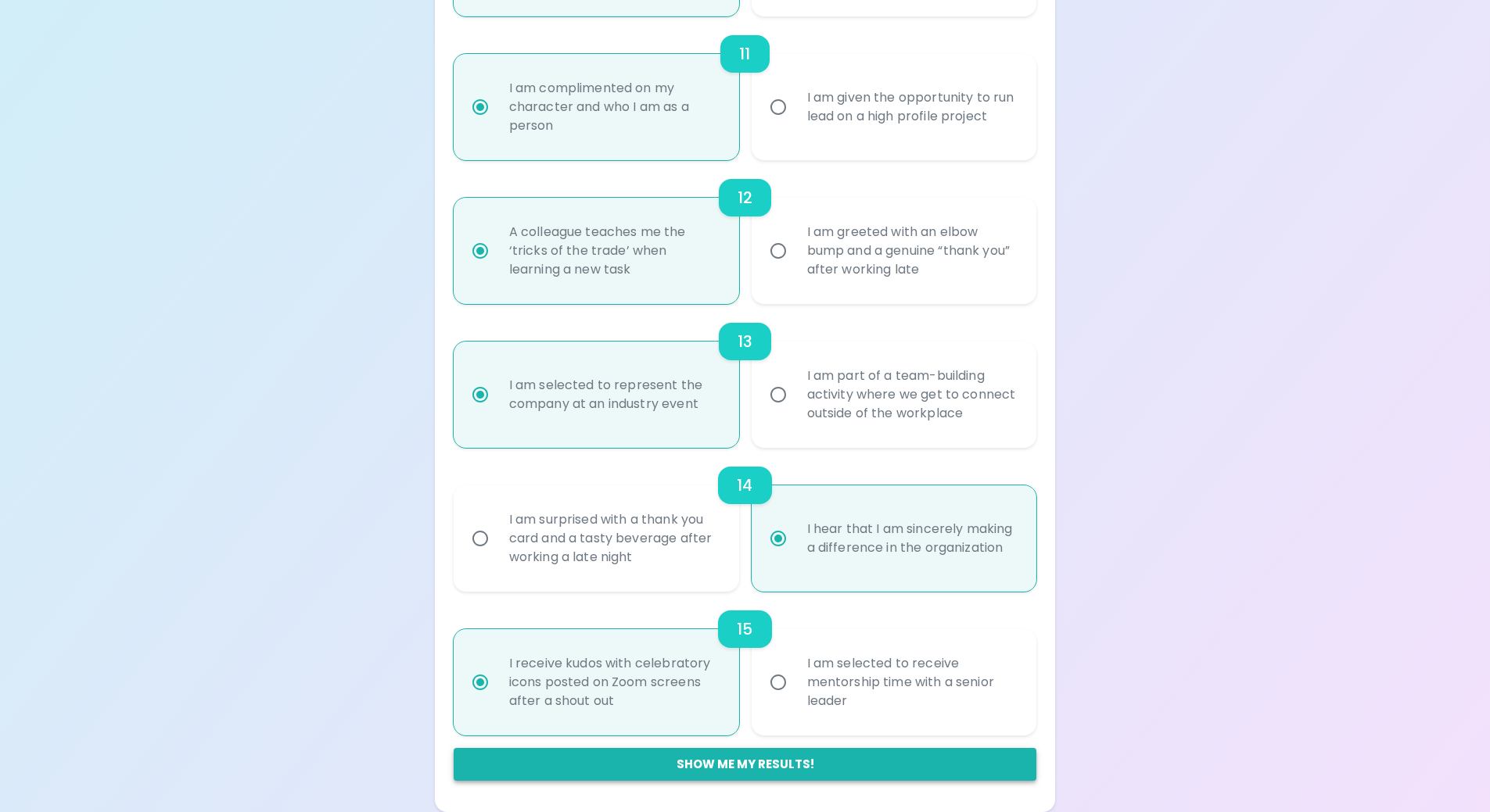
click at [806, 764] on button "Show me my results!" at bounding box center [746, 765] width 583 height 33
radio input "false"
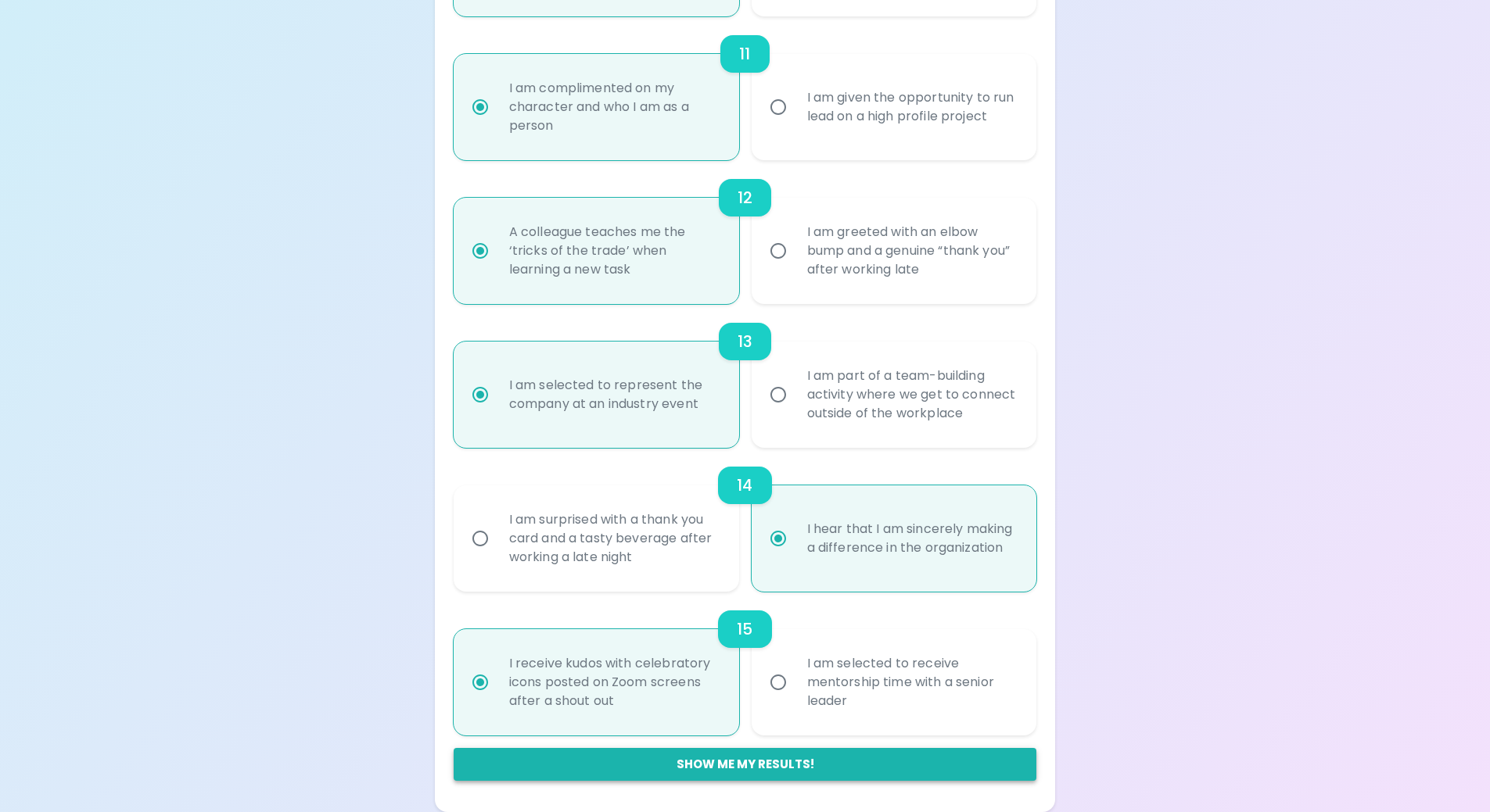
radio input "false"
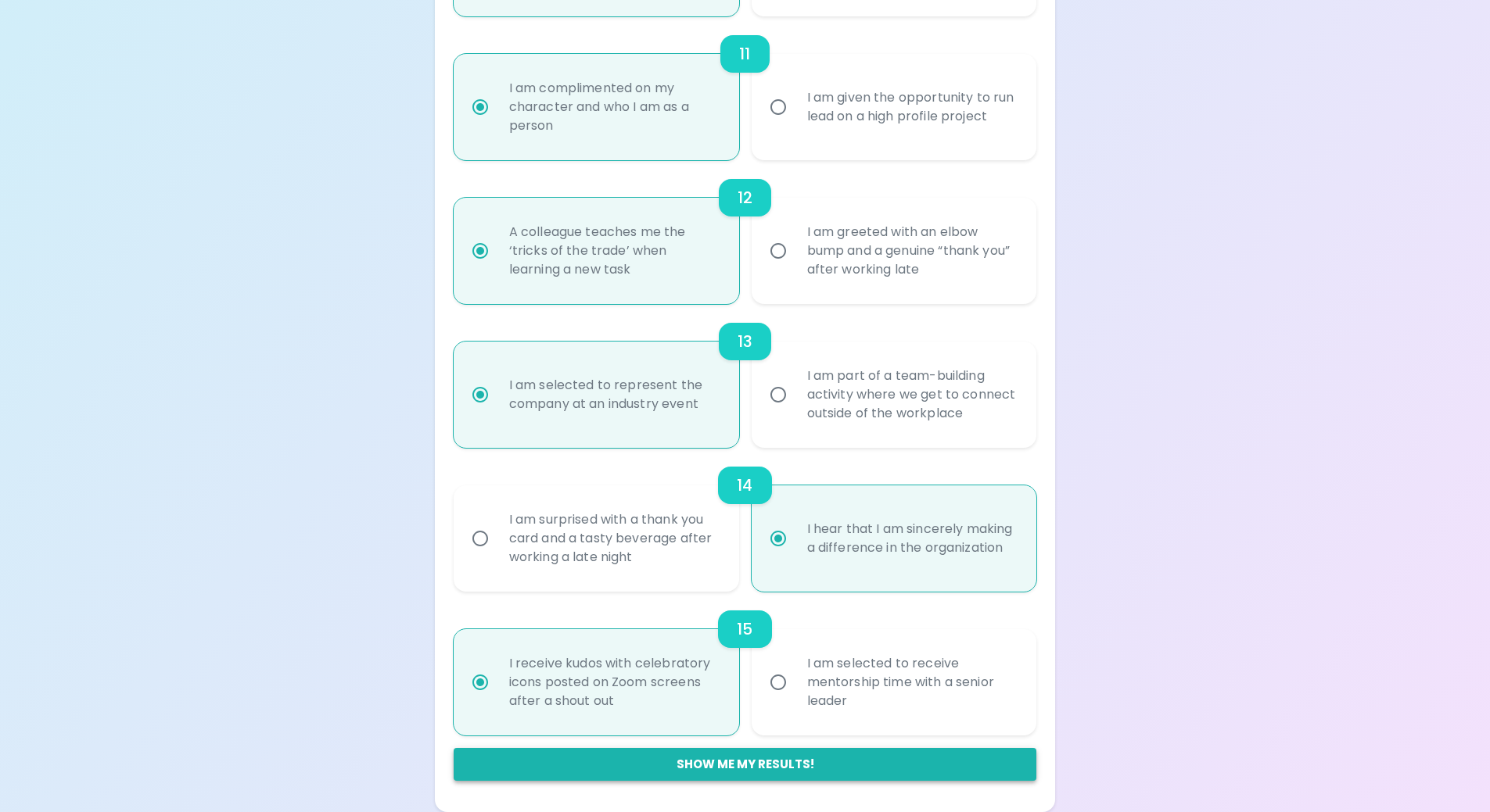
radio input "false"
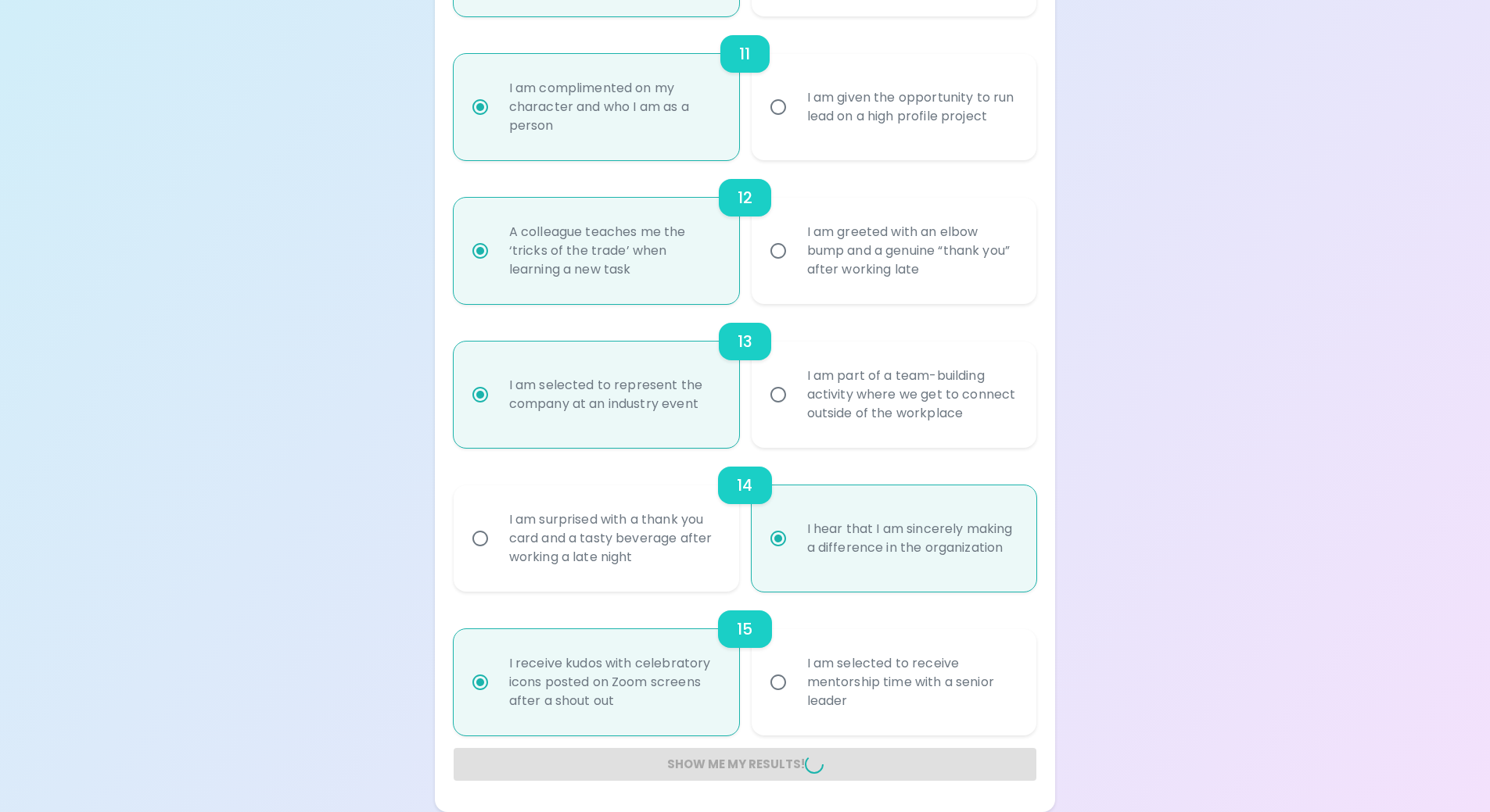
radio input "false"
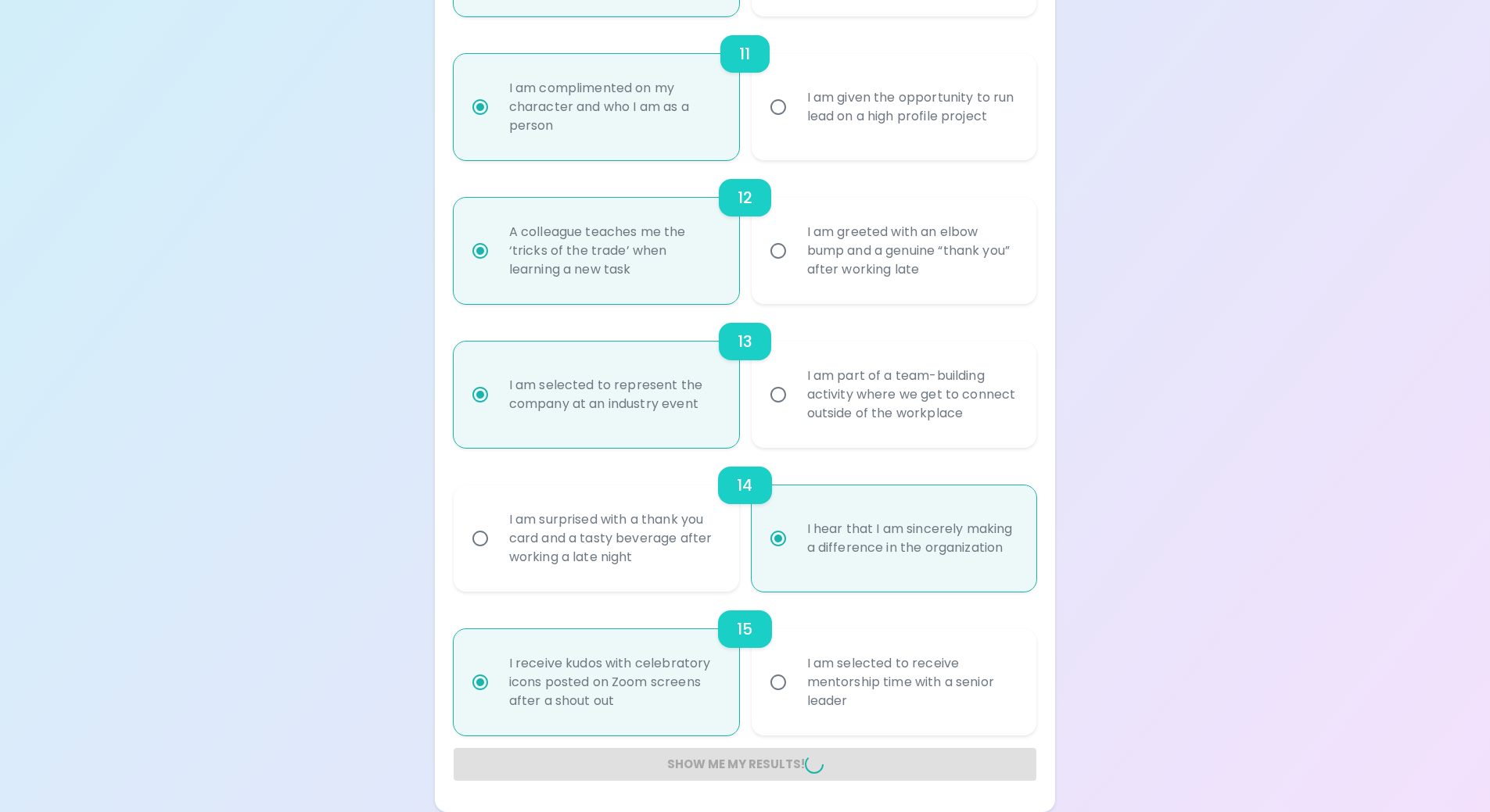
radio input "false"
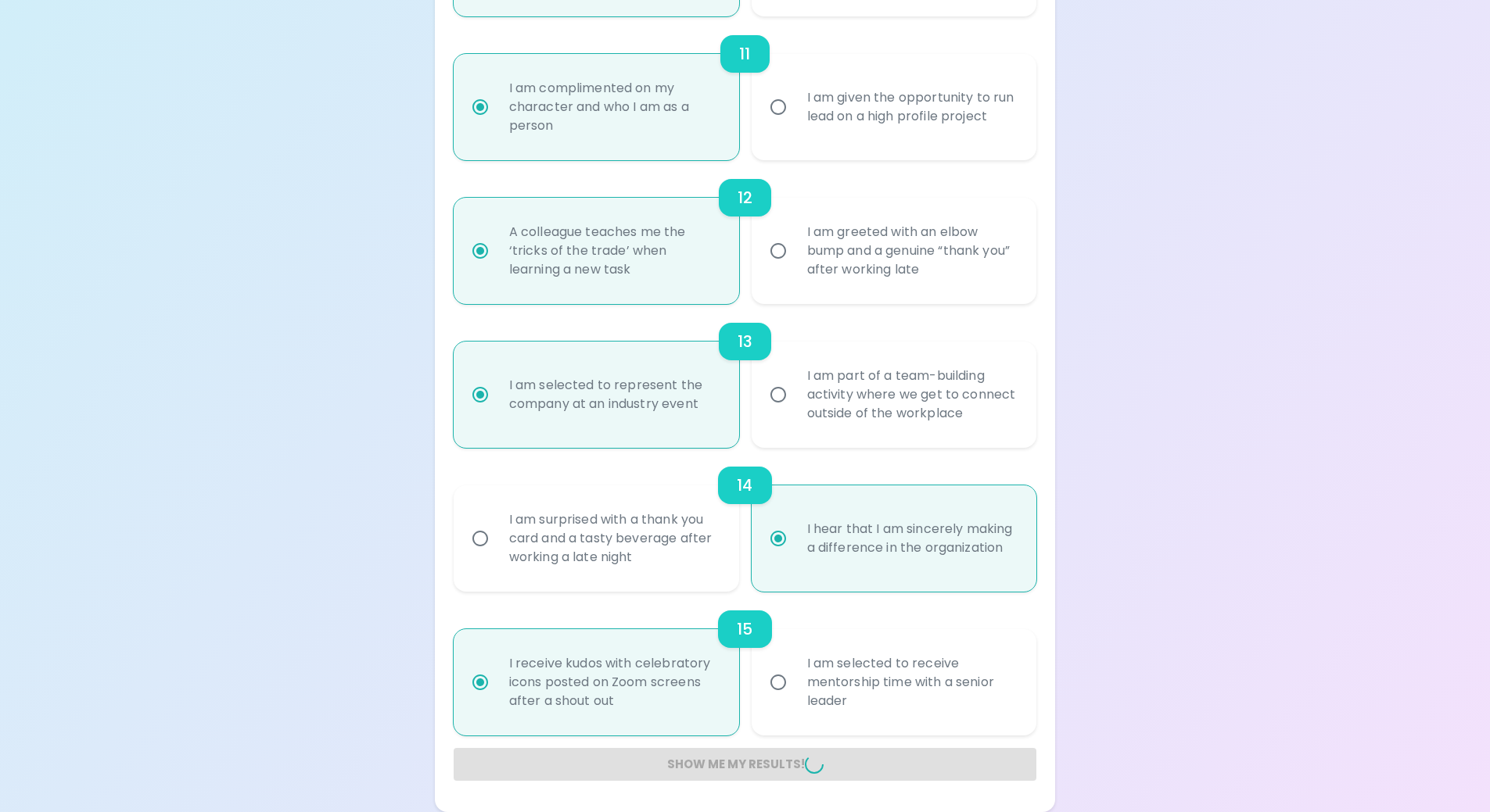
radio input "false"
